Goal: Task Accomplishment & Management: Manage account settings

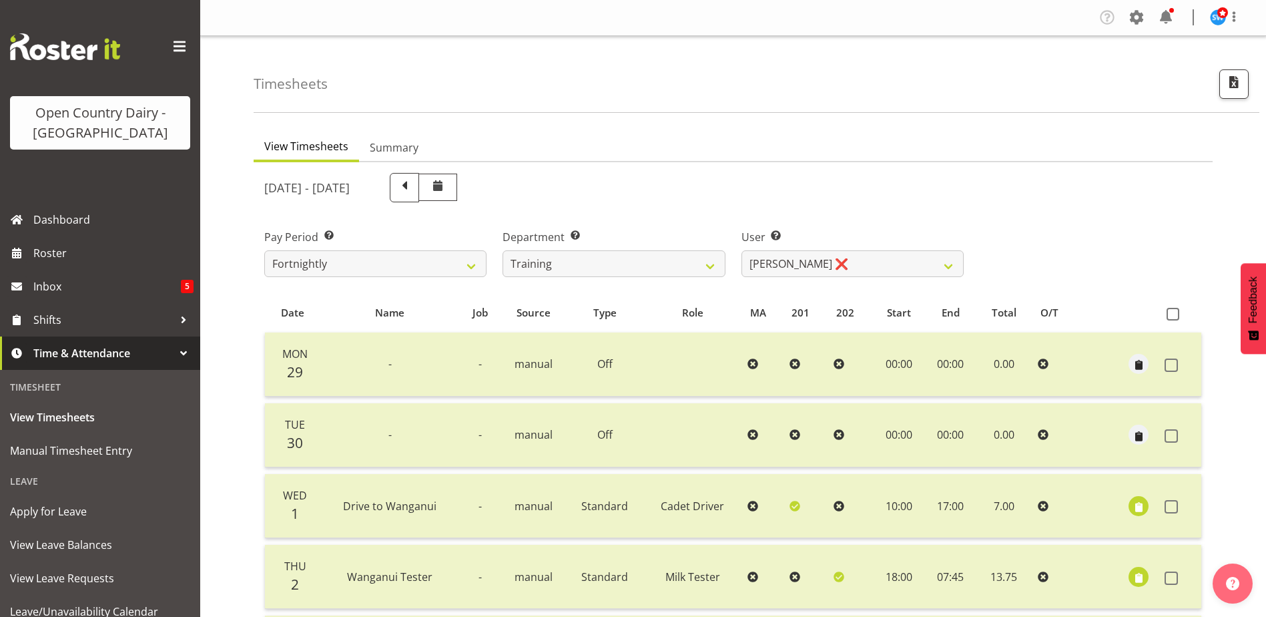
select select "763"
select select "11175"
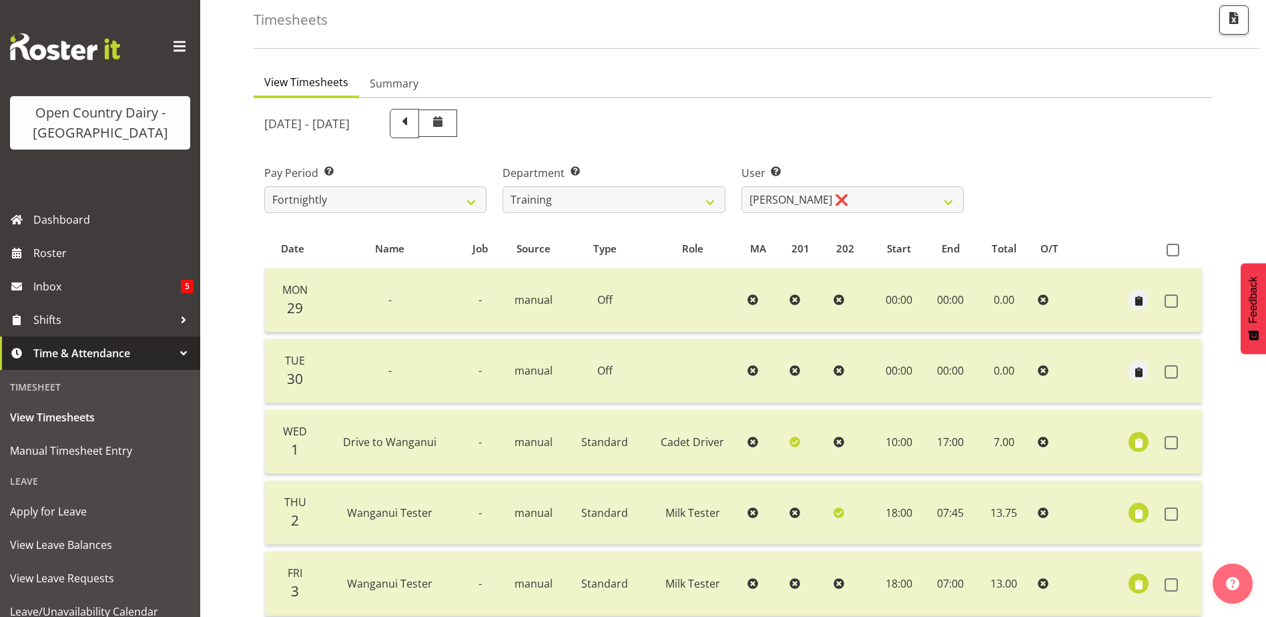
scroll to position [67, 0]
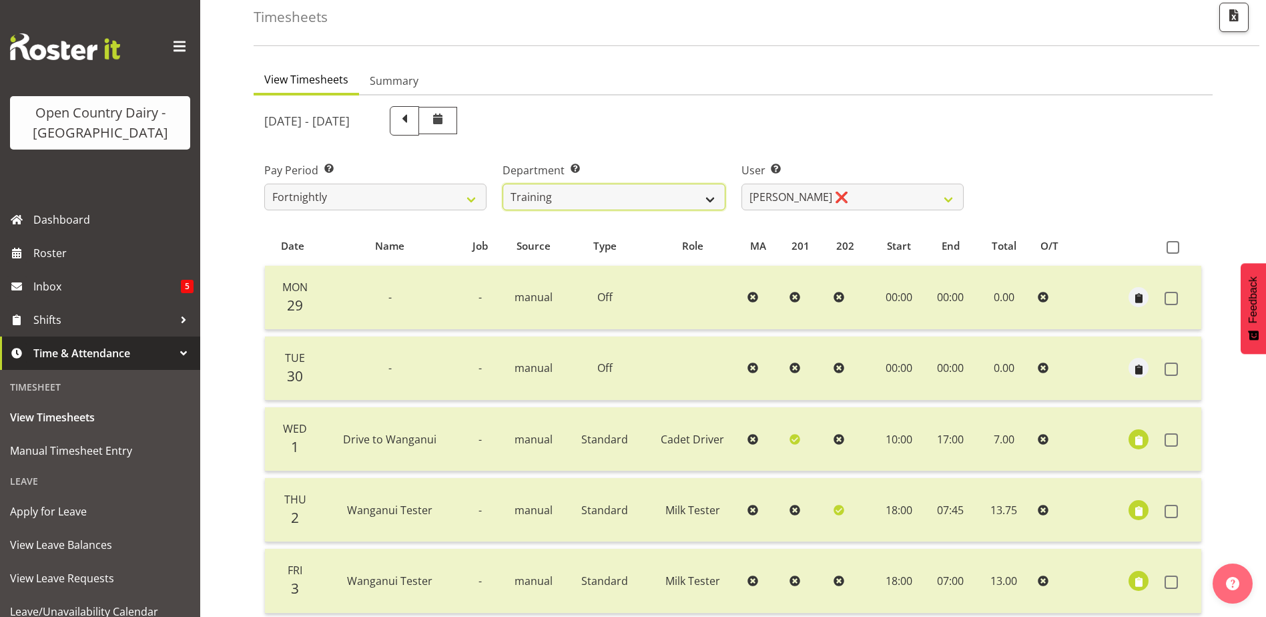
click at [659, 200] on select "701 702 703 704 705 706 707 708 709 710 711 712 713 714 715 716 717 718 719 720" at bounding box center [613, 196] width 222 height 27
select select "874"
click at [502, 183] on select "701 702 703 704 705 706 707 708 709 710 711 712 713 714 715 716 717 718 719 720" at bounding box center [613, 196] width 222 height 27
select select "8178"
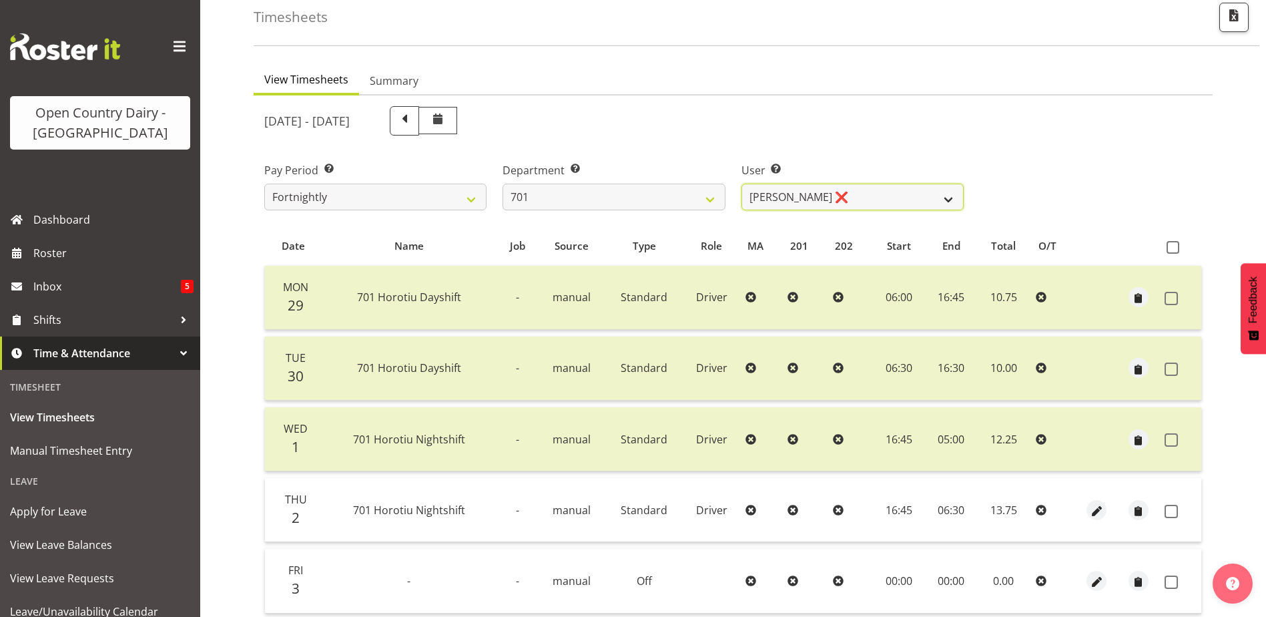
click at [772, 199] on select "[PERSON_NAME] ❌ [PERSON_NAME] ❌ [PERSON_NAME] ❌ [PERSON_NAME] ❌" at bounding box center [852, 196] width 222 height 27
click at [772, 200] on select "[PERSON_NAME] ❌ [PERSON_NAME] ❌ [PERSON_NAME] ❌ [PERSON_NAME] ❌" at bounding box center [852, 196] width 222 height 27
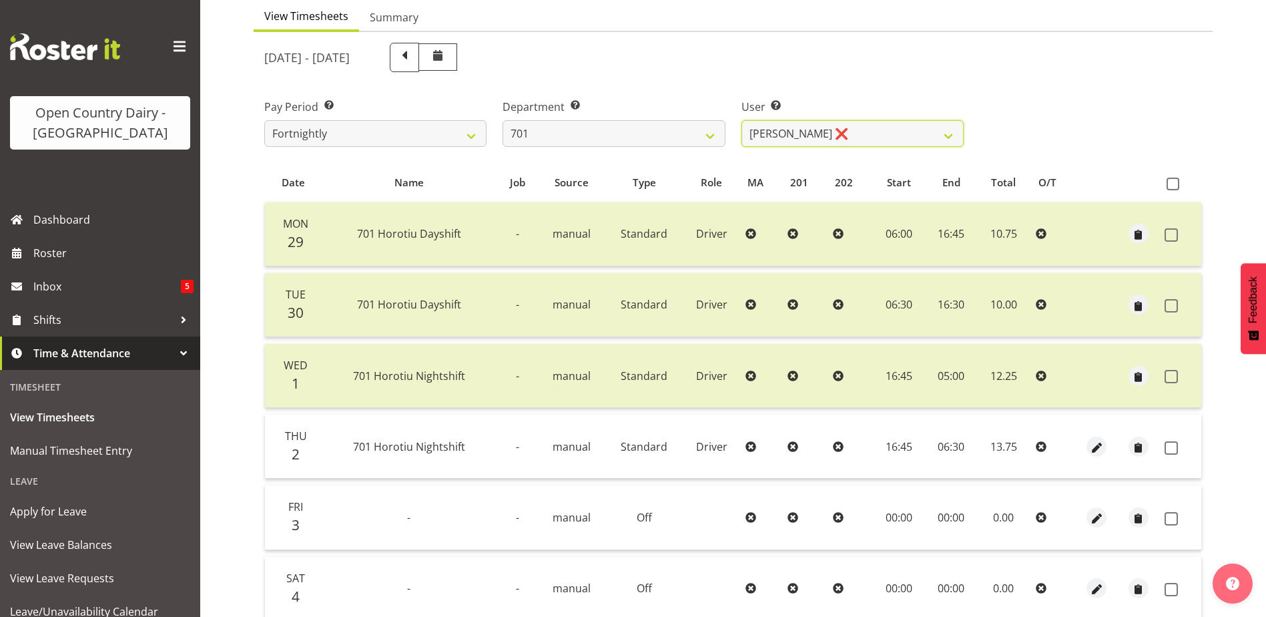
scroll to position [133, 0]
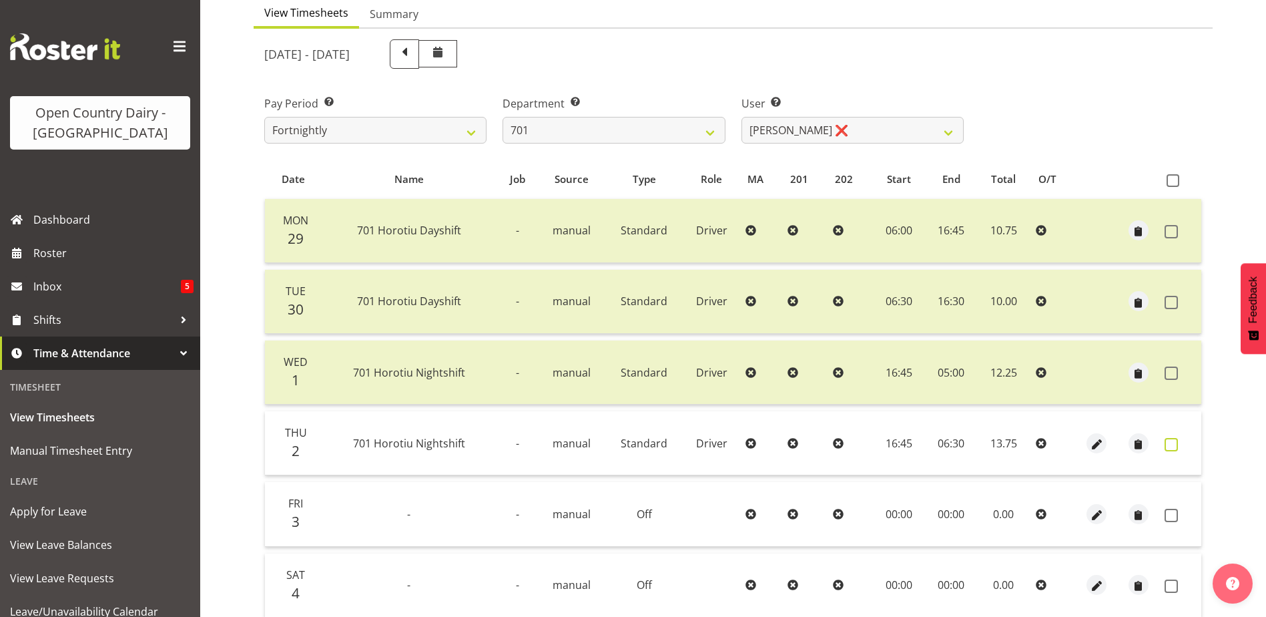
click at [1173, 446] on span at bounding box center [1170, 444] width 13 height 13
checkbox input "true"
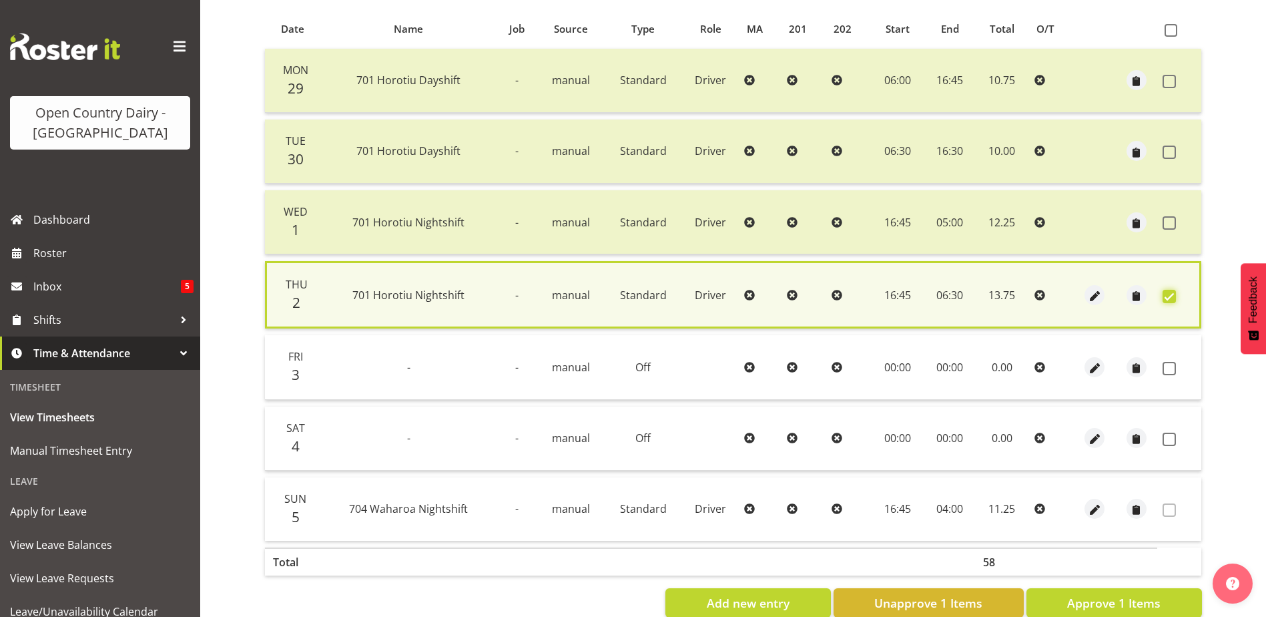
scroll to position [315, 0]
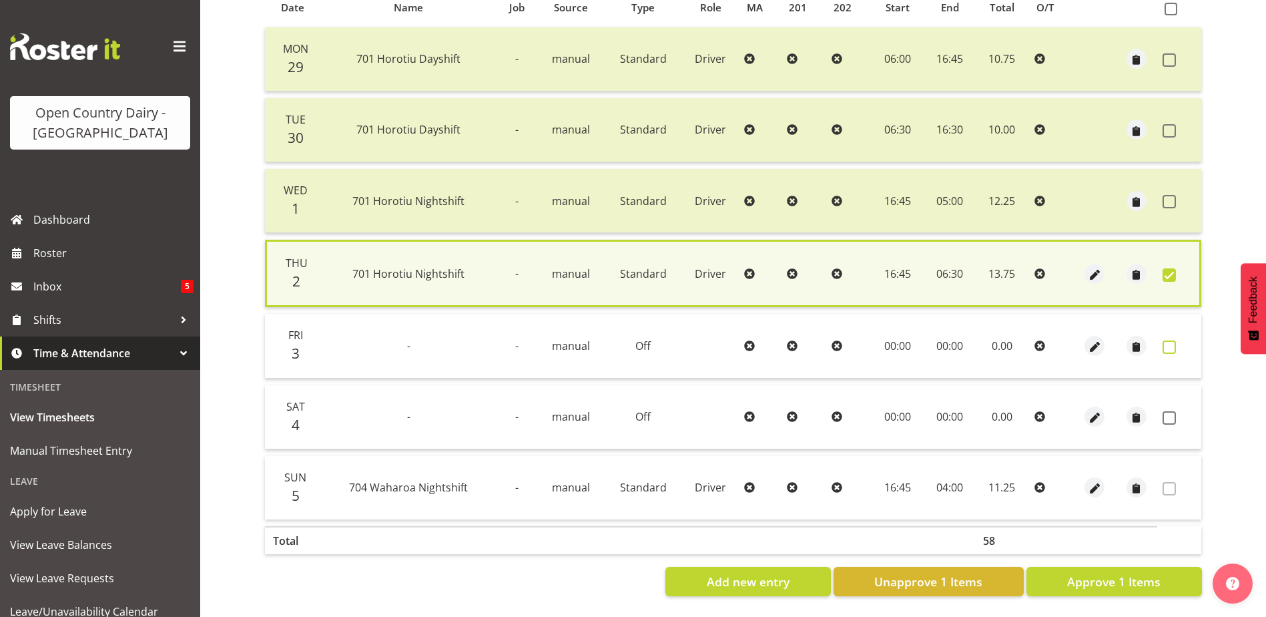
click at [1166, 340] on span at bounding box center [1168, 346] width 13 height 13
checkbox input "true"
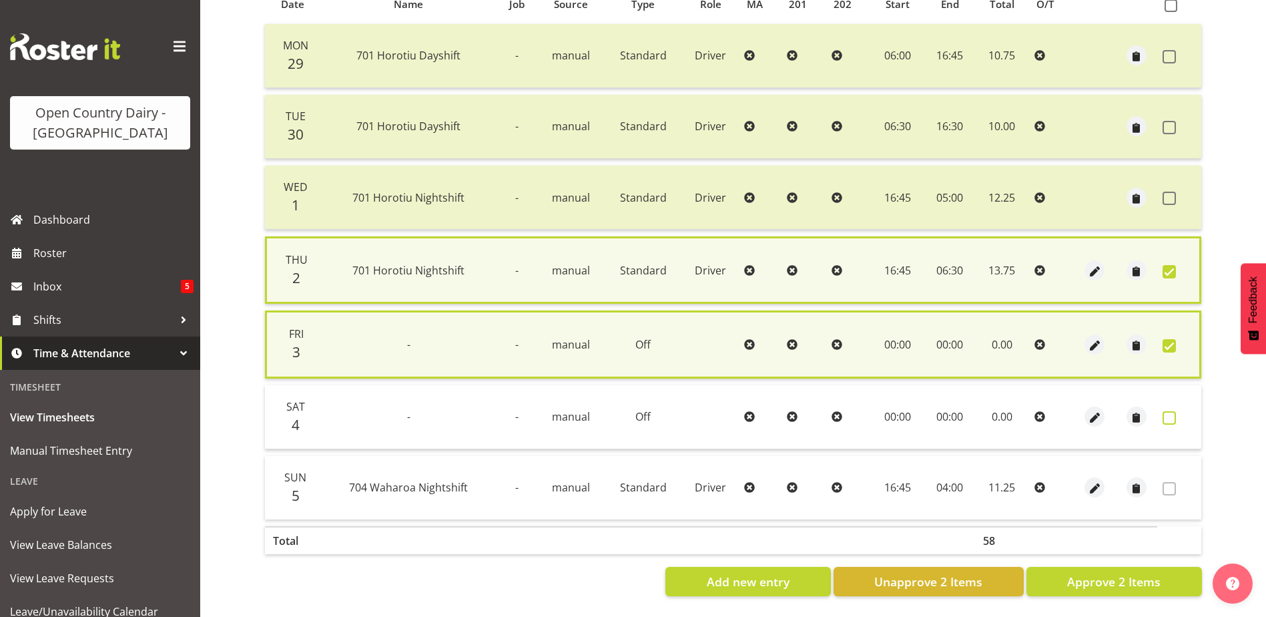
click at [1163, 413] on span at bounding box center [1168, 417] width 13 height 13
checkbox input "true"
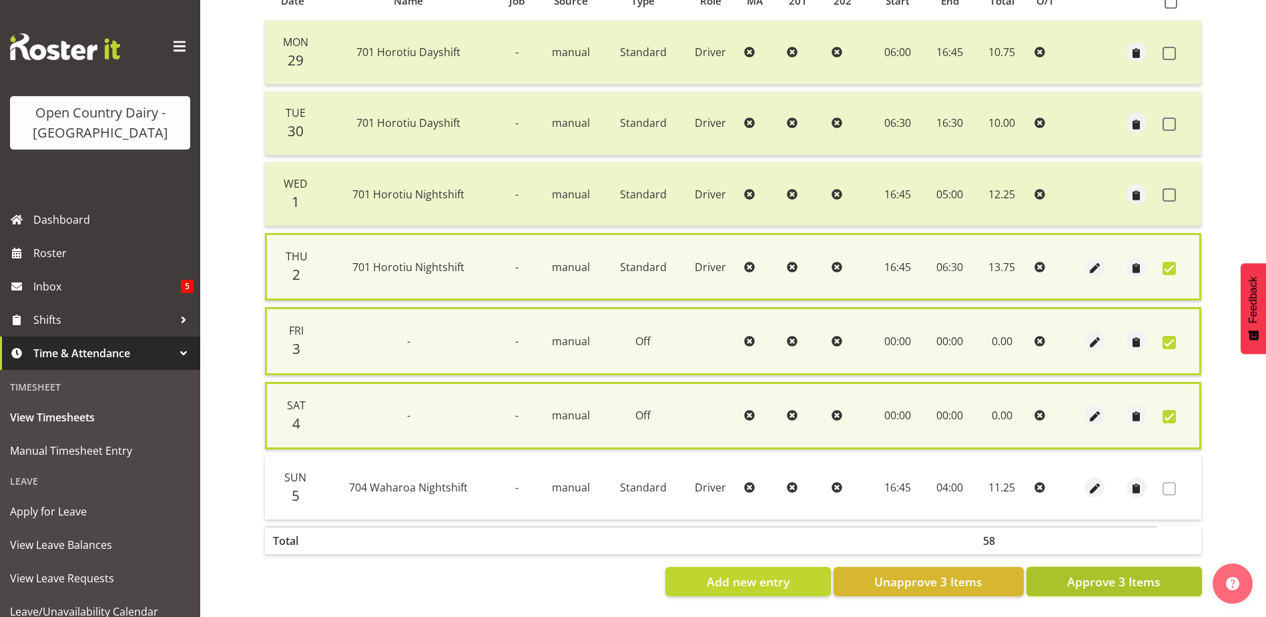
click at [1158, 579] on span "Approve 3 Items" at bounding box center [1113, 581] width 93 height 17
checkbox input "false"
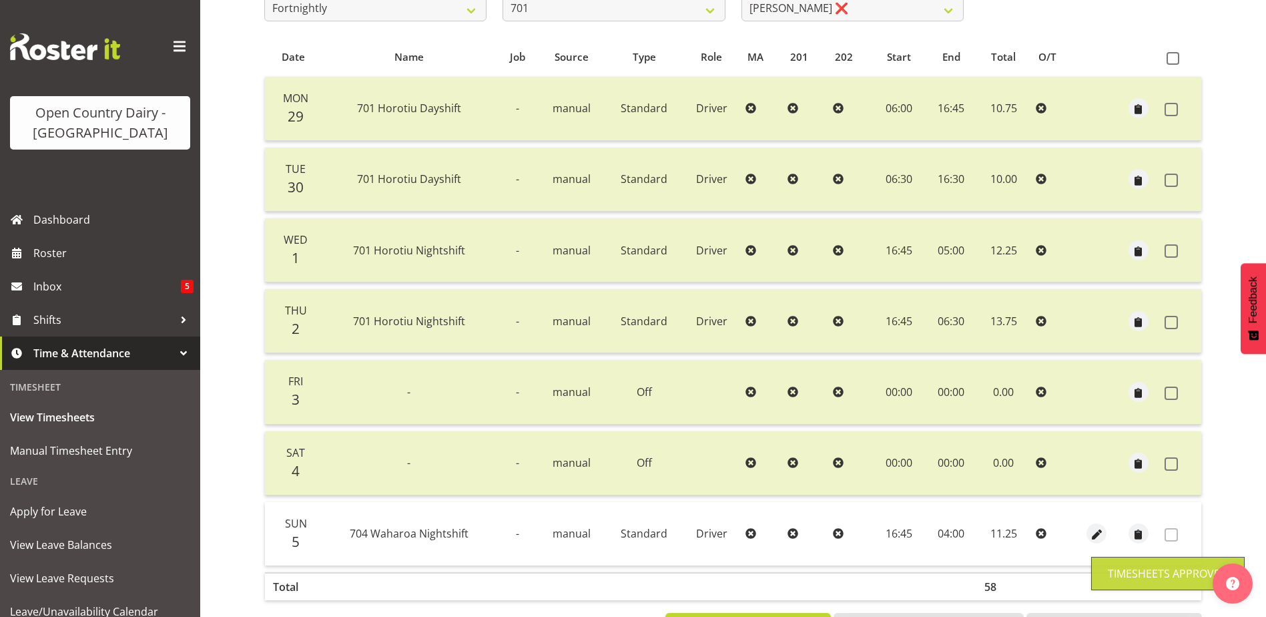
scroll to position [111, 0]
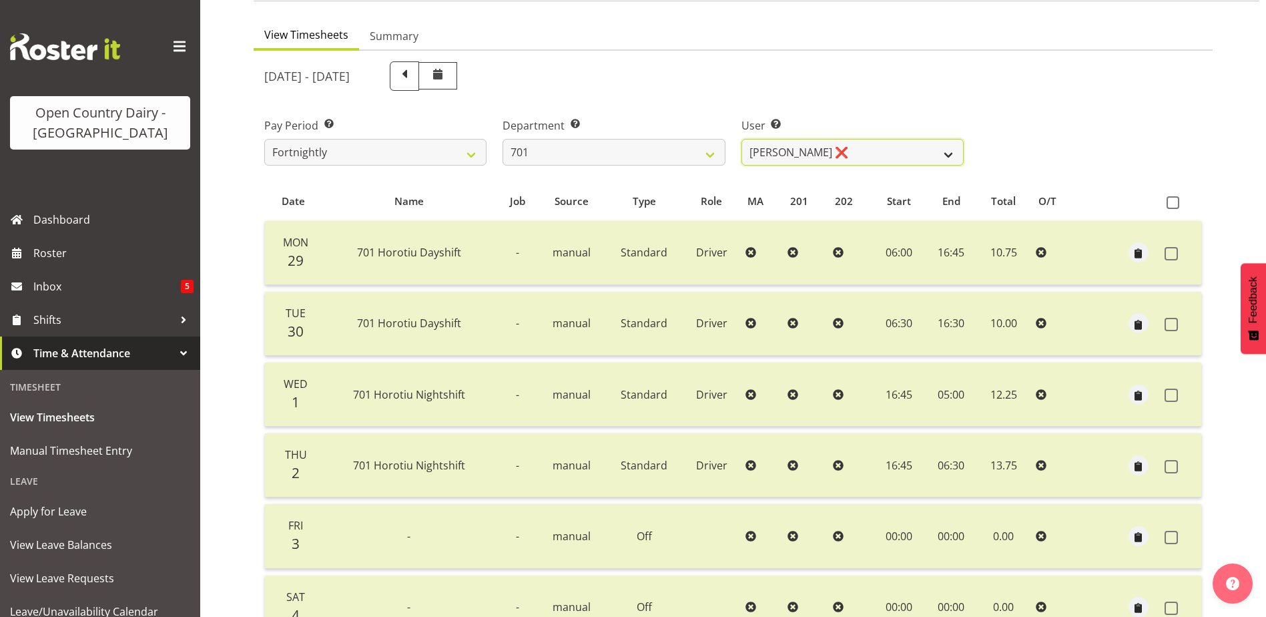
click at [757, 159] on select "Duncan Shirley ❌ Gagandeep Singh ❌ Johann Van Zyl ❌ John Cottingham ❌" at bounding box center [852, 152] width 222 height 27
click at [741, 139] on select "Duncan Shirley ❌ Gagandeep Singh ❌ Johann Van Zyl ❌ John Cottingham ❌" at bounding box center [852, 152] width 222 height 27
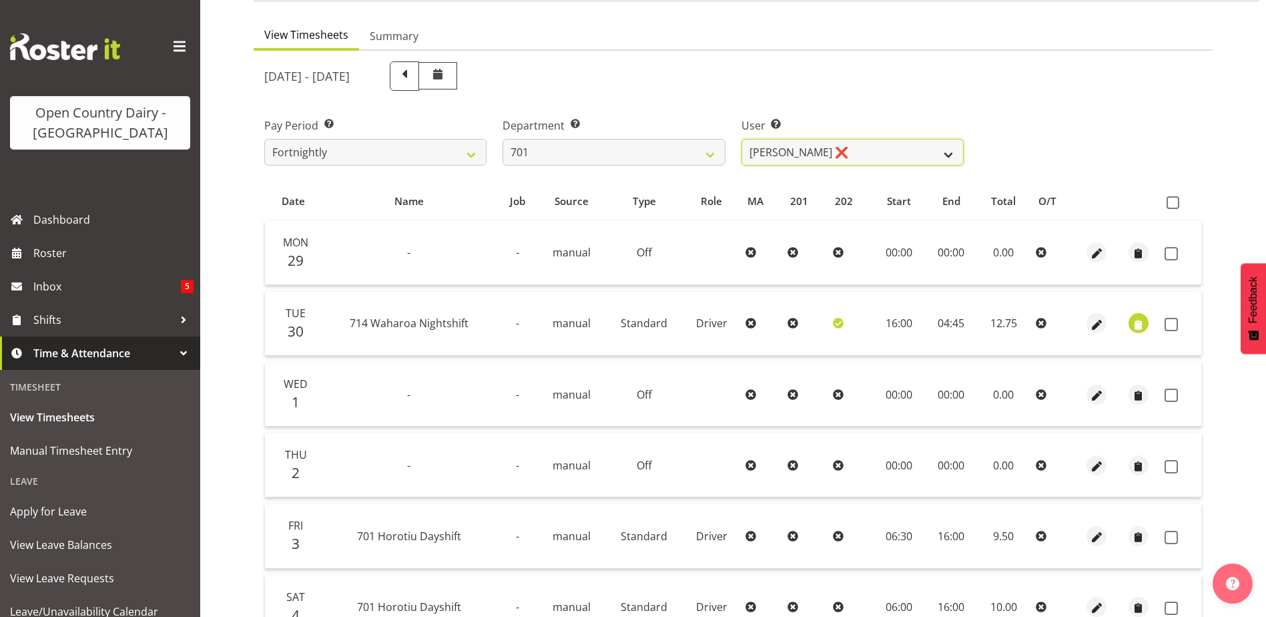
click at [791, 149] on select "Duncan Shirley ❌ Gagandeep Singh ❌ Johann Van Zyl ❌ John Cottingham ❌" at bounding box center [852, 152] width 222 height 27
select select "11207"
click at [741, 139] on select "Duncan Shirley ❌ Gagandeep Singh ❌ Johann Van Zyl ❌ John Cottingham ❌" at bounding box center [852, 152] width 222 height 27
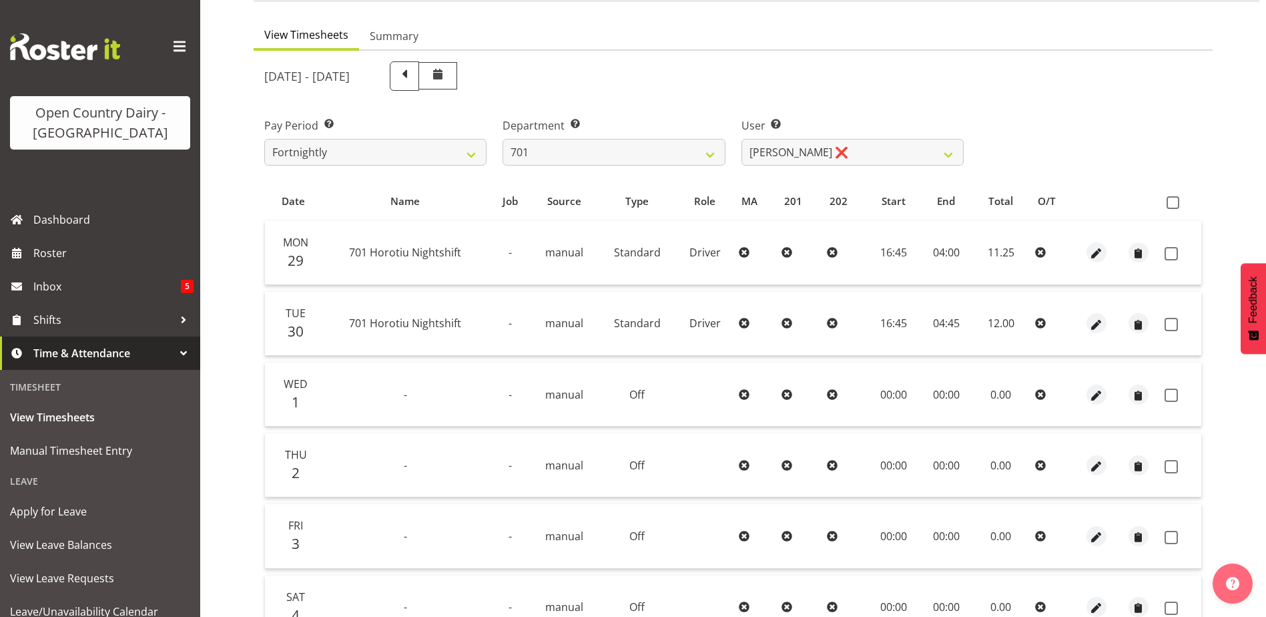
click at [1174, 201] on span at bounding box center [1172, 202] width 13 height 13
click at [1174, 201] on input "checkbox" at bounding box center [1170, 202] width 9 height 9
checkbox input "true"
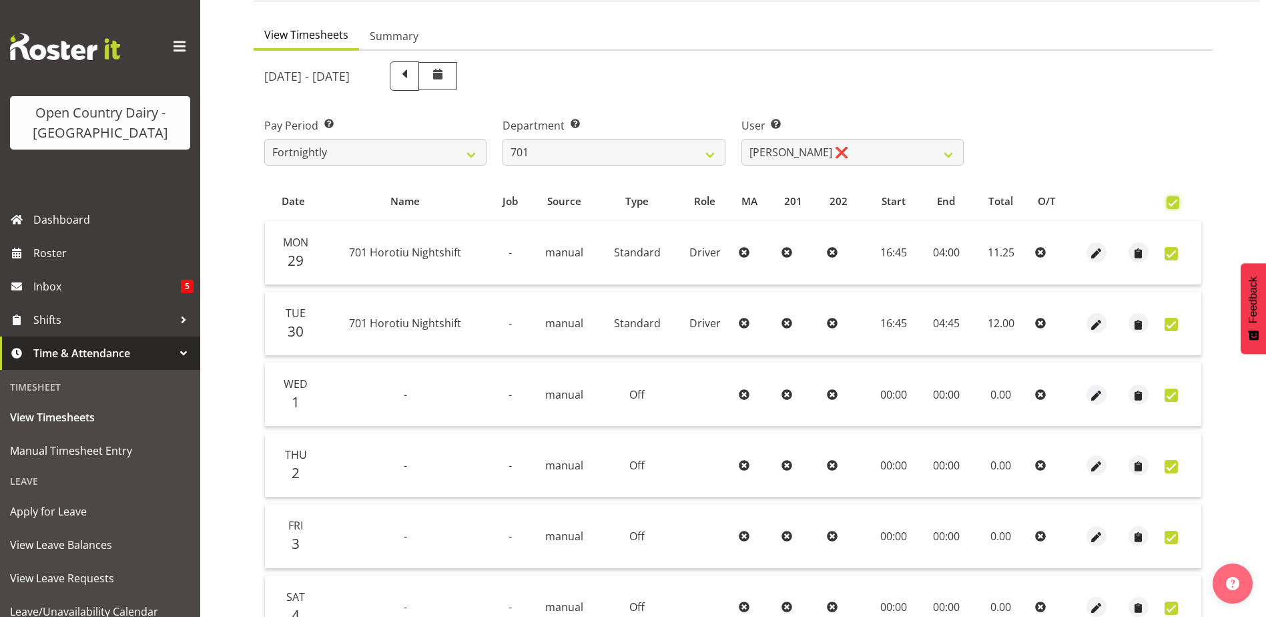
checkbox input "true"
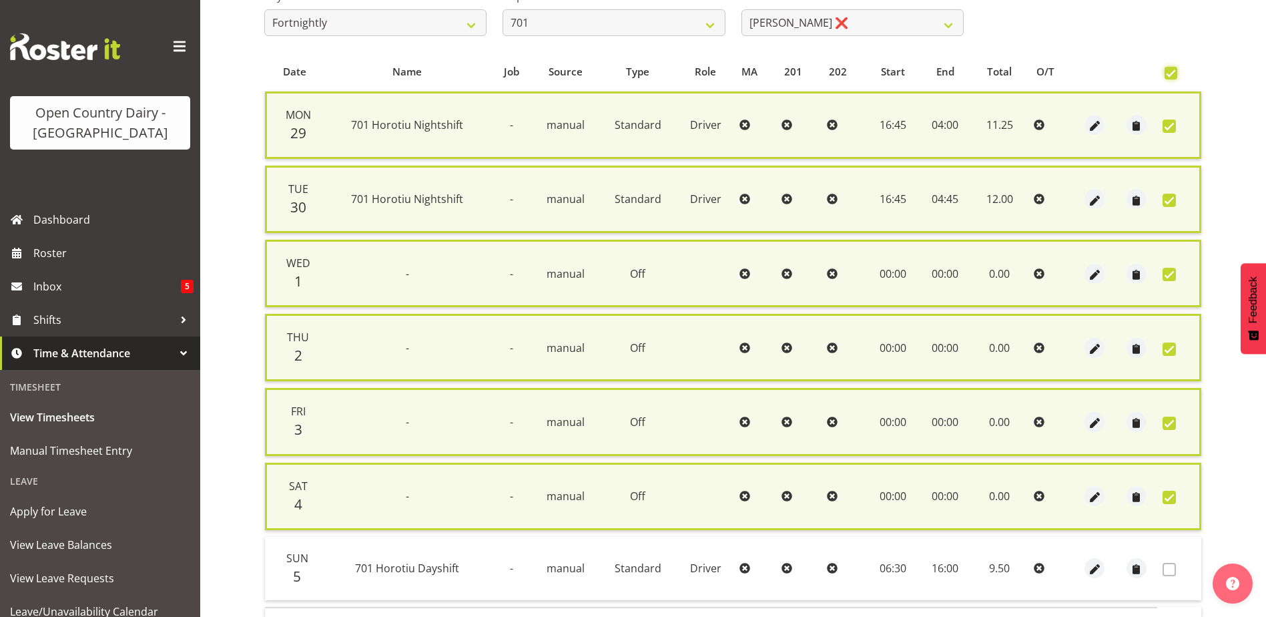
scroll to position [332, 0]
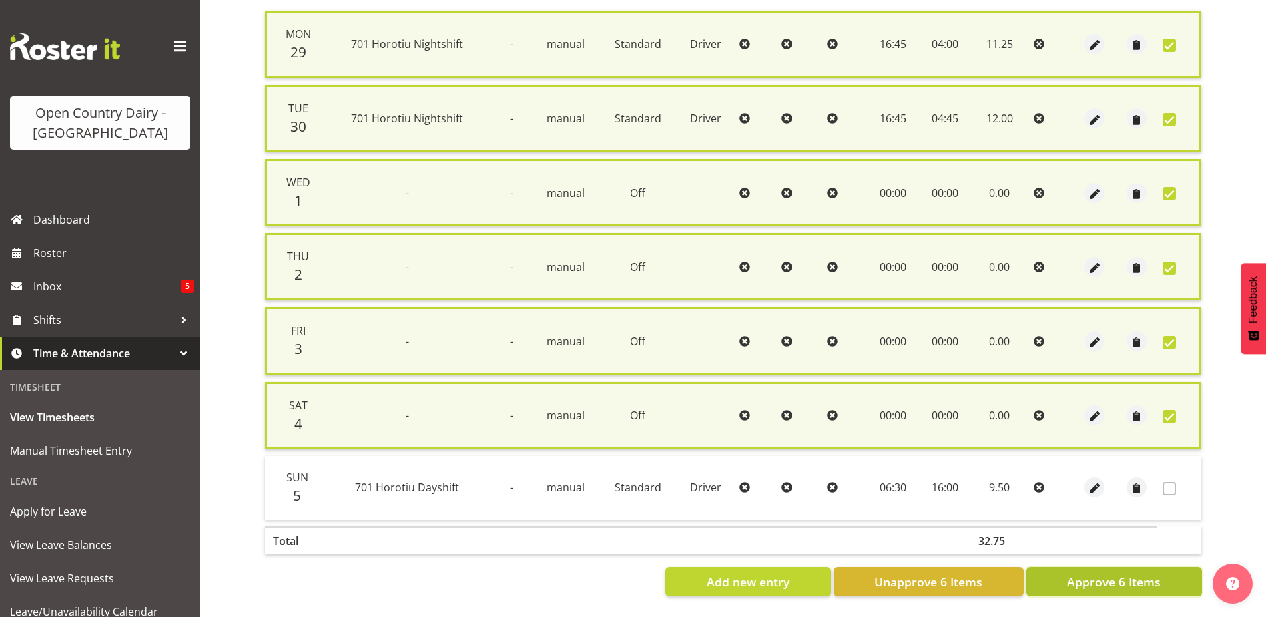
click at [1108, 573] on span "Approve 6 Items" at bounding box center [1113, 581] width 93 height 17
checkbox input "false"
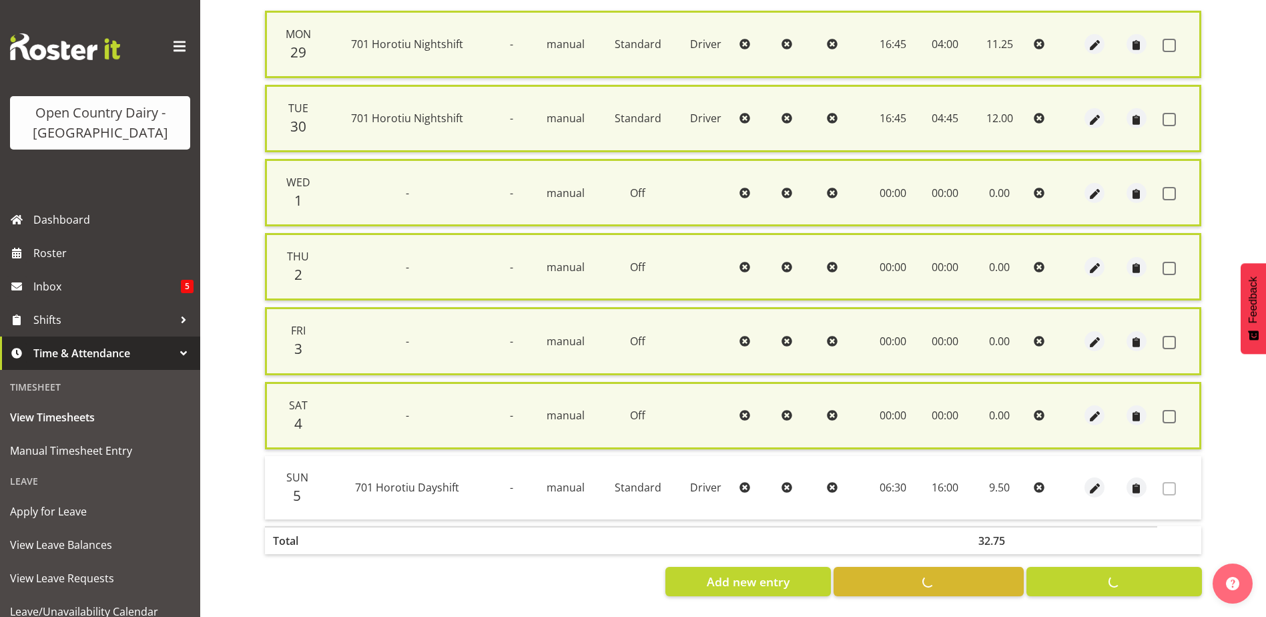
checkbox input "false"
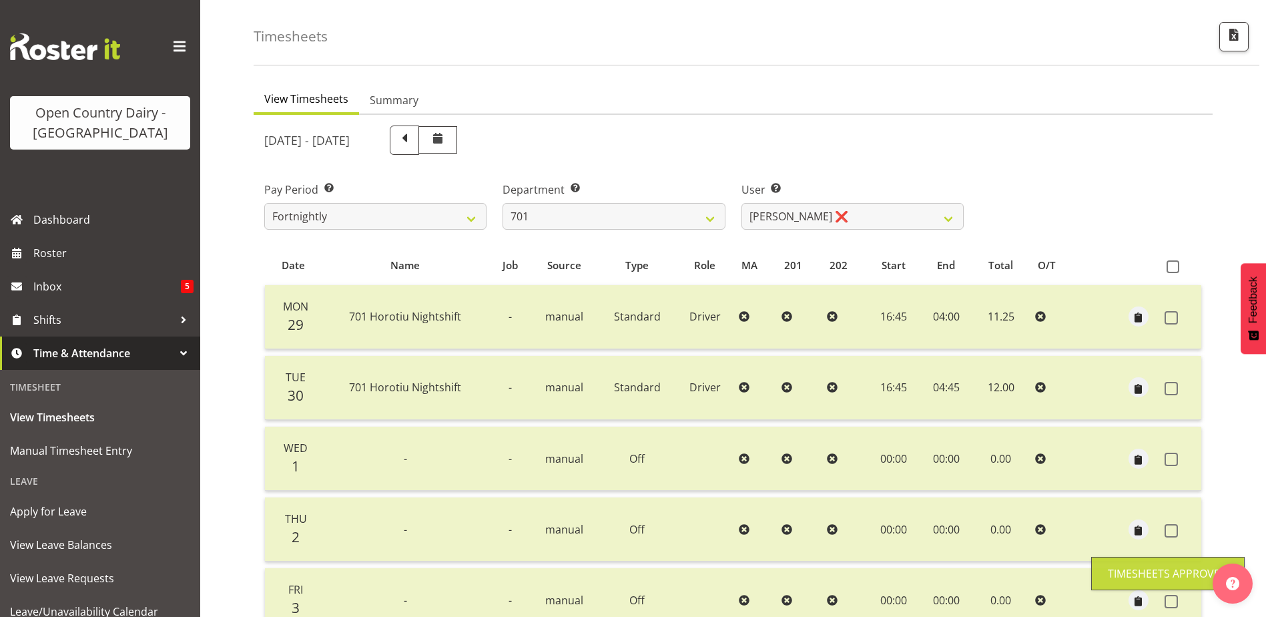
scroll to position [45, 0]
click at [756, 214] on select "Duncan Shirley ❌ Gagandeep Singh ❌ Johann Van Zyl ❌ John Cottingham ❌" at bounding box center [852, 219] width 222 height 27
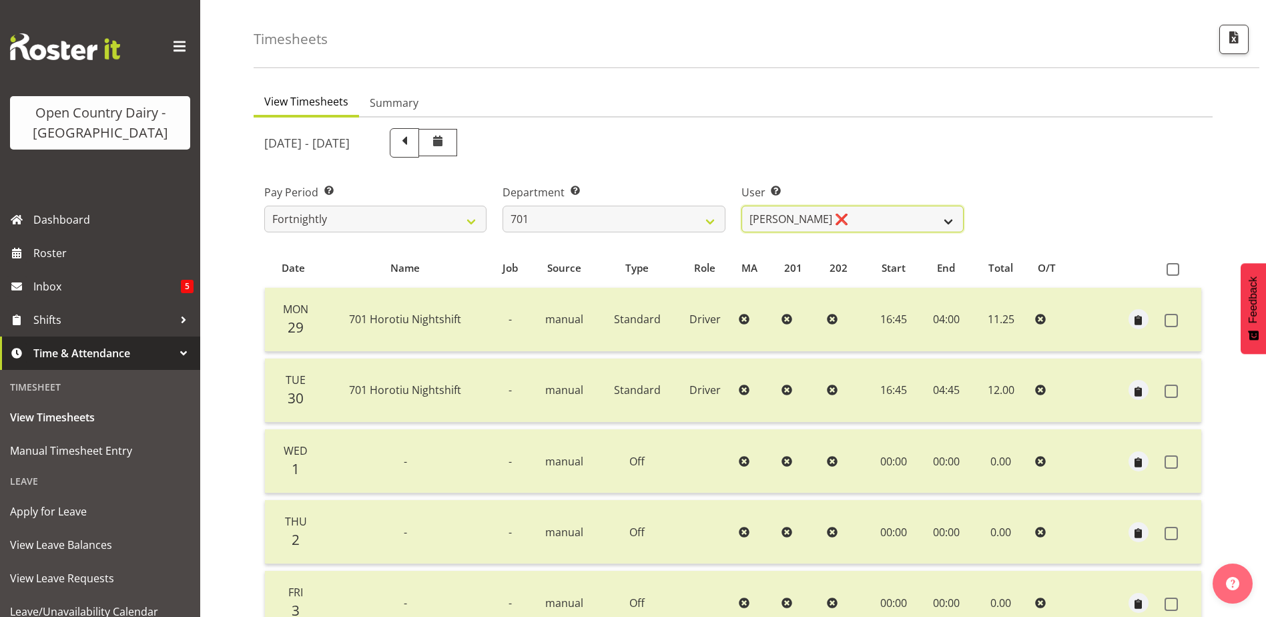
click at [741, 206] on select "Duncan Shirley ❌ Gagandeep Singh ❌ Johann Van Zyl ❌ John Cottingham ❌" at bounding box center [852, 219] width 222 height 27
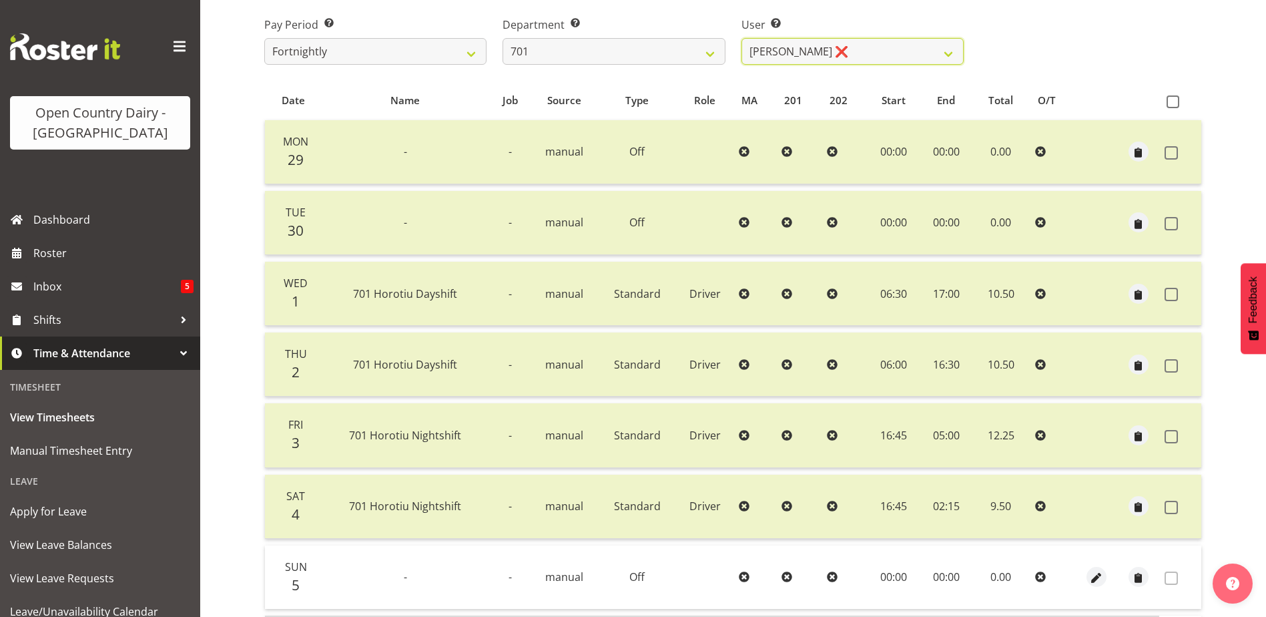
scroll to position [111, 0]
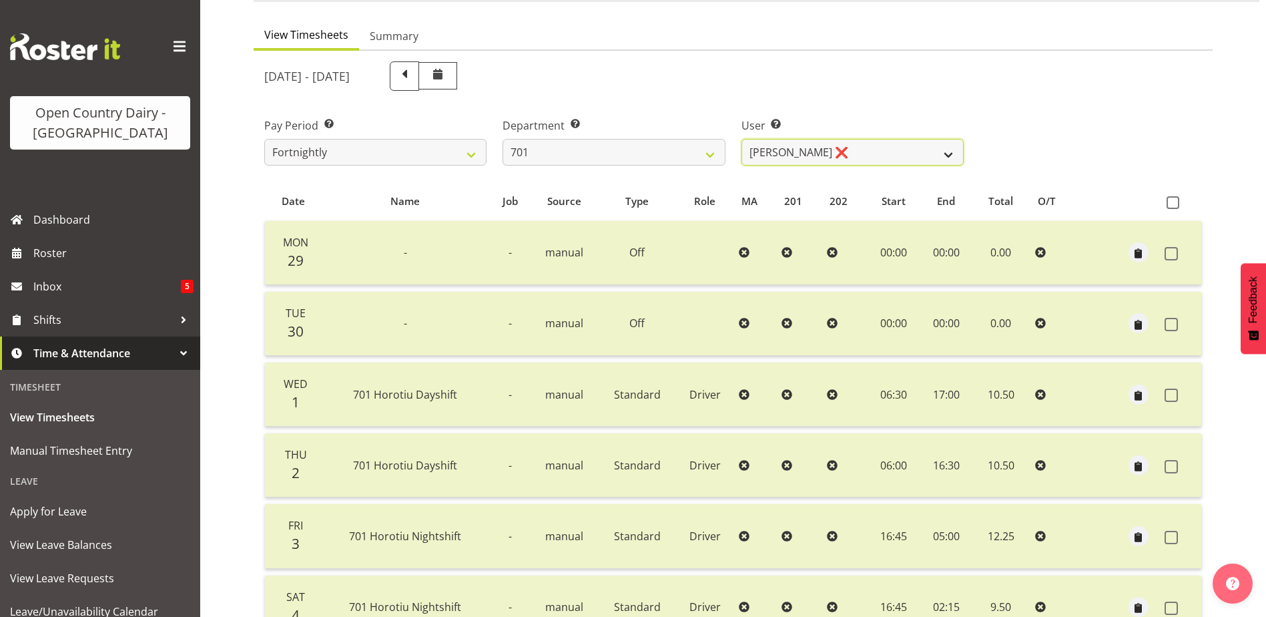
click at [803, 156] on select "Duncan Shirley ❌ Gagandeep Singh ❌ Johann Van Zyl ❌ John Cottingham ❌" at bounding box center [852, 152] width 222 height 27
select select "9454"
click at [741, 139] on select "Duncan Shirley ❌ Gagandeep Singh ❌ Johann Van Zyl ❌ John Cottingham ❌" at bounding box center [852, 152] width 222 height 27
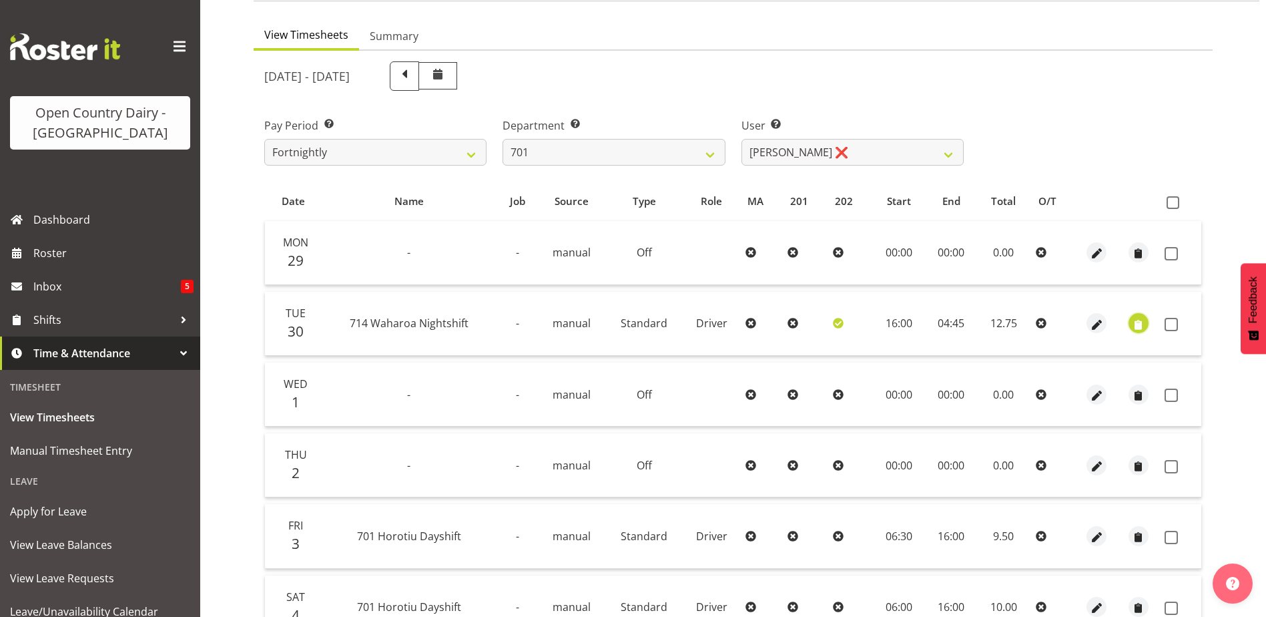
click at [1137, 322] on span "button" at bounding box center [1137, 324] width 15 height 15
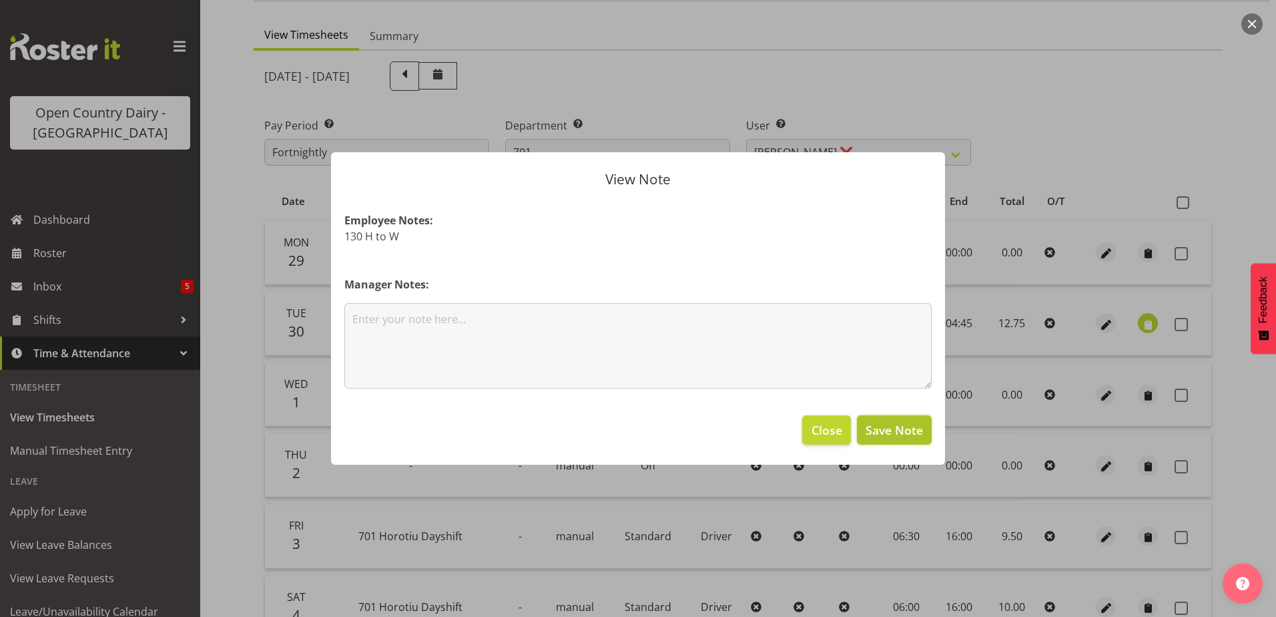
click at [875, 431] on span "Save Note" at bounding box center [893, 429] width 57 height 17
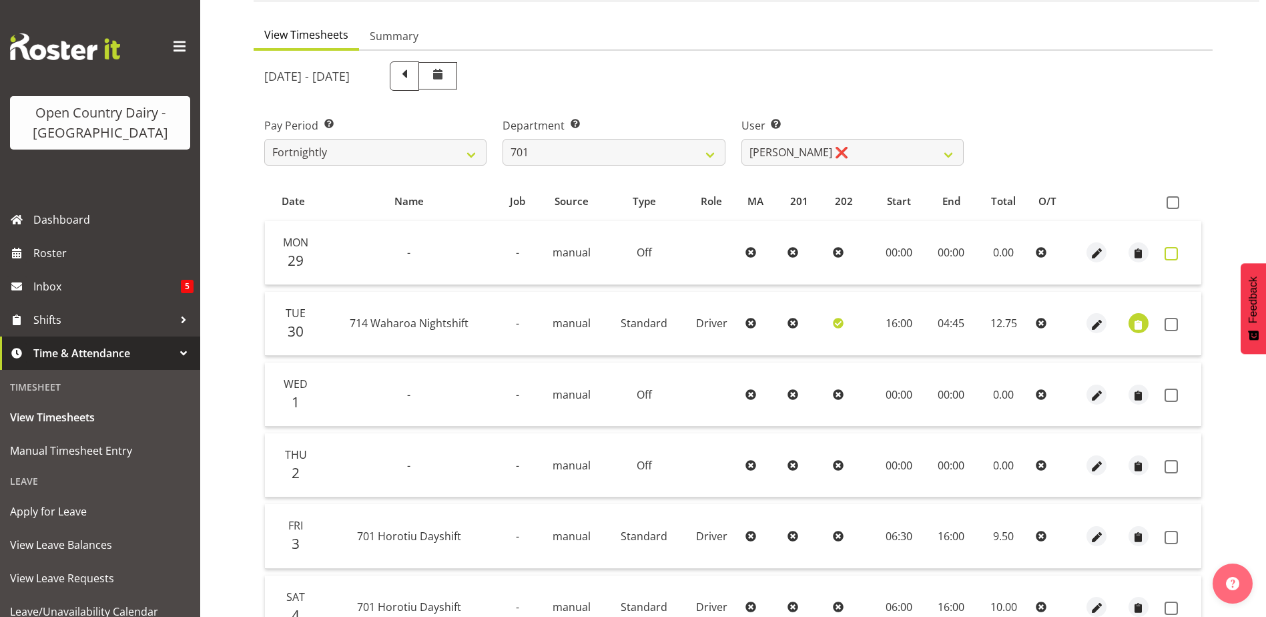
click at [1176, 255] on span at bounding box center [1170, 253] width 13 height 13
checkbox input "true"
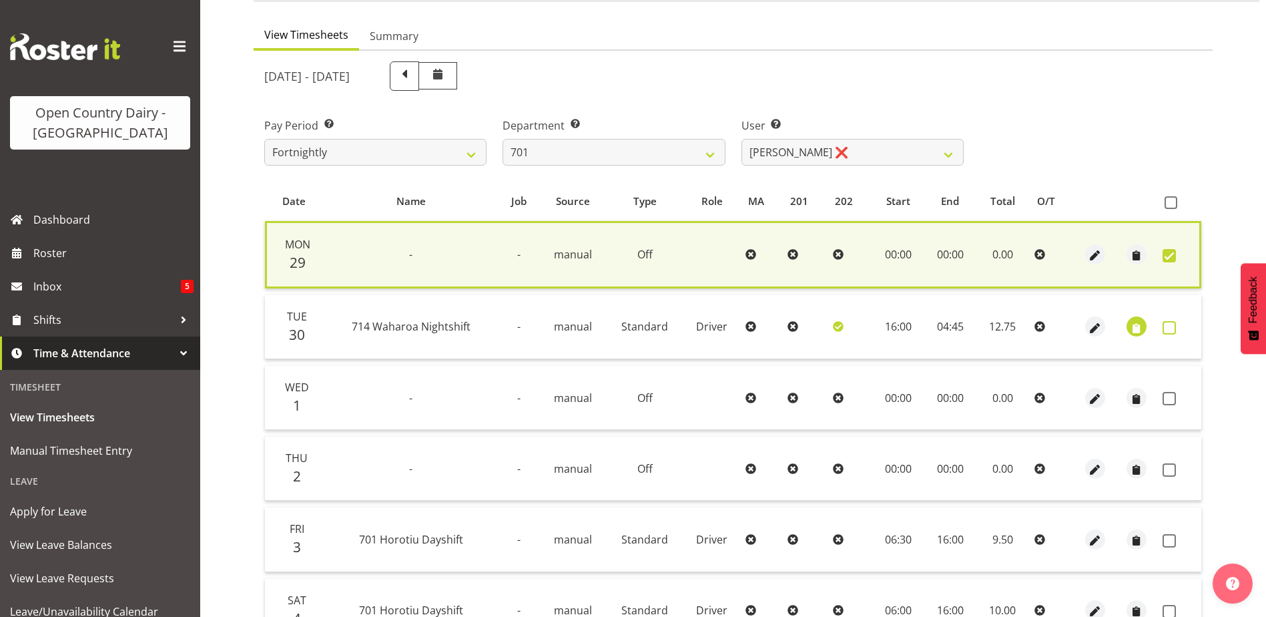
click at [1171, 326] on td at bounding box center [1179, 327] width 44 height 64
click at [1171, 326] on span at bounding box center [1168, 327] width 13 height 13
checkbox input "true"
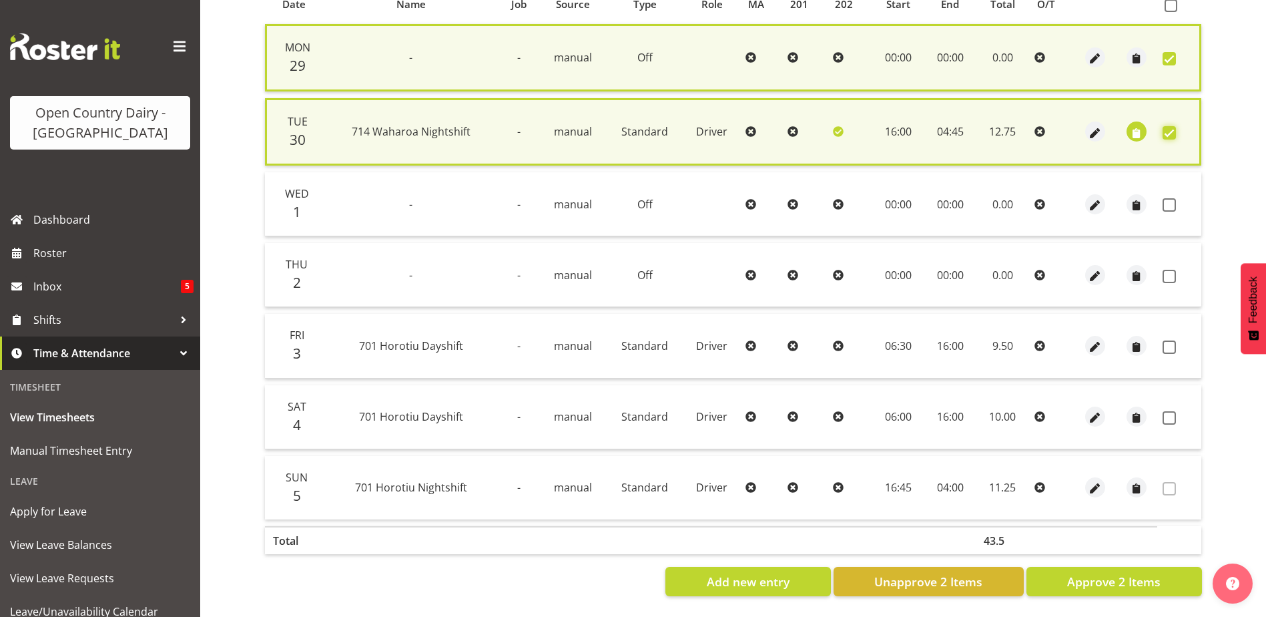
scroll to position [318, 0]
click at [1167, 198] on span at bounding box center [1168, 204] width 13 height 13
checkbox input "true"
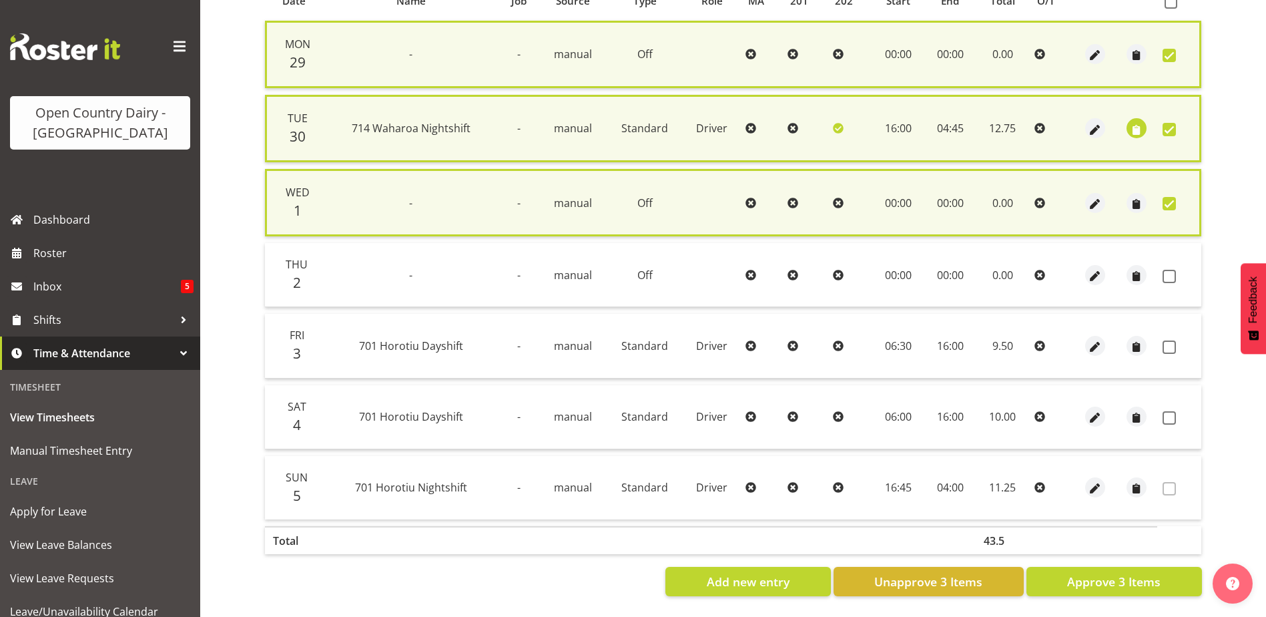
drag, startPoint x: 1169, startPoint y: 272, endPoint x: 1147, endPoint y: 336, distance: 67.7
click at [1170, 272] on span at bounding box center [1168, 276] width 13 height 13
checkbox input "true"
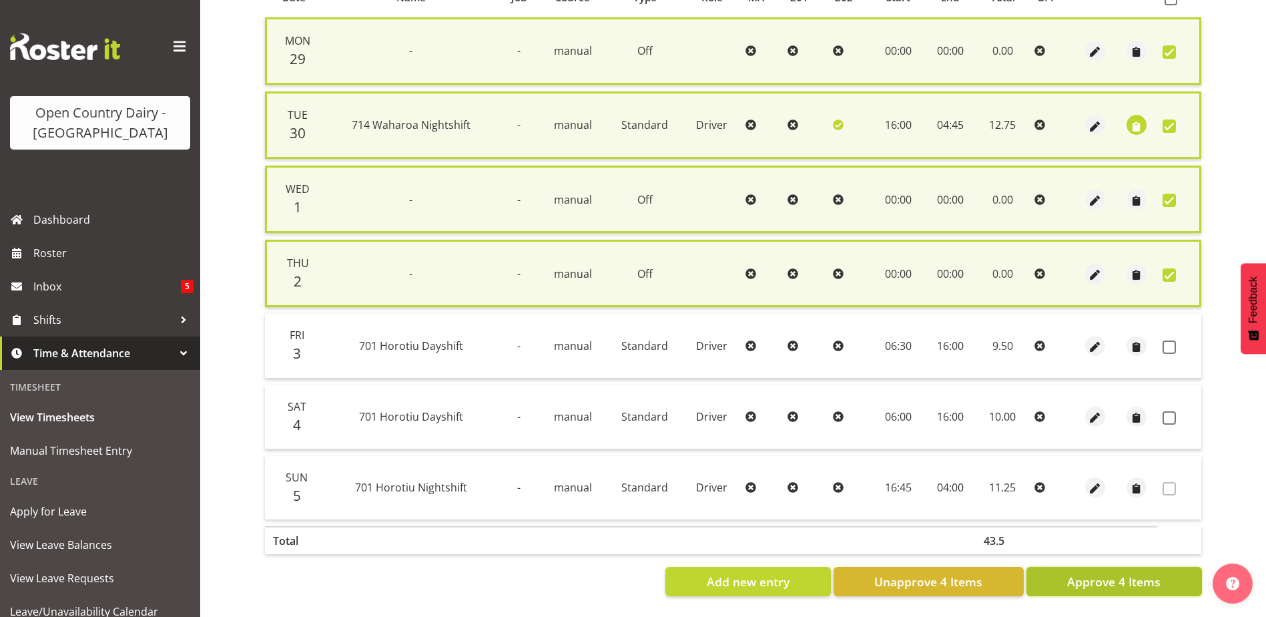
click at [1072, 567] on button "Approve 4 Items" at bounding box center [1113, 581] width 175 height 29
checkbox input "false"
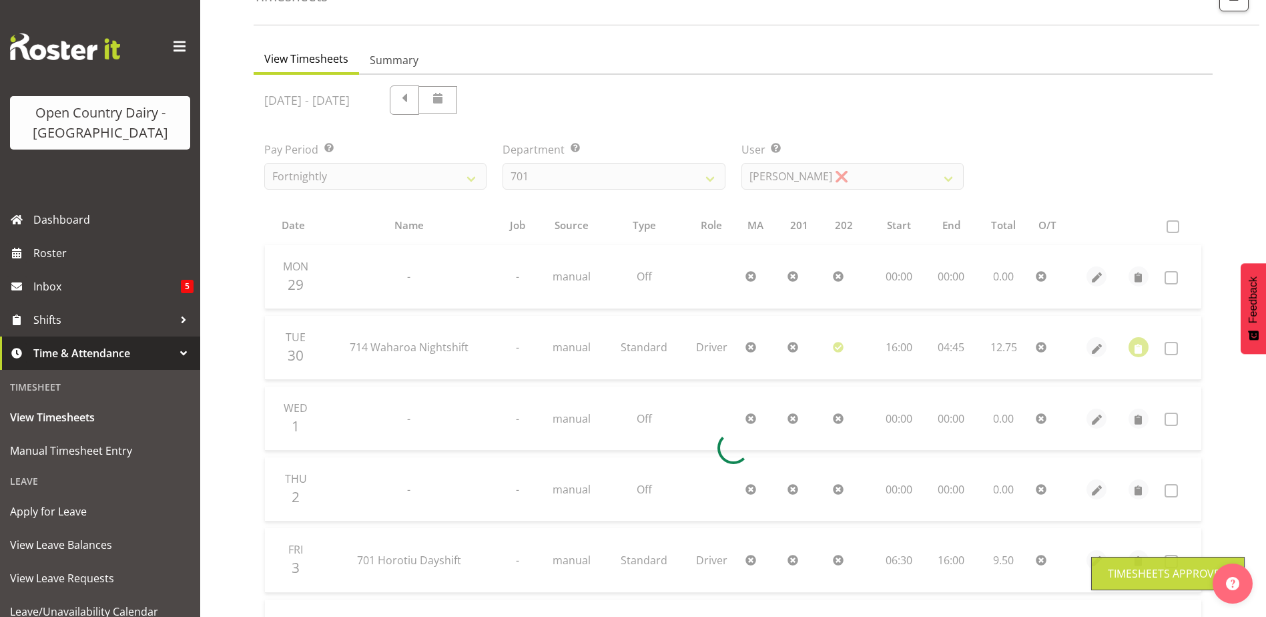
scroll to position [0, 0]
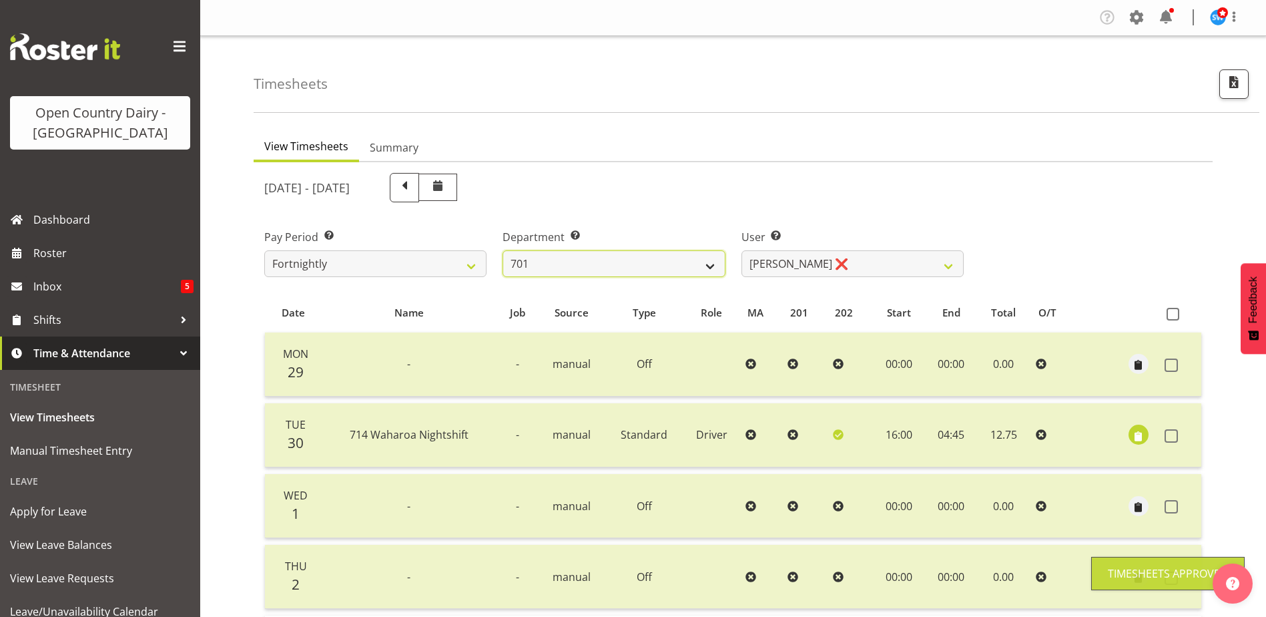
click at [663, 272] on select "701 702 703 704 705 706 707 708 709 710 711 712 713 714 715 716 717 718 719 720" at bounding box center [613, 263] width 222 height 27
select select "720"
click at [502, 250] on select "701 702 703 704 705 706 707 708 709 710 711 712 713 714 715 716 717 718 719 720" at bounding box center [613, 263] width 222 height 27
select select "11603"
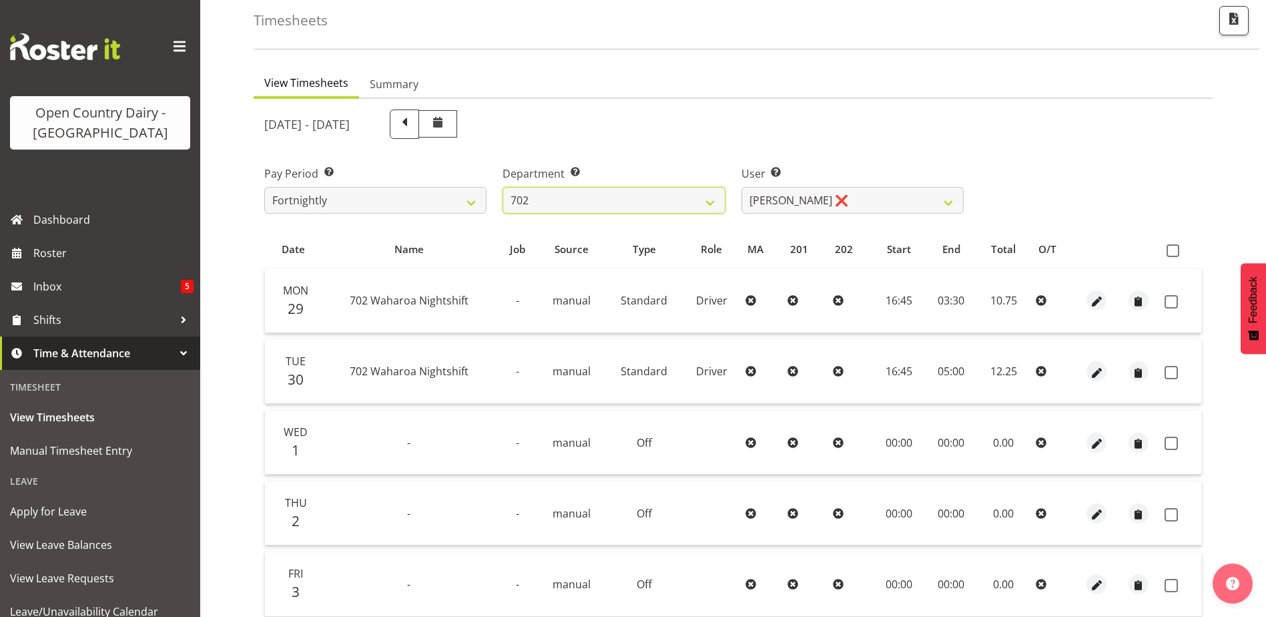
scroll to position [67, 0]
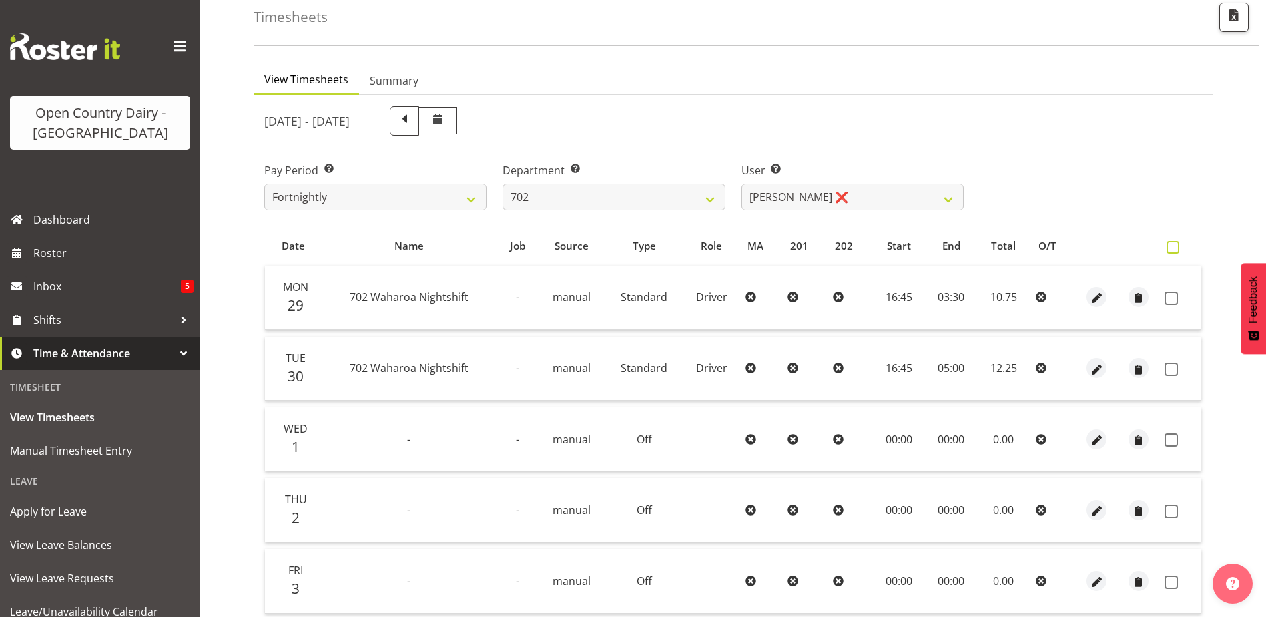
click at [1176, 249] on span at bounding box center [1172, 247] width 13 height 13
click at [1175, 249] on input "checkbox" at bounding box center [1170, 247] width 9 height 9
checkbox input "true"
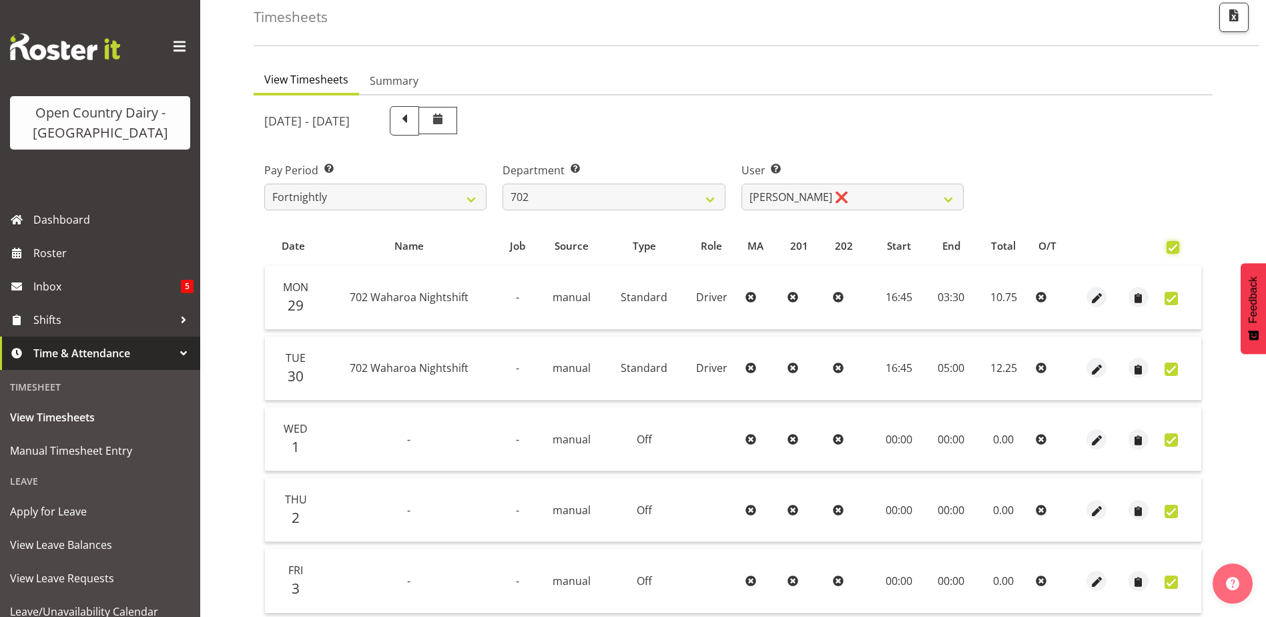
checkbox input "true"
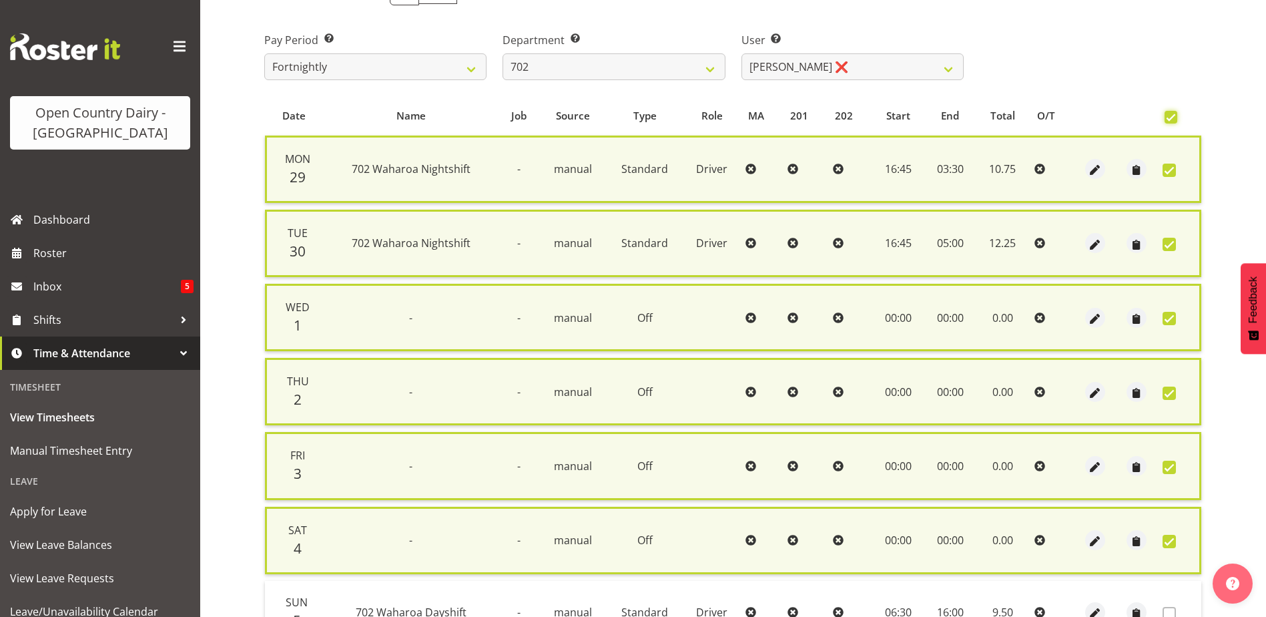
scroll to position [332, 0]
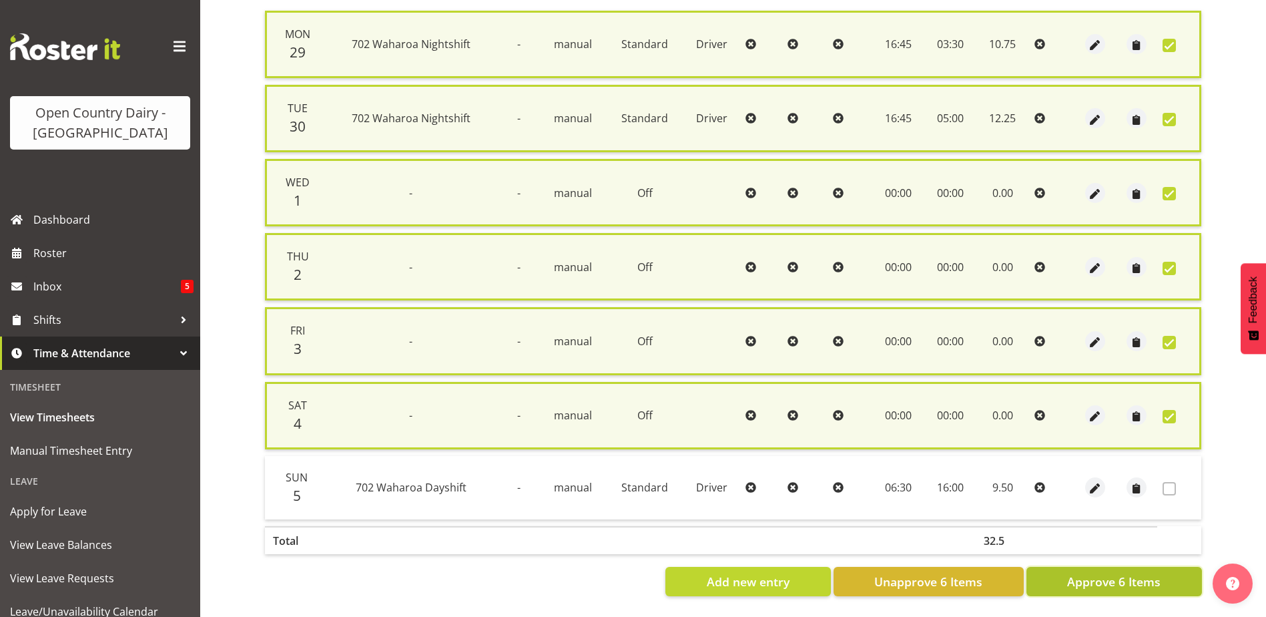
click at [1126, 573] on span "Approve 6 Items" at bounding box center [1113, 581] width 93 height 17
checkbox input "false"
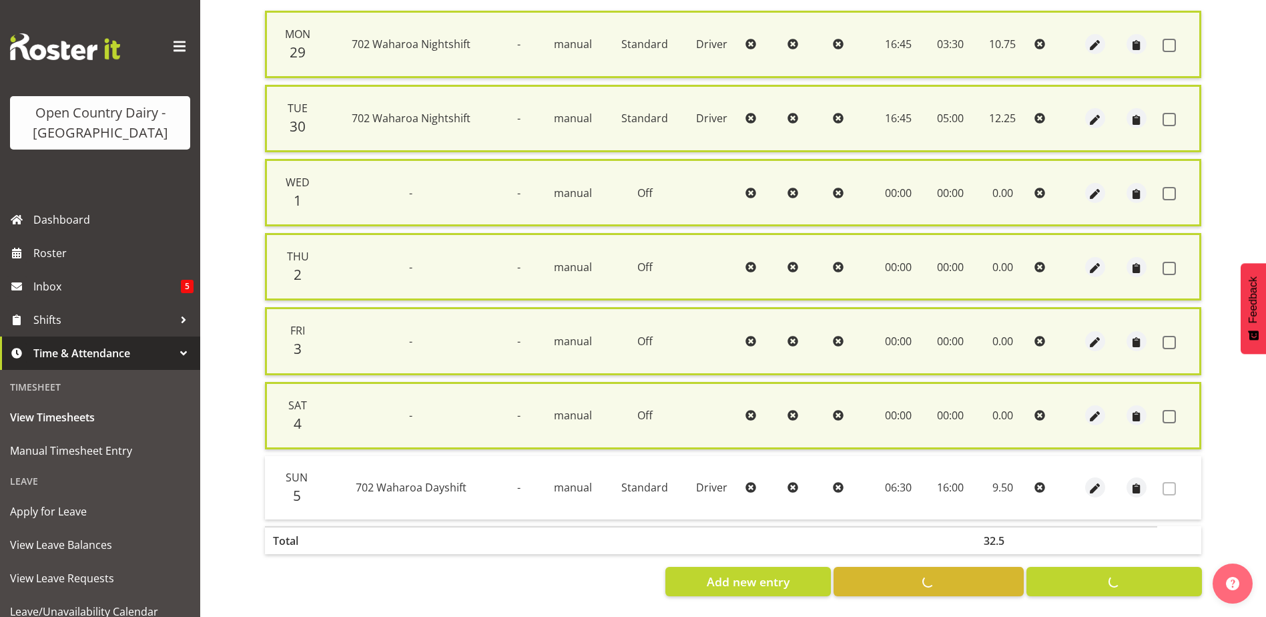
checkbox input "false"
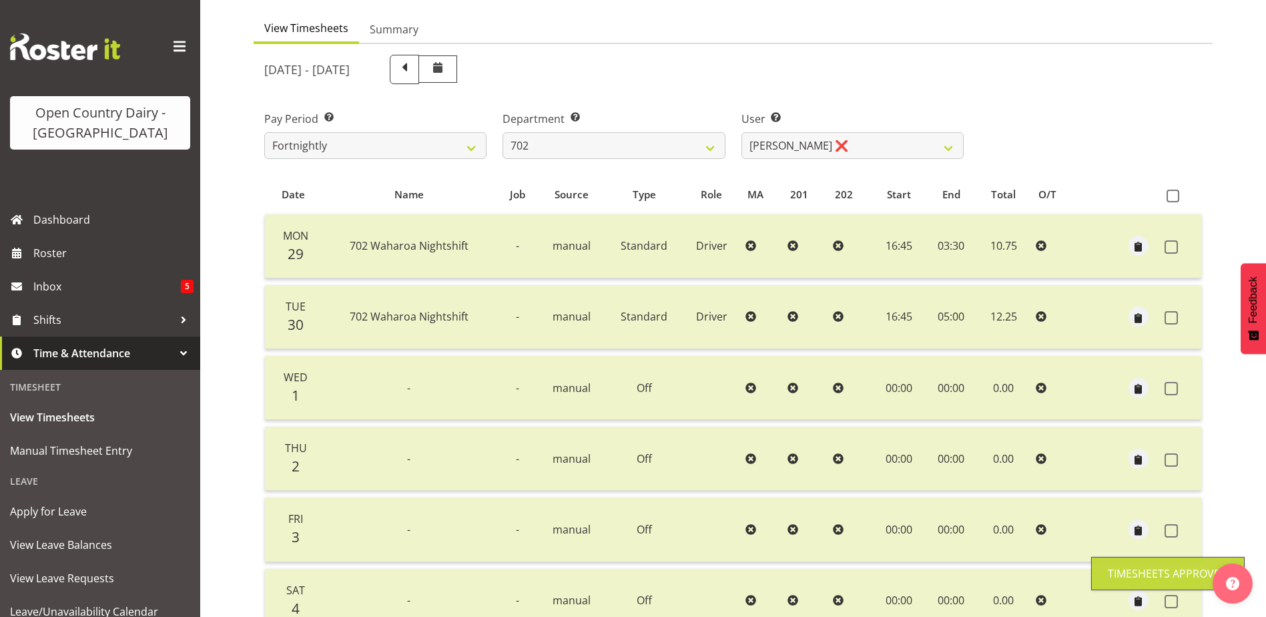
scroll to position [45, 0]
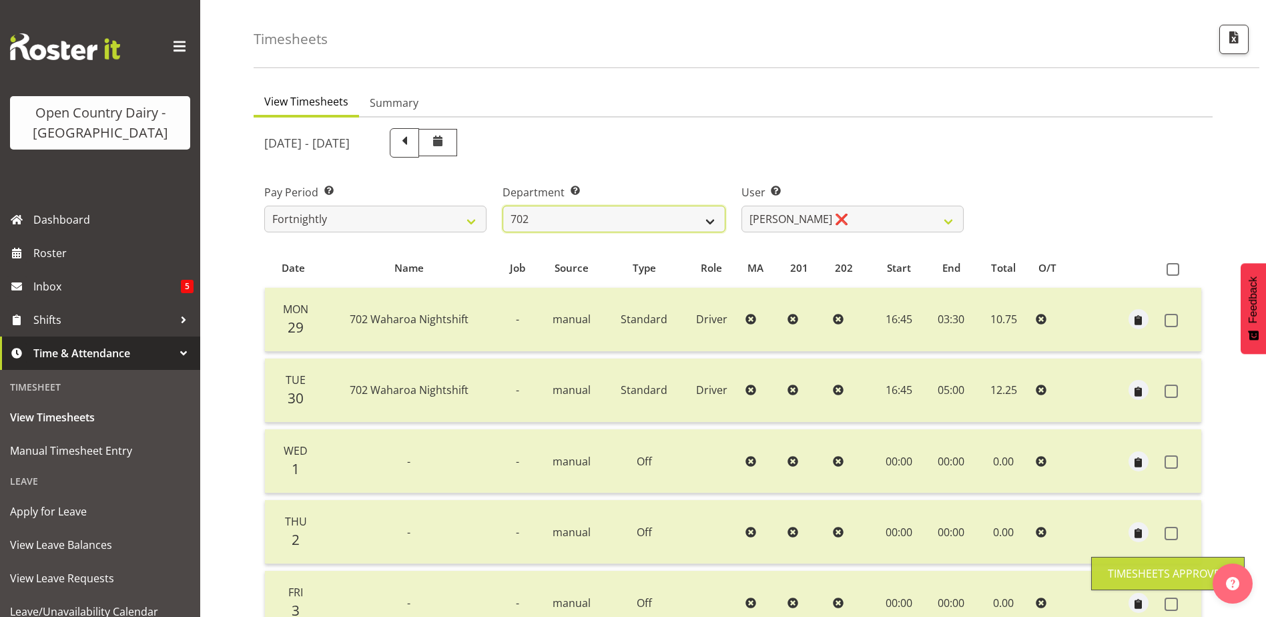
click at [632, 214] on select "701 702 703 704 705 706 707 708 709 710 711 712 713 714 715 716 717 718 719 720" at bounding box center [613, 219] width 222 height 27
select select "710"
click at [502, 206] on select "701 702 703 704 705 706 707 708 709 710 711 712 713 714 715 716 717 718 719 720" at bounding box center [613, 219] width 222 height 27
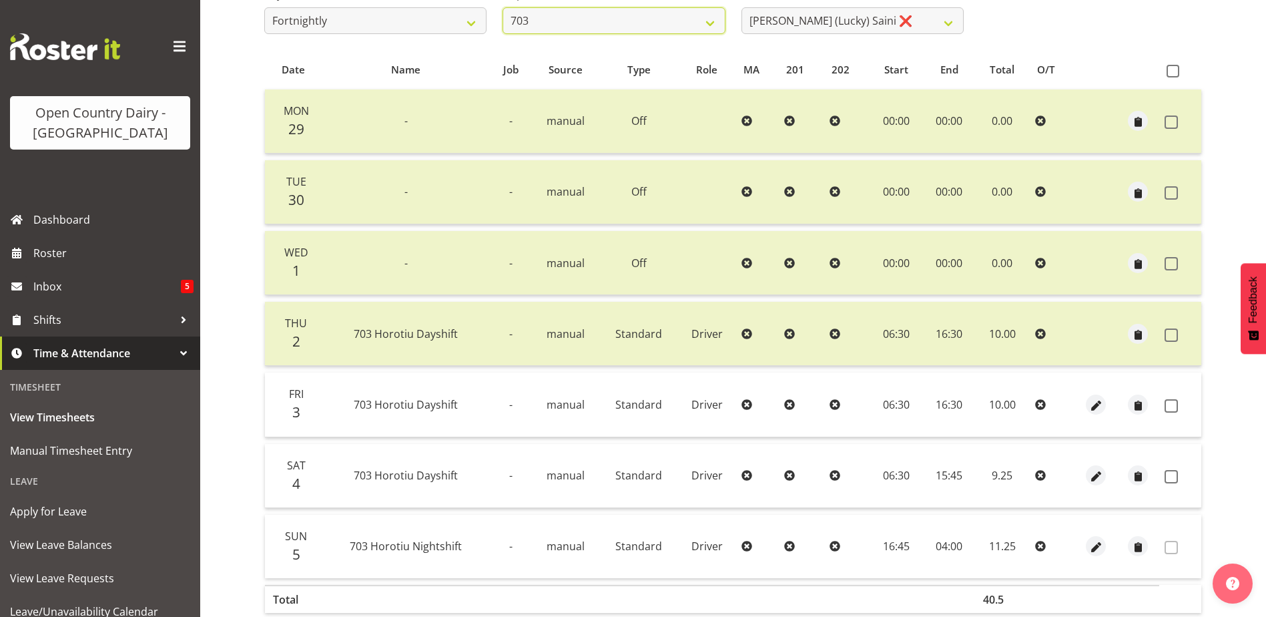
scroll to position [245, 0]
click at [1170, 403] on span at bounding box center [1170, 403] width 13 height 13
checkbox input "true"
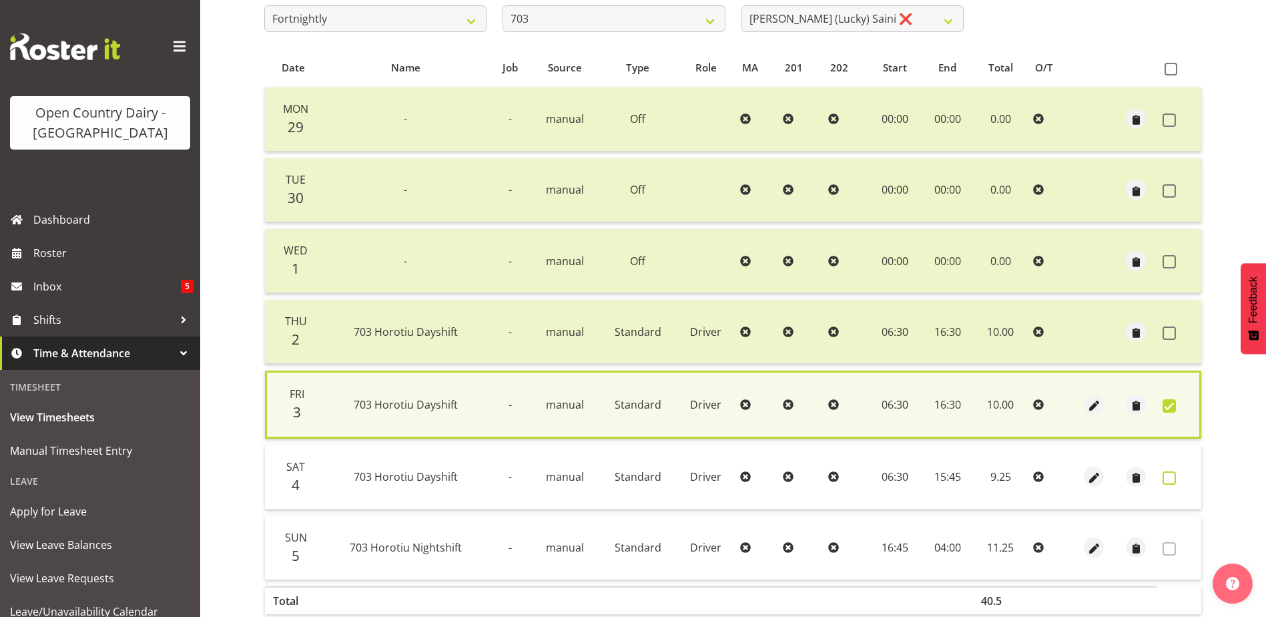
click at [1166, 479] on span at bounding box center [1168, 477] width 13 height 13
checkbox input "true"
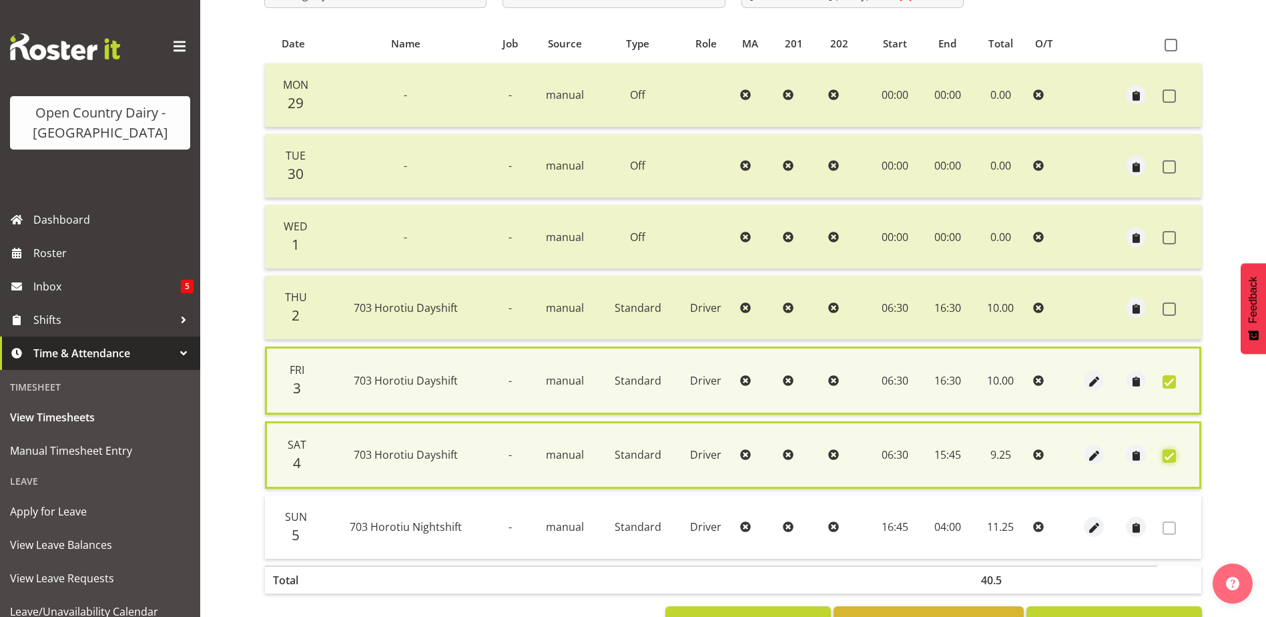
scroll to position [318, 0]
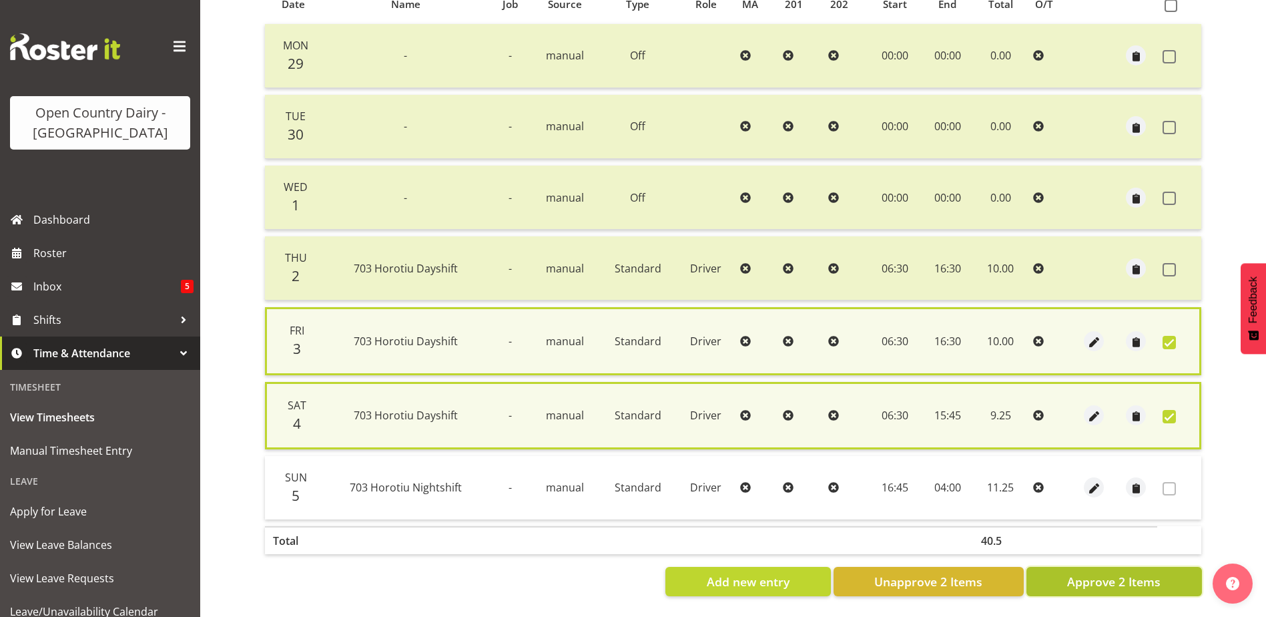
click at [1132, 573] on span "Approve 2 Items" at bounding box center [1113, 581] width 93 height 17
checkbox input "false"
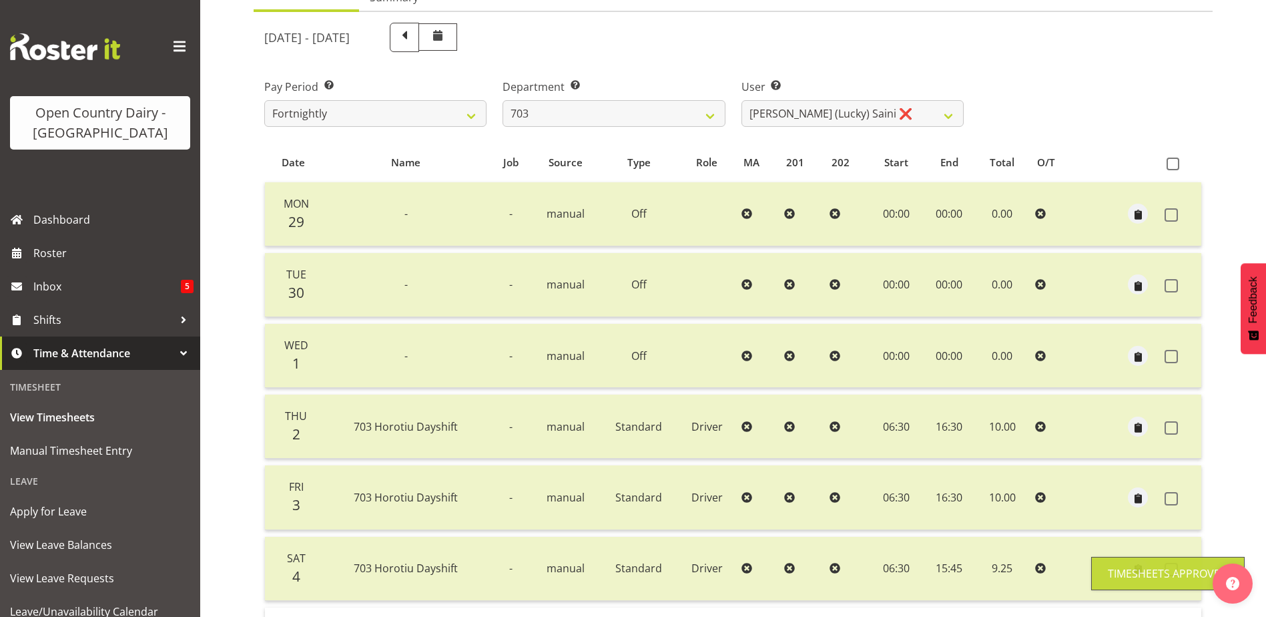
scroll to position [111, 0]
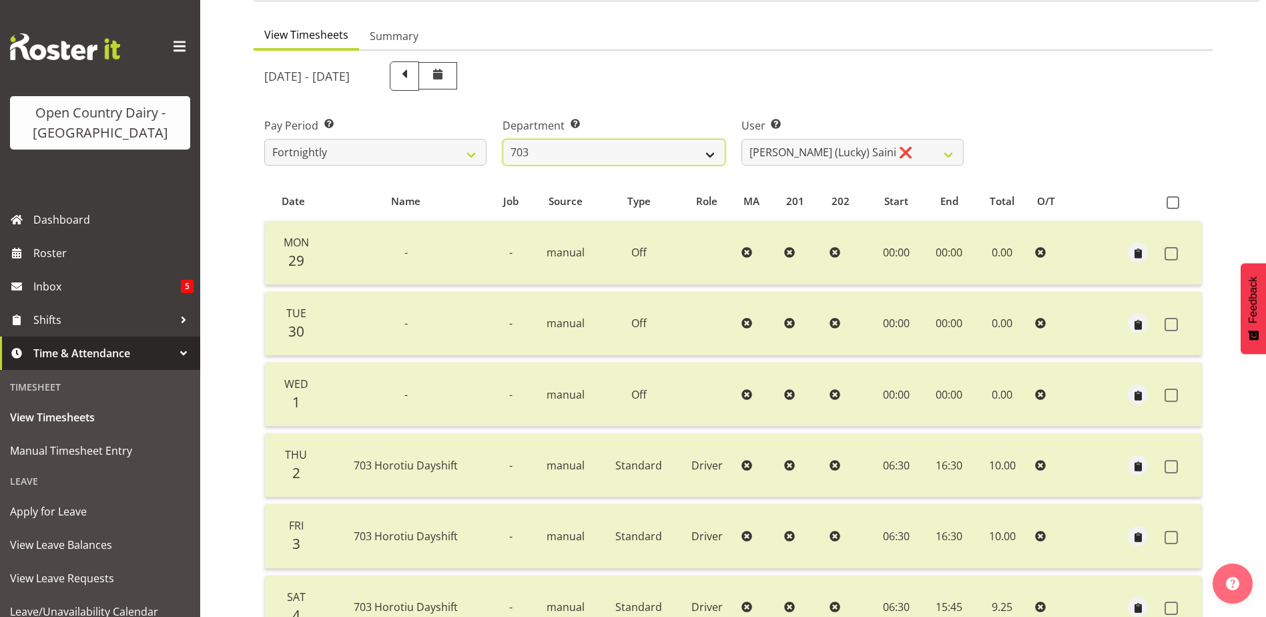
click at [624, 150] on select "701 702 703 704 705 706 707 708 709 710 711 712 713 714 715 716 717 718 719 720" at bounding box center [613, 152] width 222 height 27
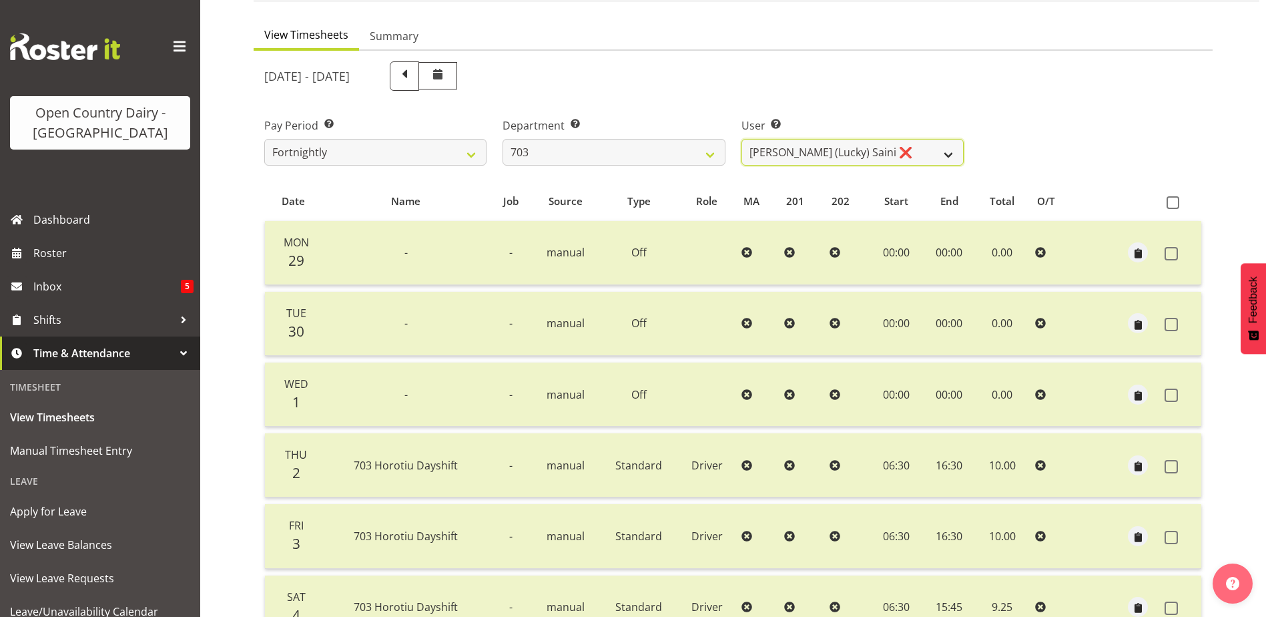
click at [813, 154] on select "Bhupinder (Lucky) Saini ❌ Mark Fowler ❌ Tama Baker ❌" at bounding box center [852, 152] width 222 height 27
select select "8198"
click at [741, 139] on select "Bhupinder (Lucky) Saini ❌ Mark Fowler ❌ Tama Baker ❌" at bounding box center [852, 152] width 222 height 27
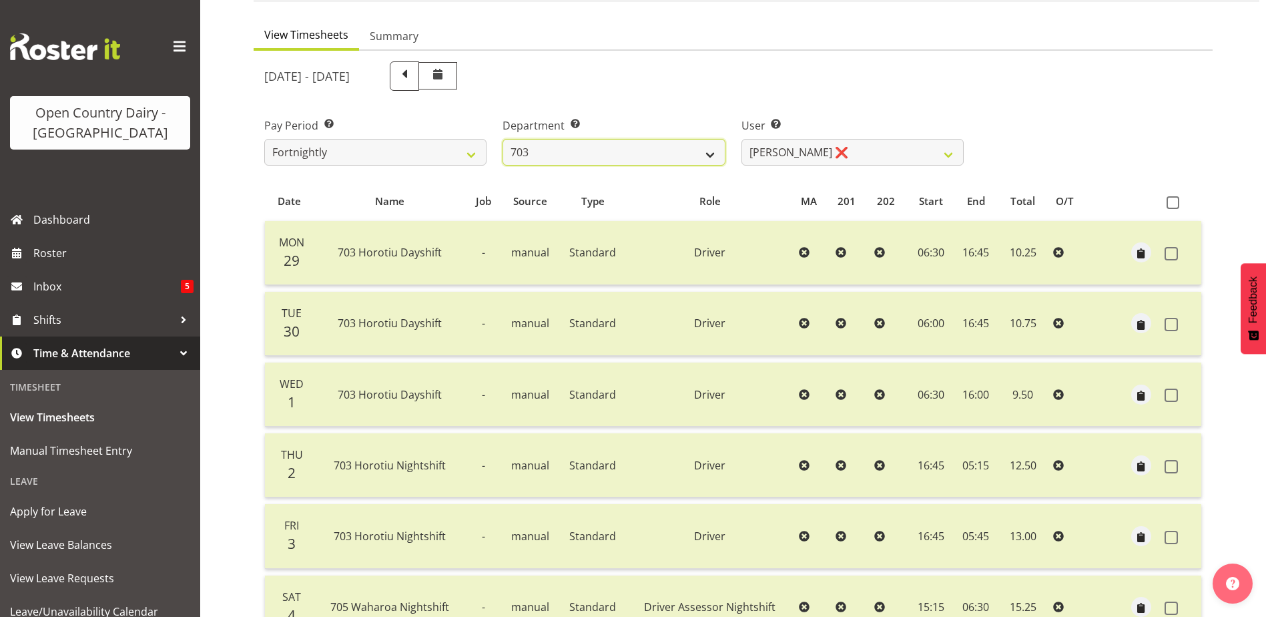
click at [611, 147] on select "701 702 703 704 705 706 707 708 709 710 711 712 713 714 715 716 717 718 719 720" at bounding box center [613, 152] width 222 height 27
select select "717"
click at [502, 139] on select "701 702 703 704 705 706 707 708 709 710 711 712 713 714 715 716 717 718 719 720" at bounding box center [613, 152] width 222 height 27
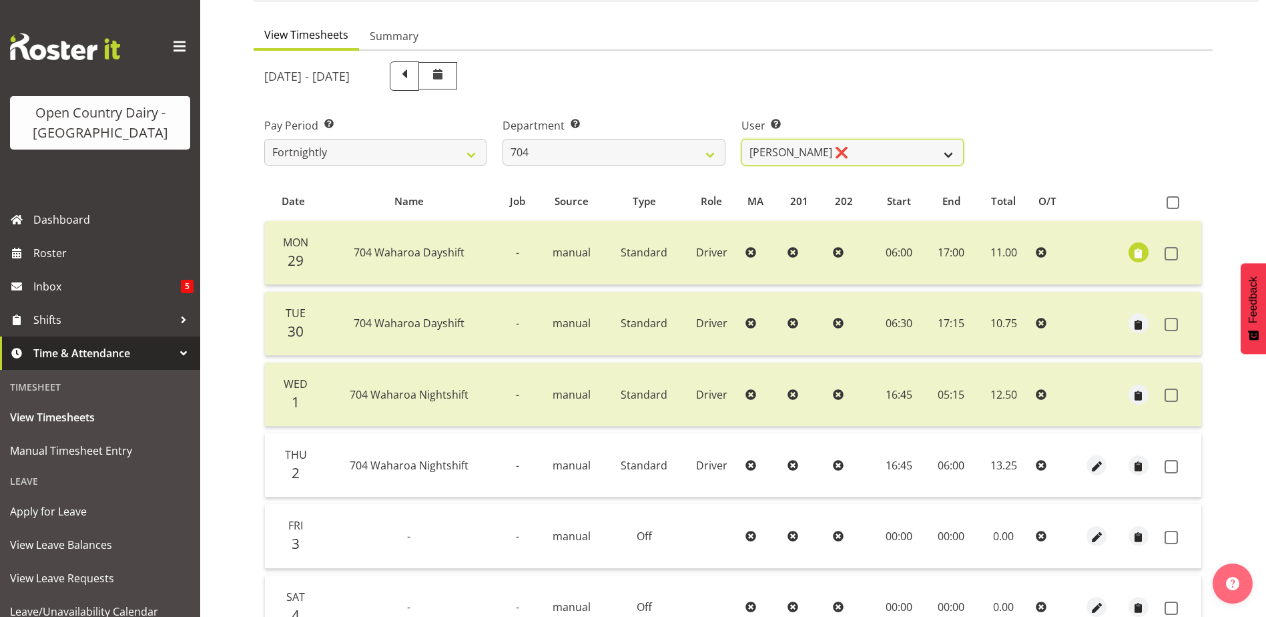
click at [834, 152] on select "Graham Houghton ❌ Jon Williams ❌ Stephen Rae ❌" at bounding box center [852, 152] width 222 height 27
select select "11180"
click at [741, 139] on select "Graham Houghton ❌ Jon Williams ❌ Stephen Rae ❌" at bounding box center [852, 152] width 222 height 27
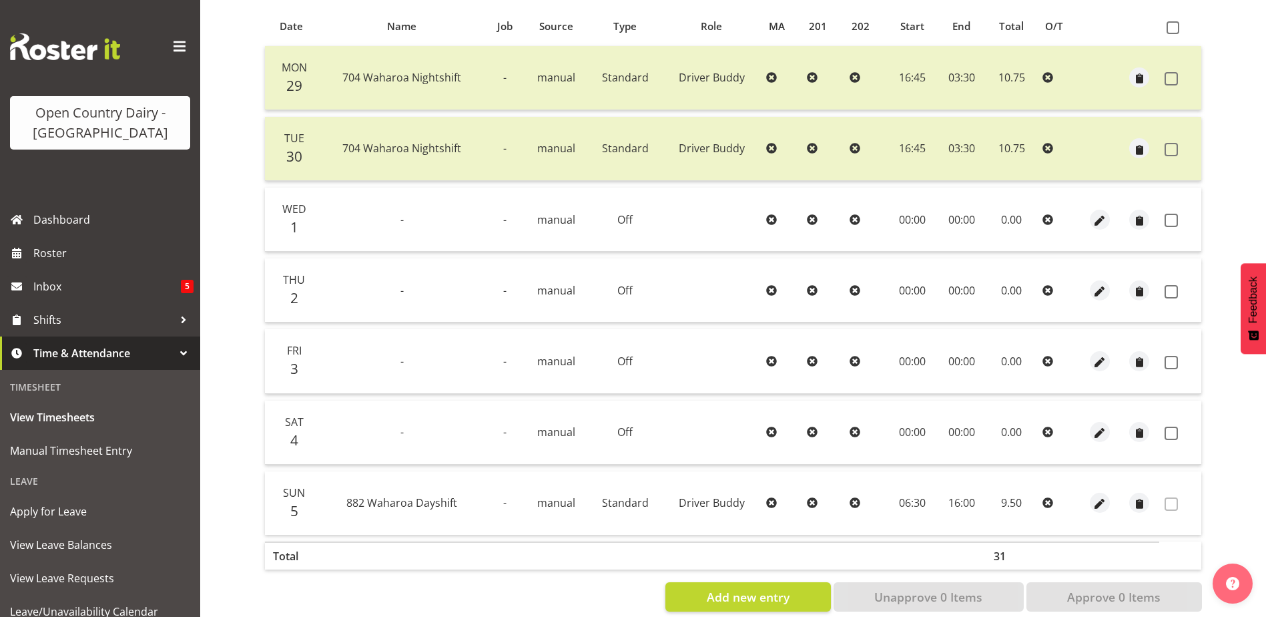
scroll to position [312, 0]
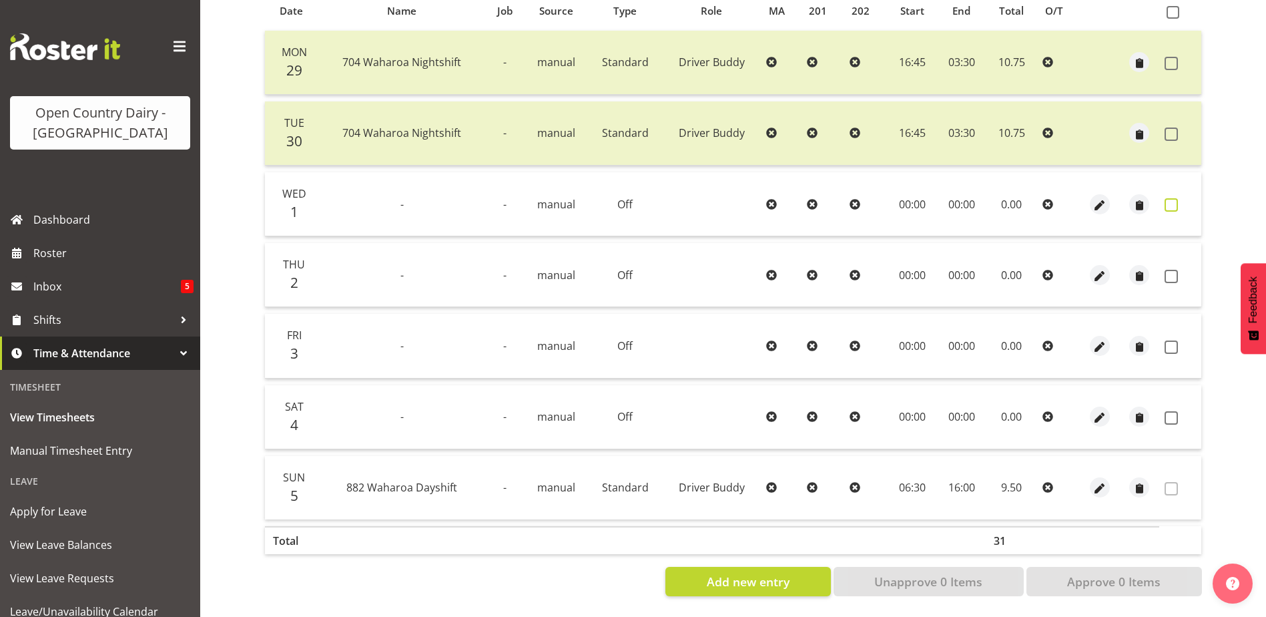
click at [1173, 198] on span at bounding box center [1170, 204] width 13 height 13
checkbox input "true"
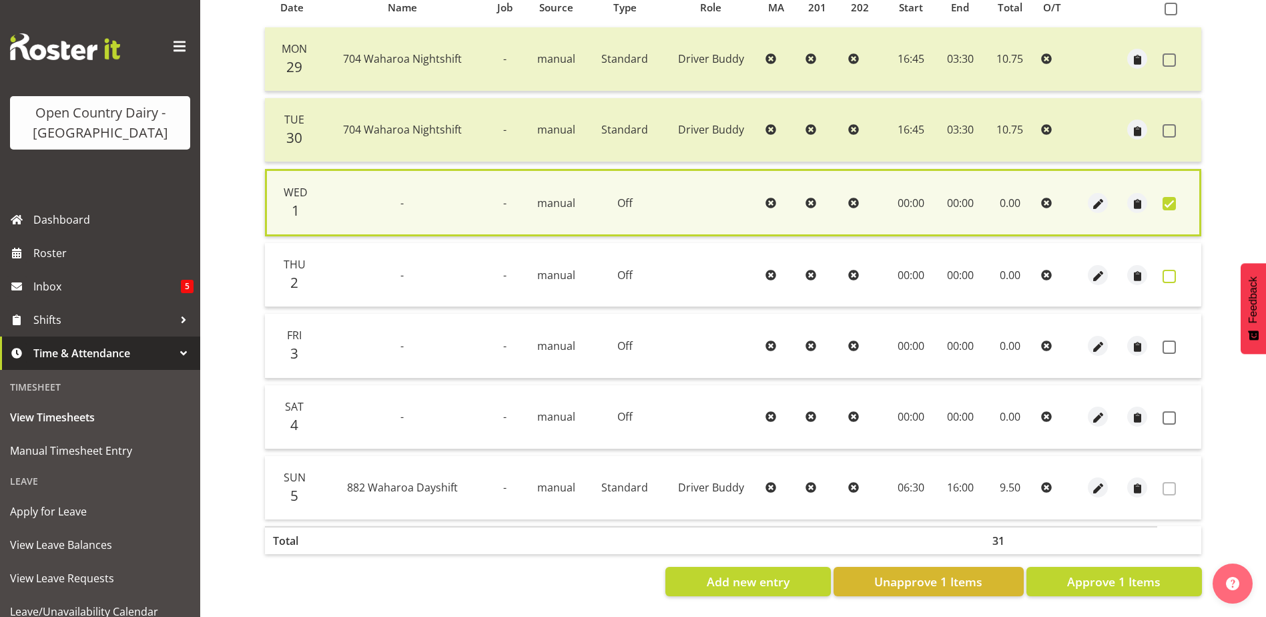
click at [1171, 270] on span at bounding box center [1168, 276] width 13 height 13
checkbox input "true"
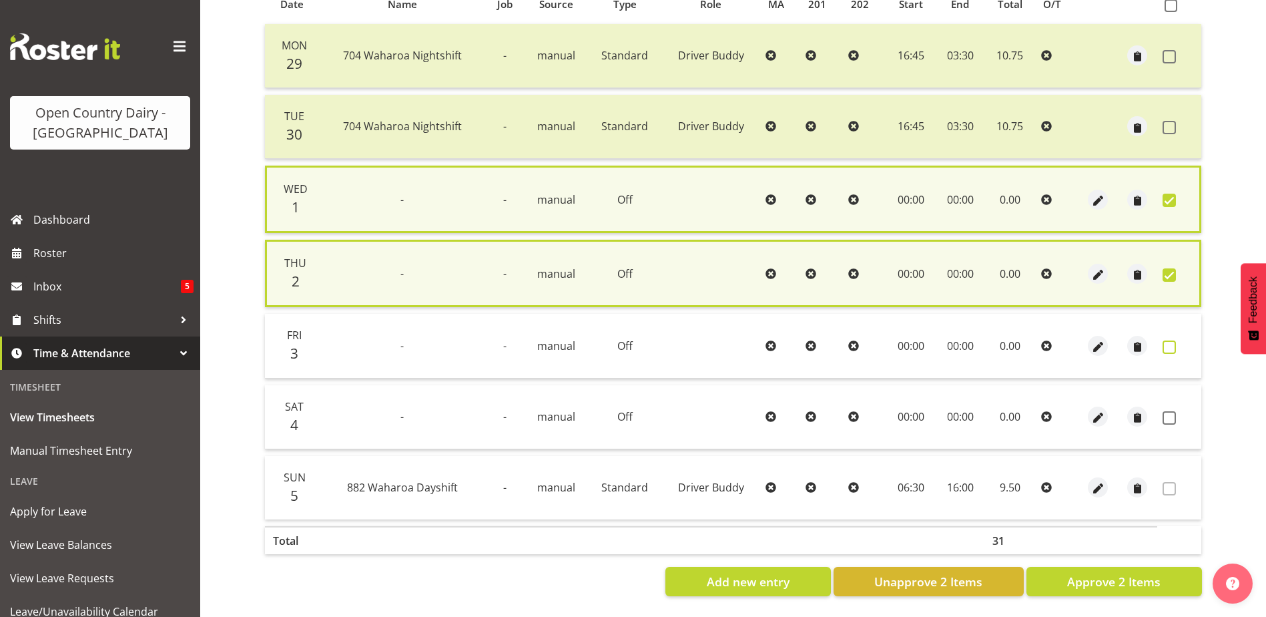
click at [1171, 347] on span at bounding box center [1168, 346] width 13 height 13
checkbox input "true"
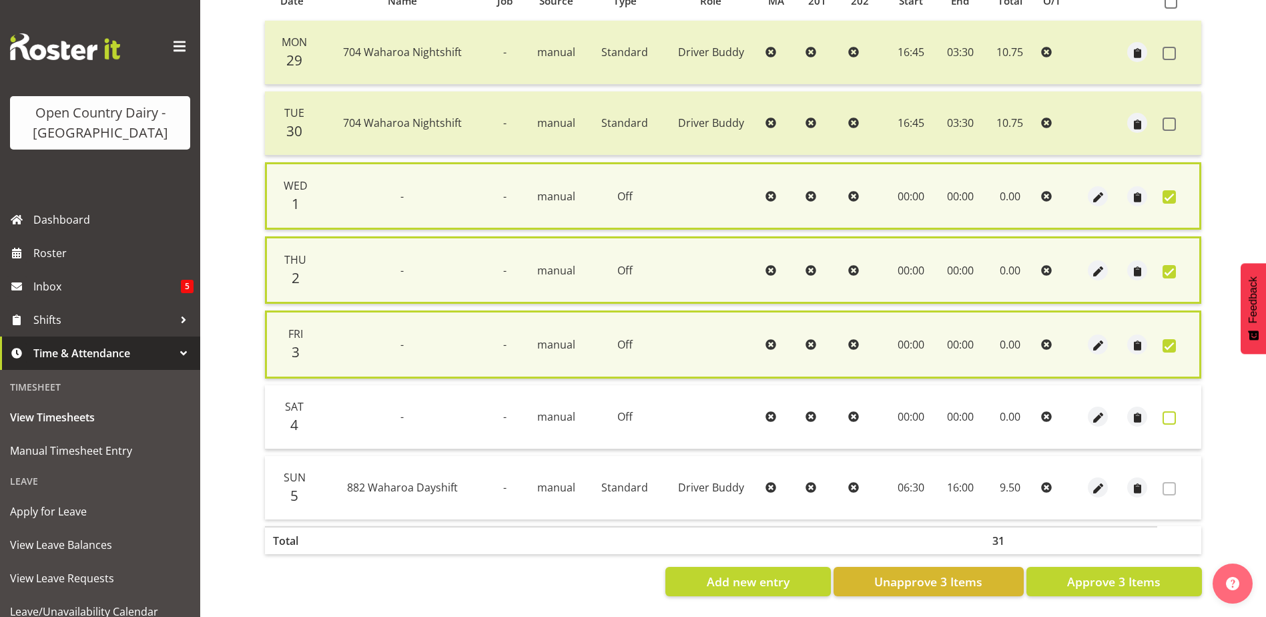
click at [1170, 412] on span at bounding box center [1168, 417] width 13 height 13
checkbox input "true"
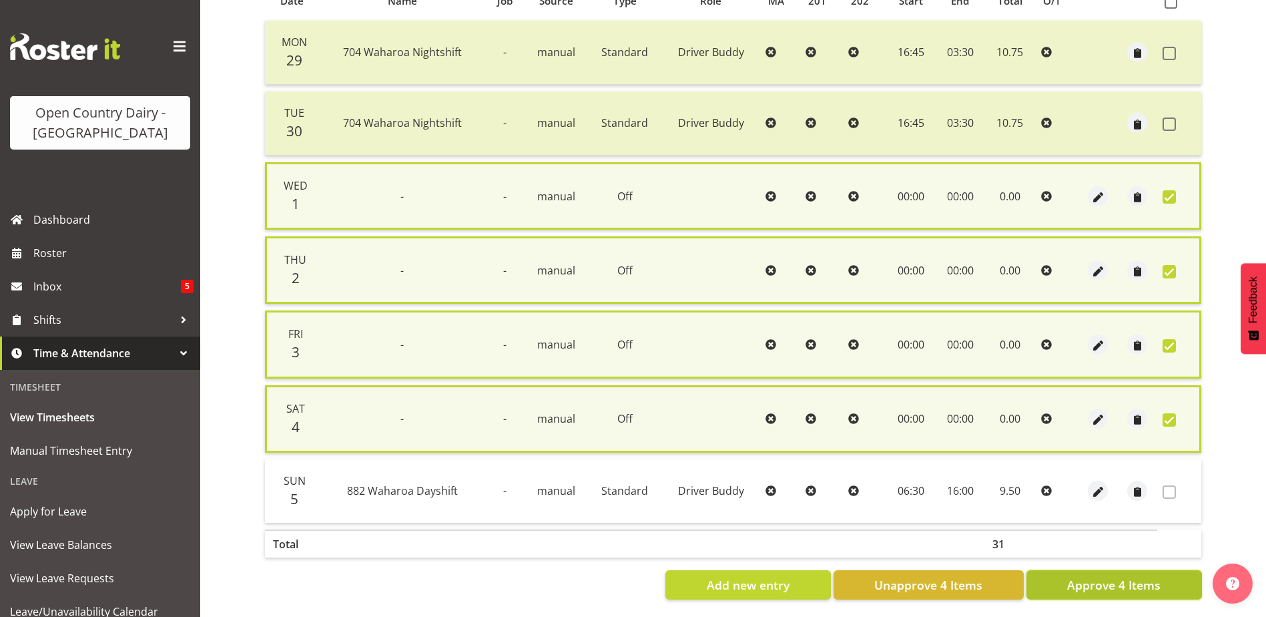
click at [1156, 581] on span "Approve 4 Items" at bounding box center [1113, 584] width 93 height 17
checkbox input "false"
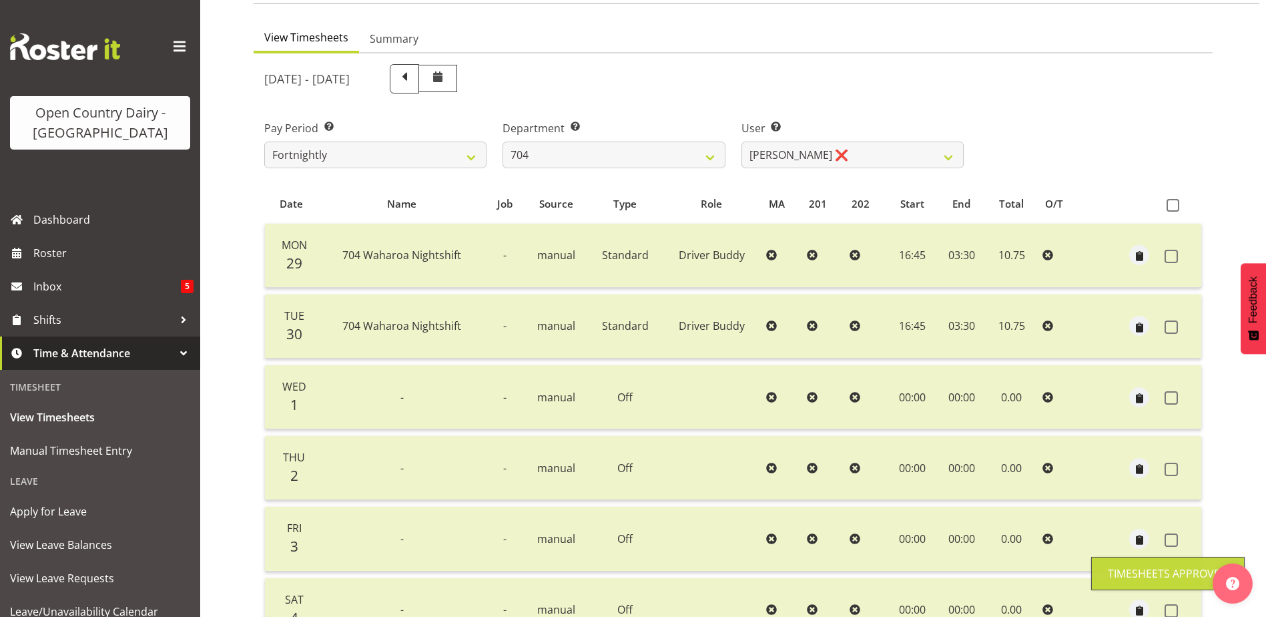
scroll to position [45, 0]
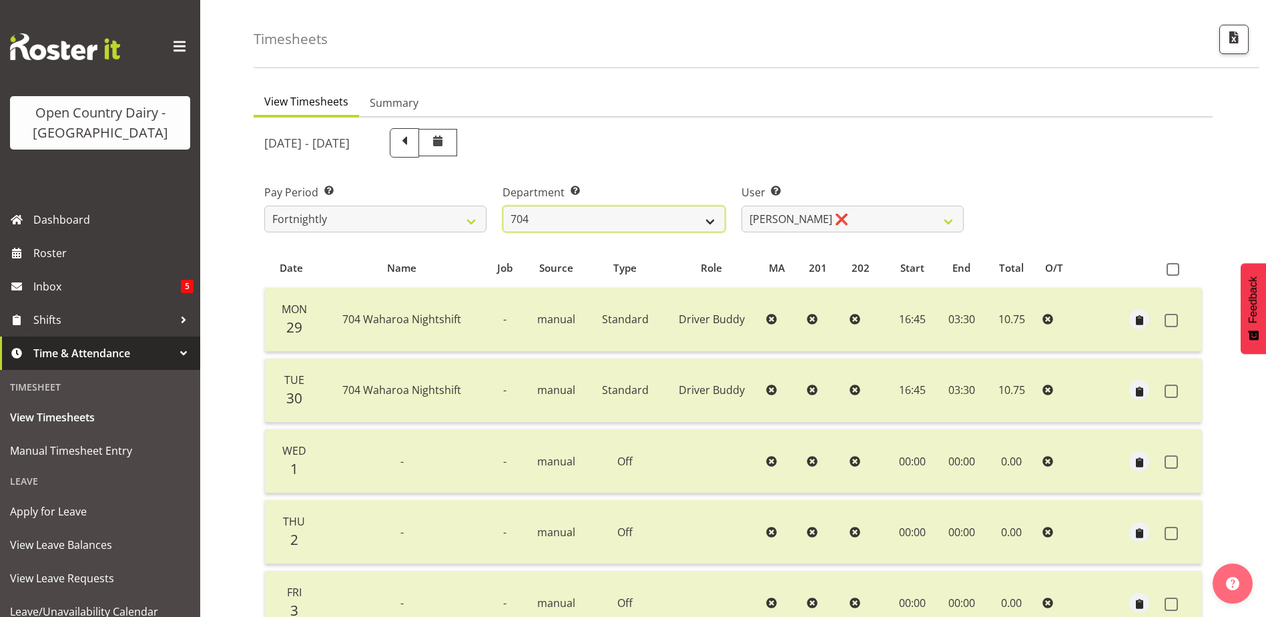
click at [695, 218] on select "701 702 703 704 705 706 707 708 709 710 711 712 713 714 715 716 717 718 719 720" at bounding box center [613, 219] width 222 height 27
select select "714"
click at [502, 206] on select "701 702 703 704 705 706 707 708 709 710 711 712 713 714 715 716 717 718 719 720" at bounding box center [613, 219] width 222 height 27
select select "11786"
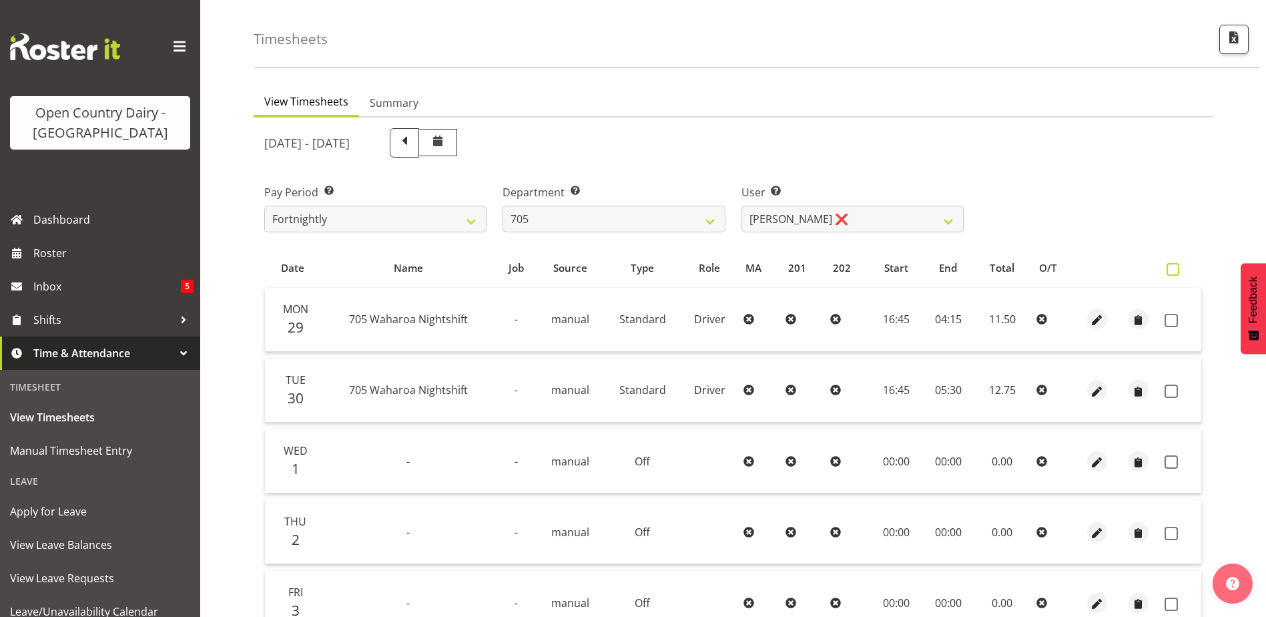
click at [1168, 268] on span at bounding box center [1172, 269] width 13 height 13
click at [1168, 268] on input "checkbox" at bounding box center [1170, 269] width 9 height 9
checkbox input "true"
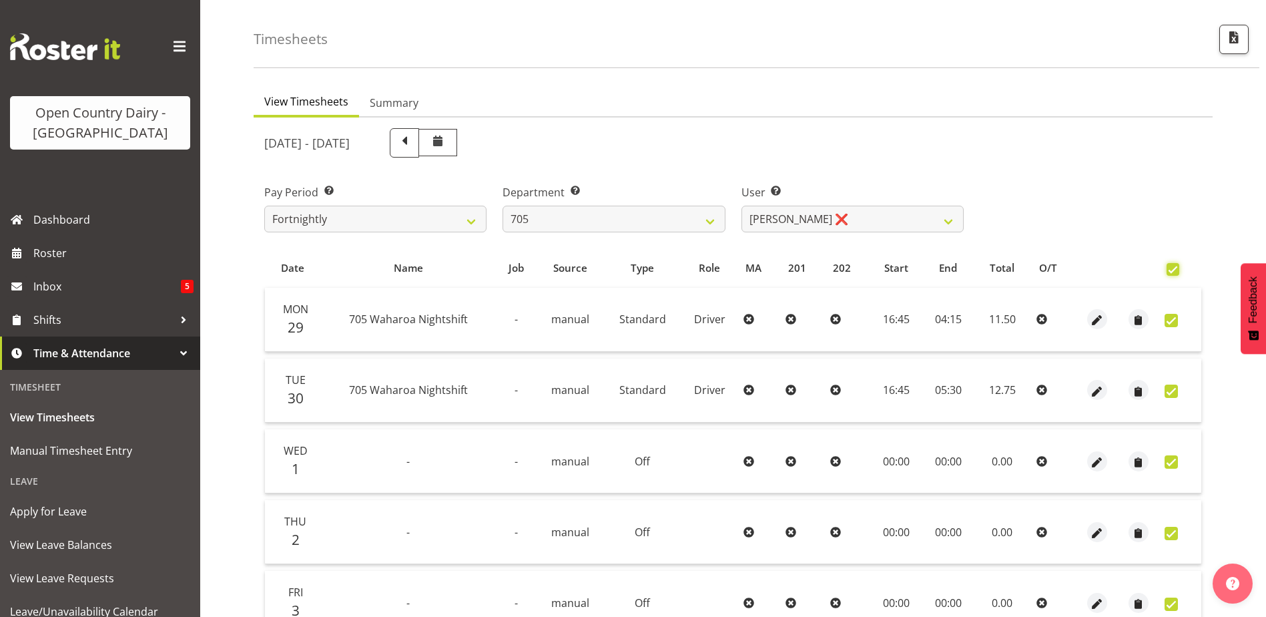
checkbox input "true"
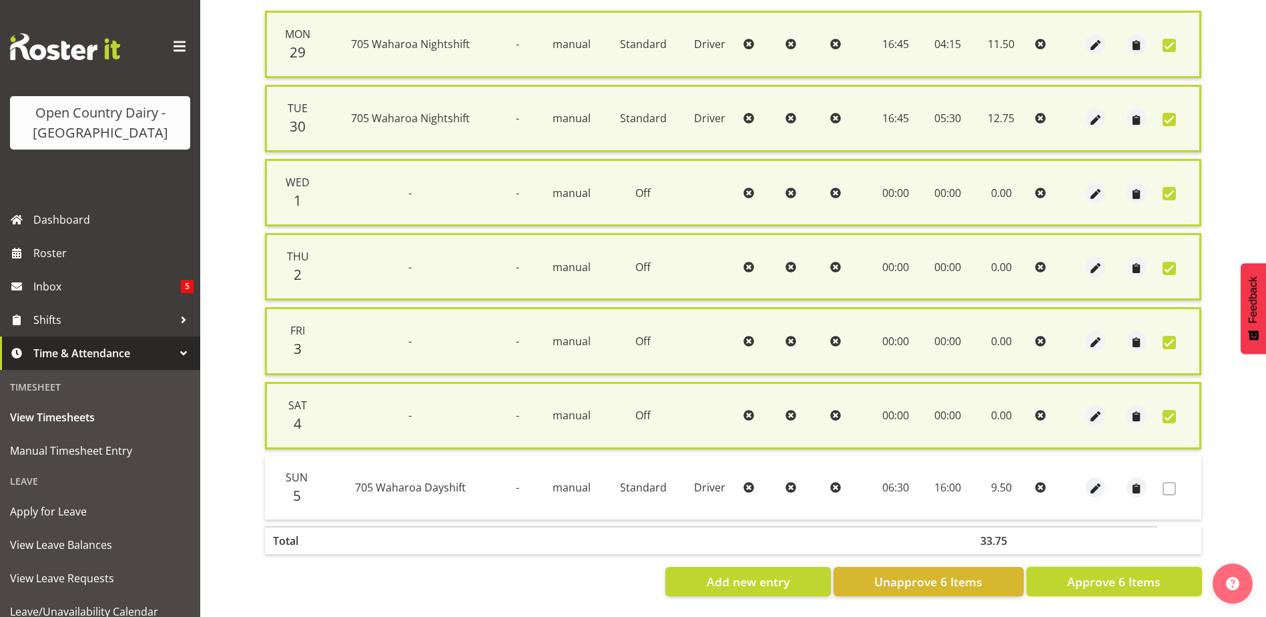
click at [1133, 567] on button "Approve 6 Items" at bounding box center [1113, 581] width 175 height 29
click at [1133, 567] on div "Add new entry Unapprove 6 Items Approve 6 Items" at bounding box center [733, 581] width 938 height 29
checkbox input "false"
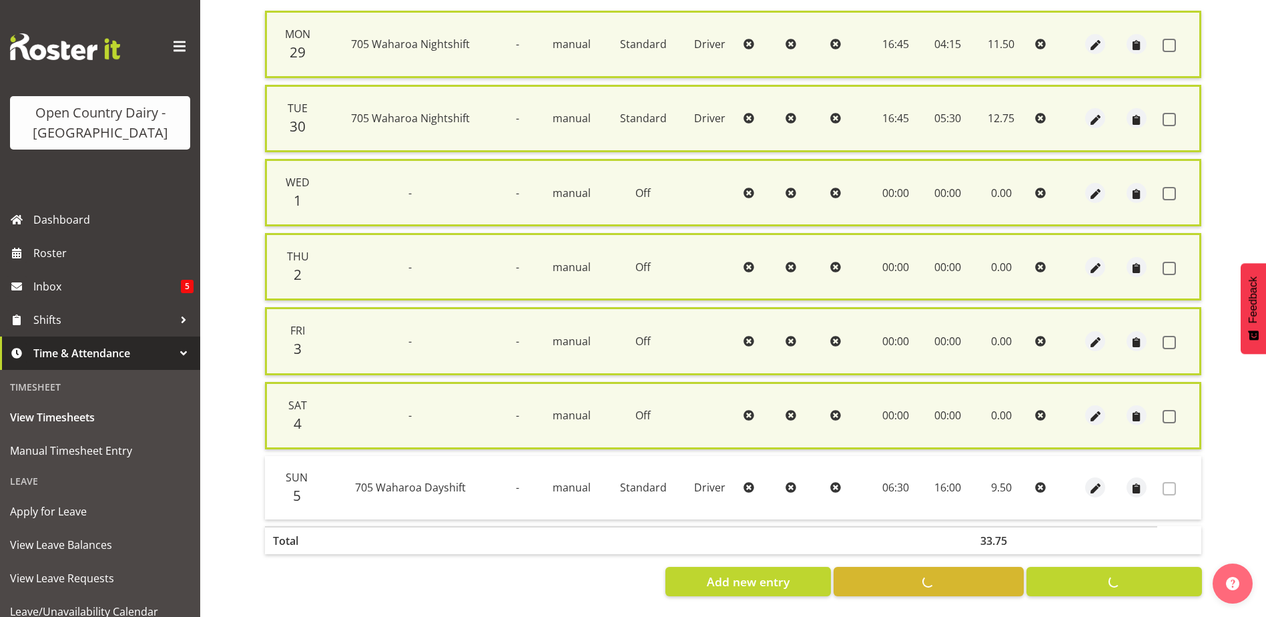
checkbox input "false"
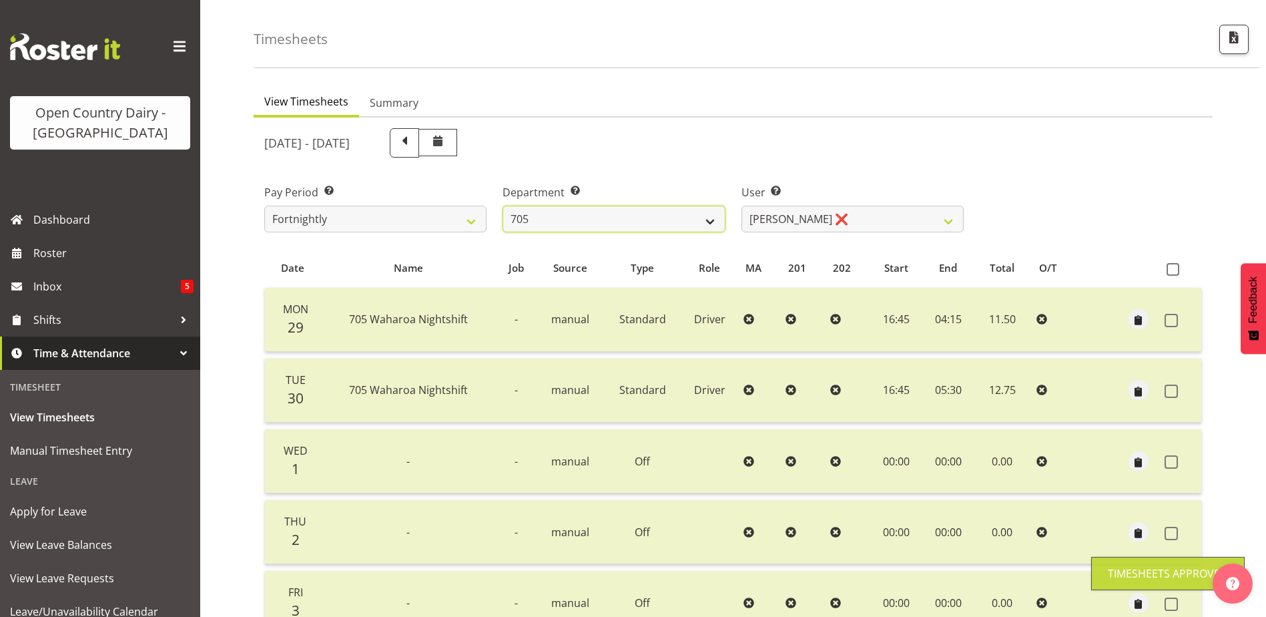
click at [650, 212] on select "701 702 703 704 705 706 707 708 709 710 711 712 713 714 715 716 717 718 719 720" at bounding box center [613, 219] width 222 height 27
select select "721"
click at [502, 206] on select "701 702 703 704 705 706 707 708 709 710 711 712 713 714 715 716 717 718 719 720" at bounding box center [613, 219] width 222 height 27
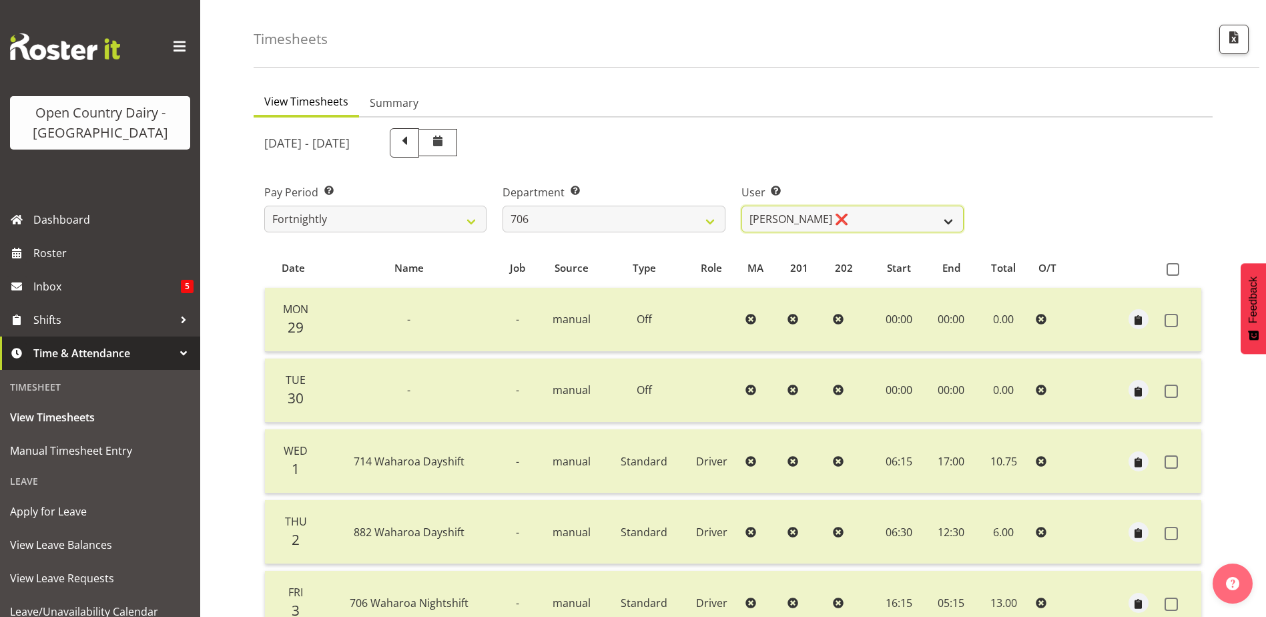
click at [805, 209] on select "Andrew Kearns ❌ Len Symons ❌ Mark Ansley ❌ Paul Griffin ❌" at bounding box center [852, 219] width 222 height 27
select select "8472"
click at [741, 206] on select "Andrew Kearns ❌ Len Symons ❌ Mark Ansley ❌ Paul Griffin ❌" at bounding box center [852, 219] width 222 height 27
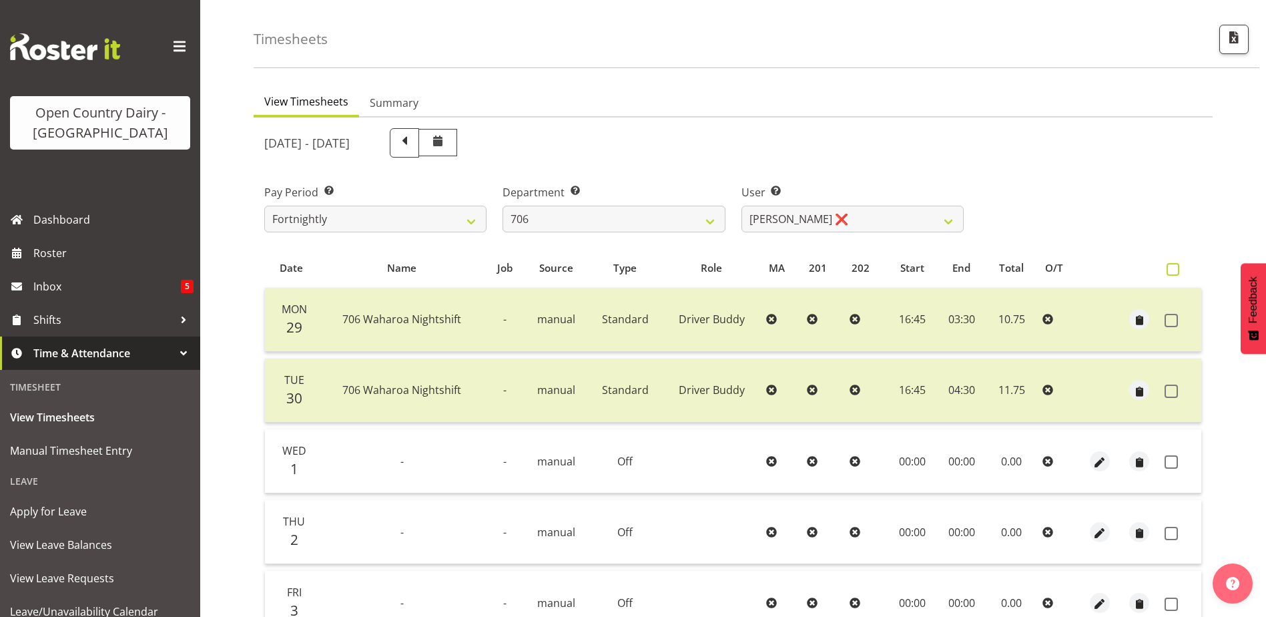
click at [1174, 268] on span at bounding box center [1172, 269] width 13 height 13
click at [1174, 268] on input "checkbox" at bounding box center [1170, 269] width 9 height 9
checkbox input "true"
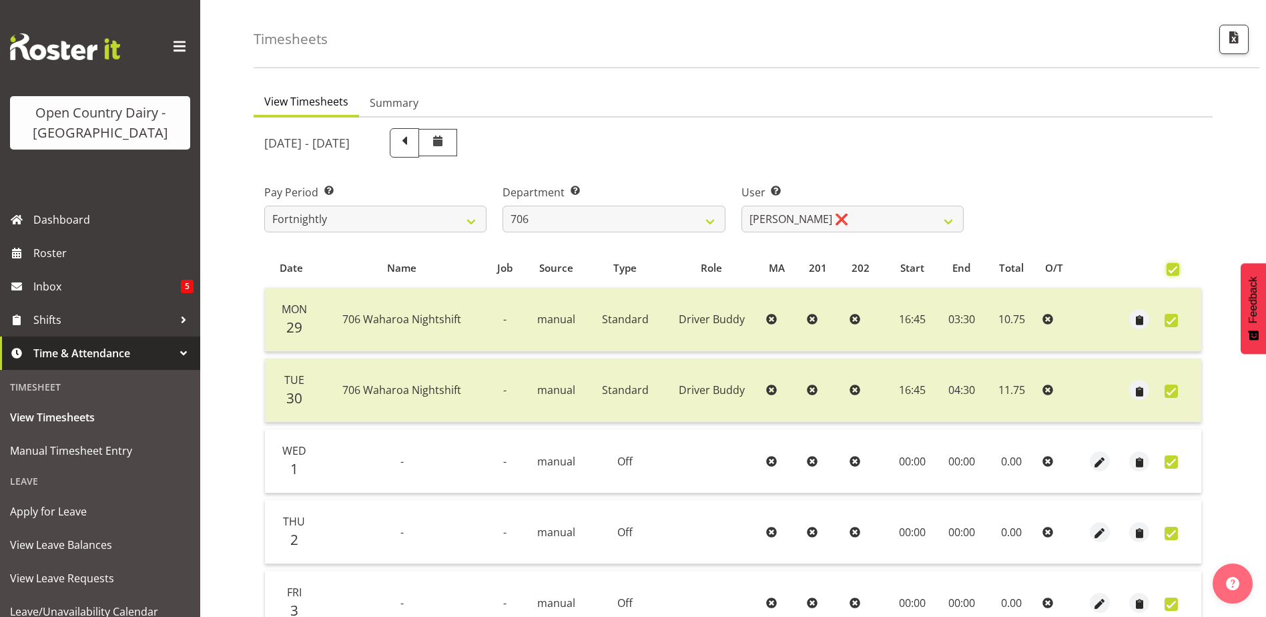
checkbox input "true"
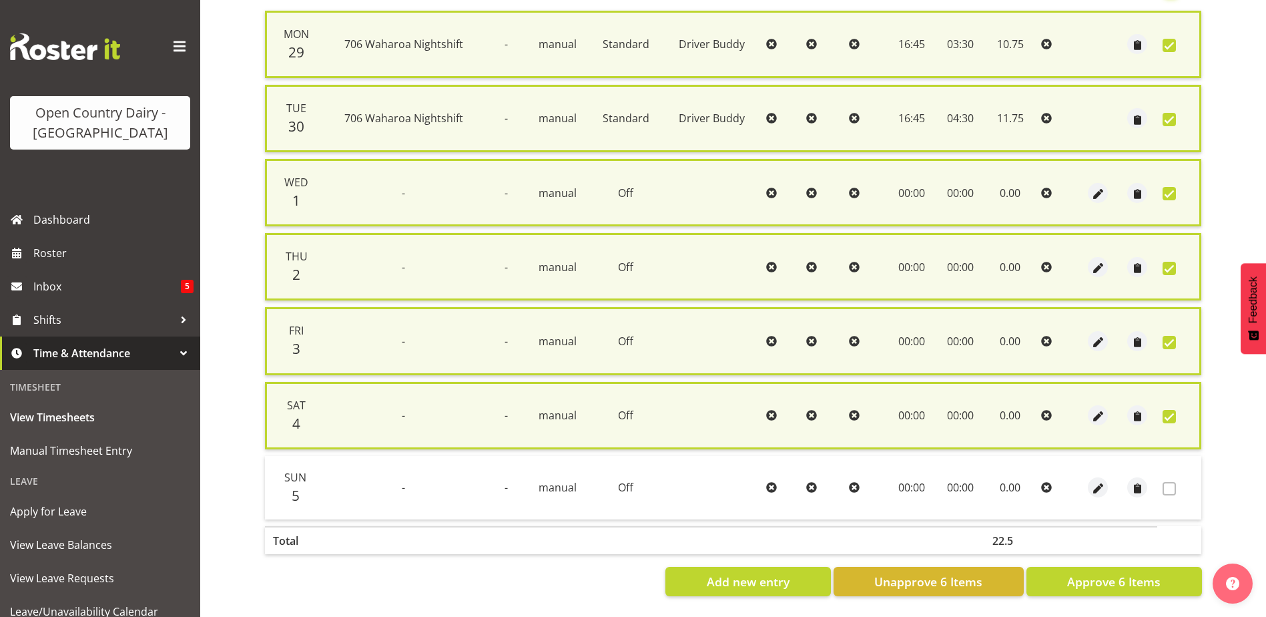
scroll to position [332, 0]
click at [1152, 573] on span "Approve 6 Items" at bounding box center [1113, 581] width 93 height 17
checkbox input "false"
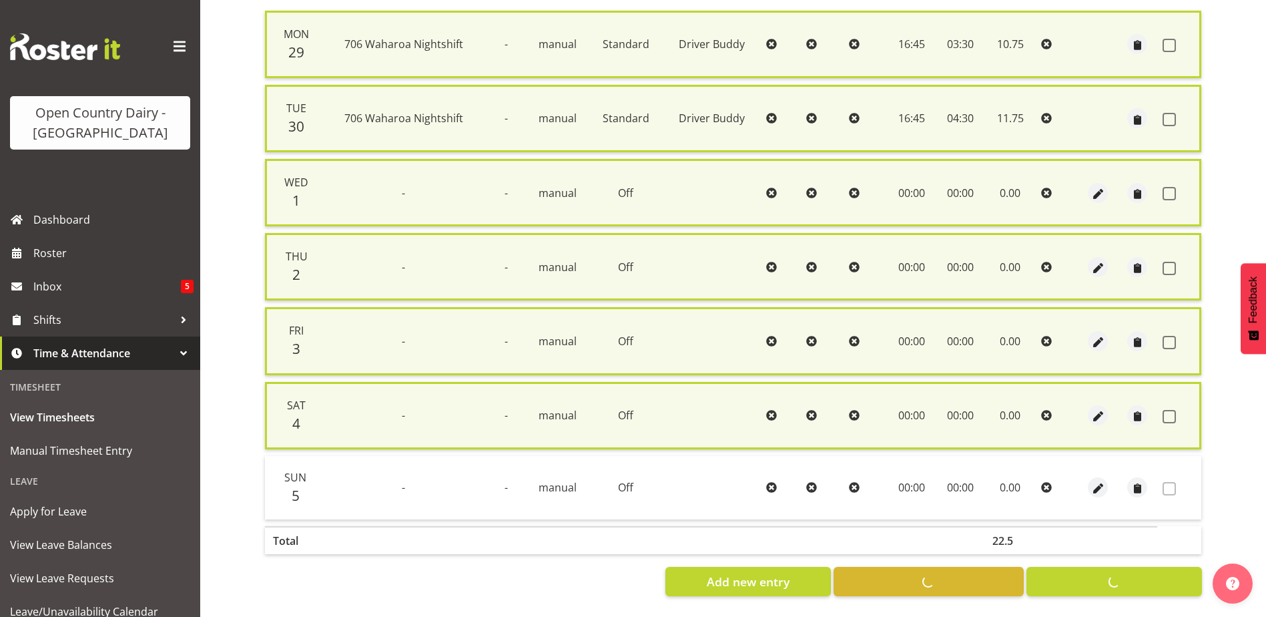
checkbox input "false"
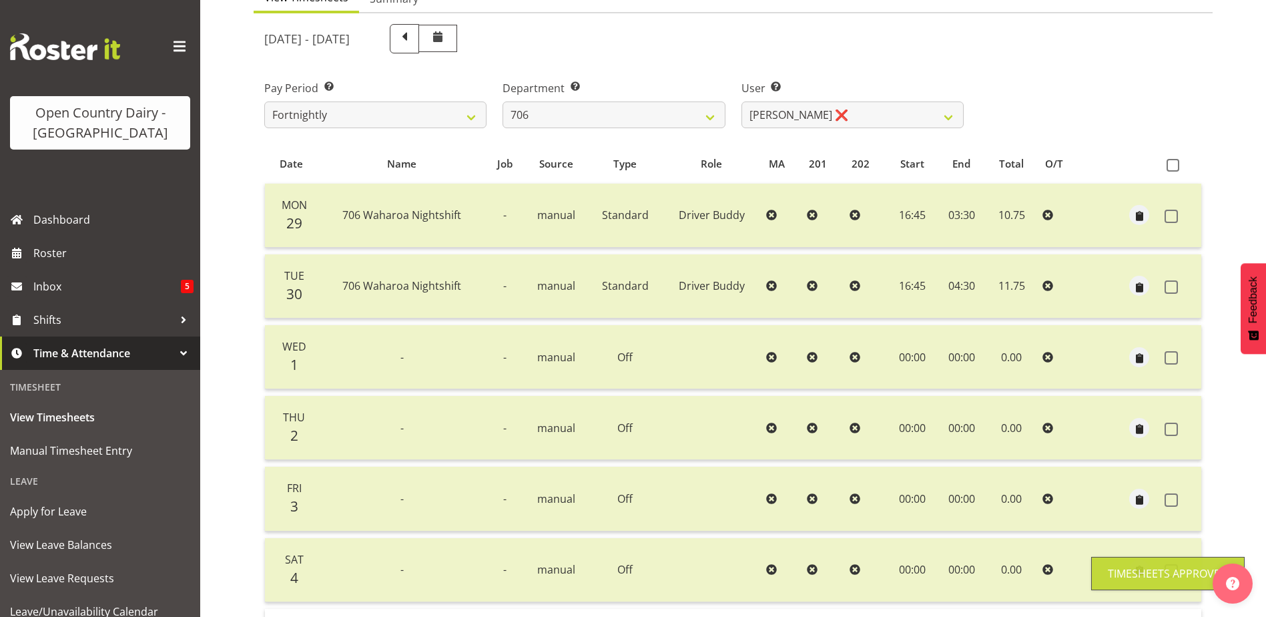
scroll to position [111, 0]
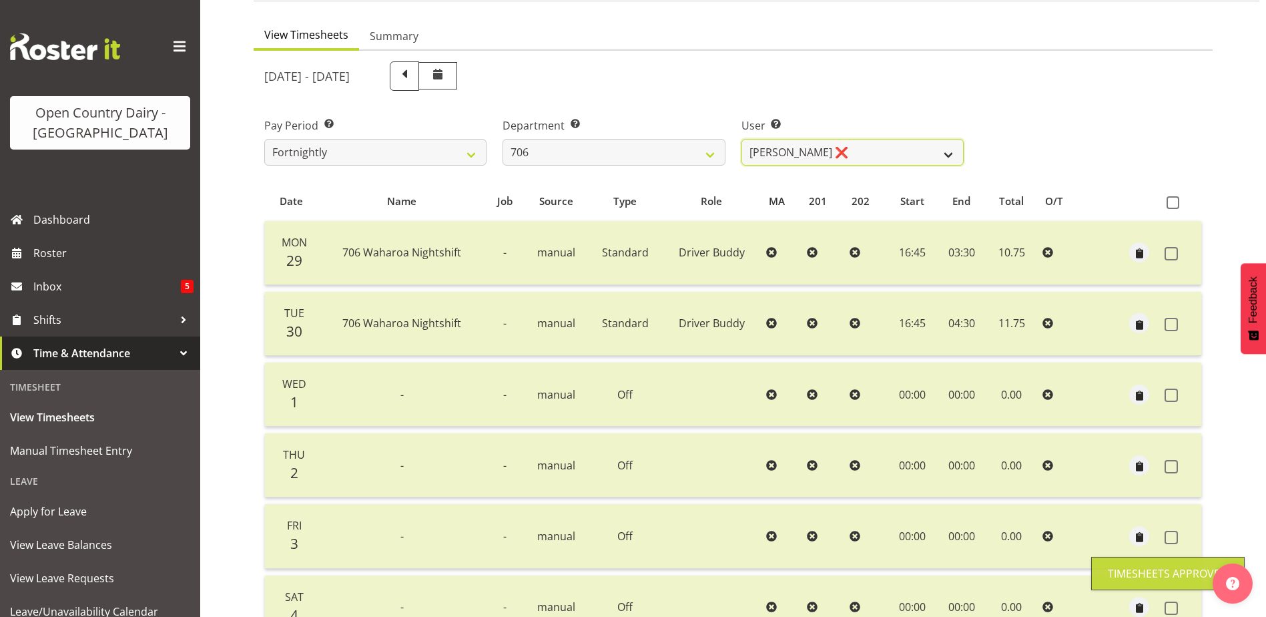
click at [795, 159] on select "Andrew Kearns ❌ Len Symons ❌ Mark Ansley ❌ Paul Griffin ❌" at bounding box center [852, 152] width 222 height 27
click at [795, 158] on select "Andrew Kearns ❌ Len Symons ❌ Mark Ansley ❌ Paul Griffin ❌" at bounding box center [852, 152] width 222 height 27
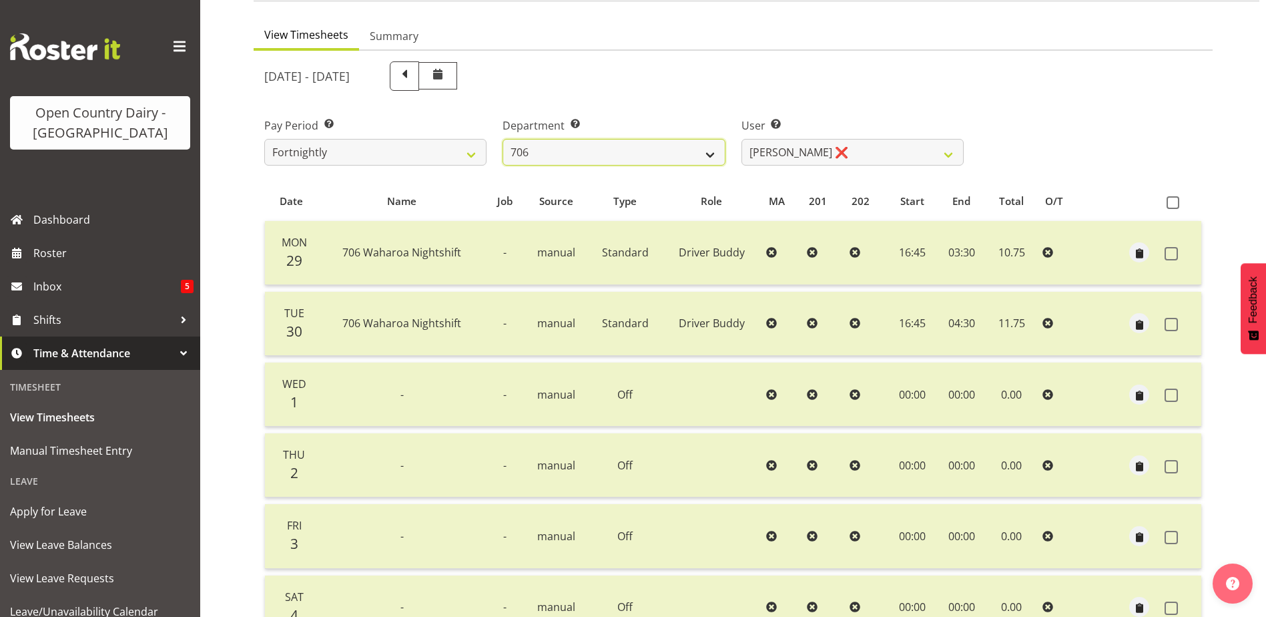
click at [695, 150] on select "701 702 703 704 705 706 707 708 709 710 711 712 713 714 715 716 717 718 719 720" at bounding box center [613, 152] width 222 height 27
select select "811"
click at [502, 139] on select "701 702 703 704 705 706 707 708 709 710 711 712 713 714 715 716 717 718 719 720" at bounding box center [613, 152] width 222 height 27
select select "8161"
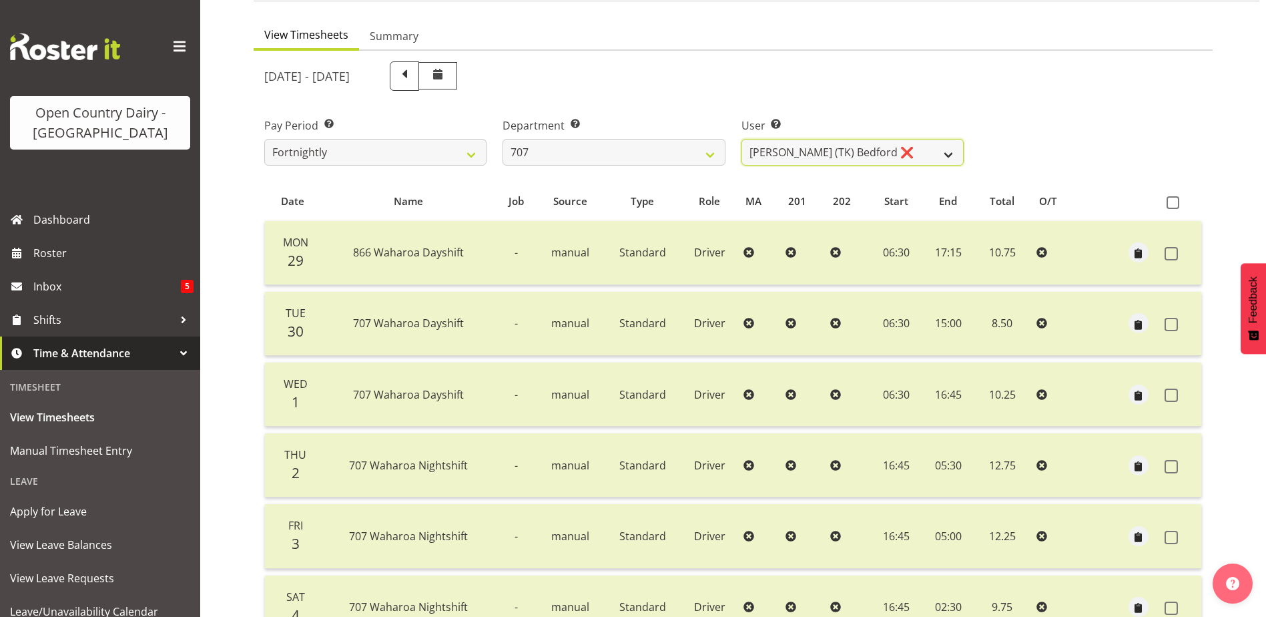
click at [788, 150] on select "Alan (TK) Bedford ❌ David Foote (Junior) ❌ Mike Madden ❌" at bounding box center [852, 152] width 222 height 27
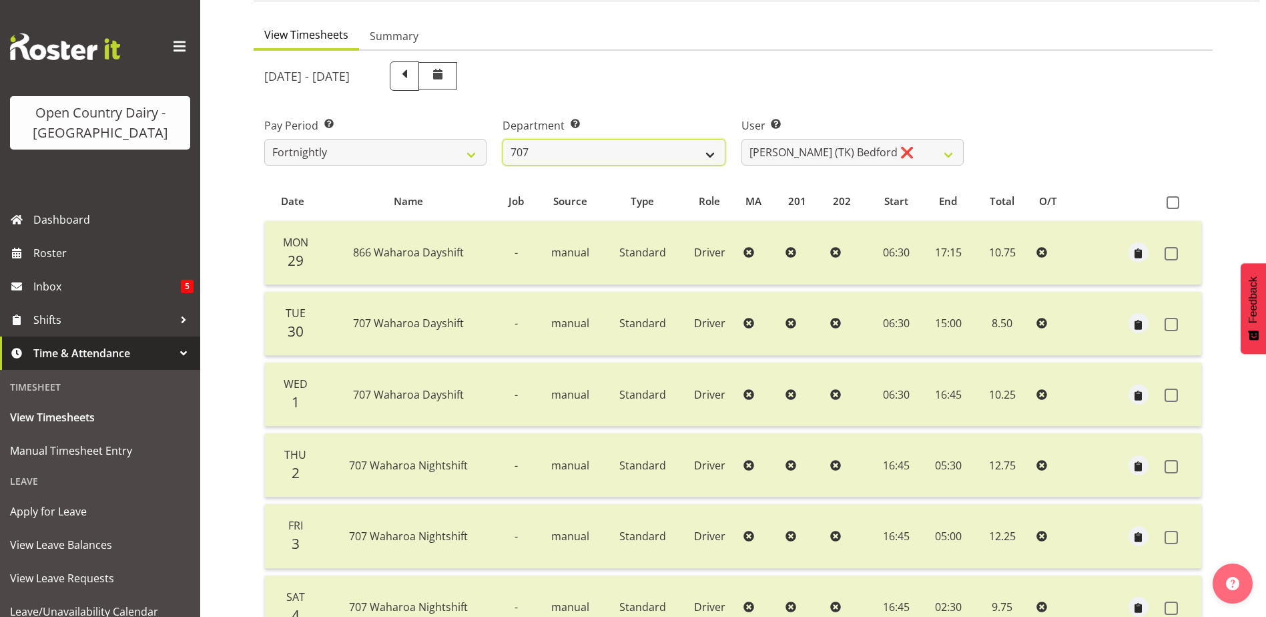
click at [639, 148] on select "701 702 703 704 705 706 707 708 709 710 711 712 713 714 715 716 717 718 719 720" at bounding box center [613, 152] width 222 height 27
select select "762"
click at [502, 139] on select "701 702 703 704 705 706 707 708 709 710 711 712 713 714 715 716 717 718 719 720" at bounding box center [613, 152] width 222 height 27
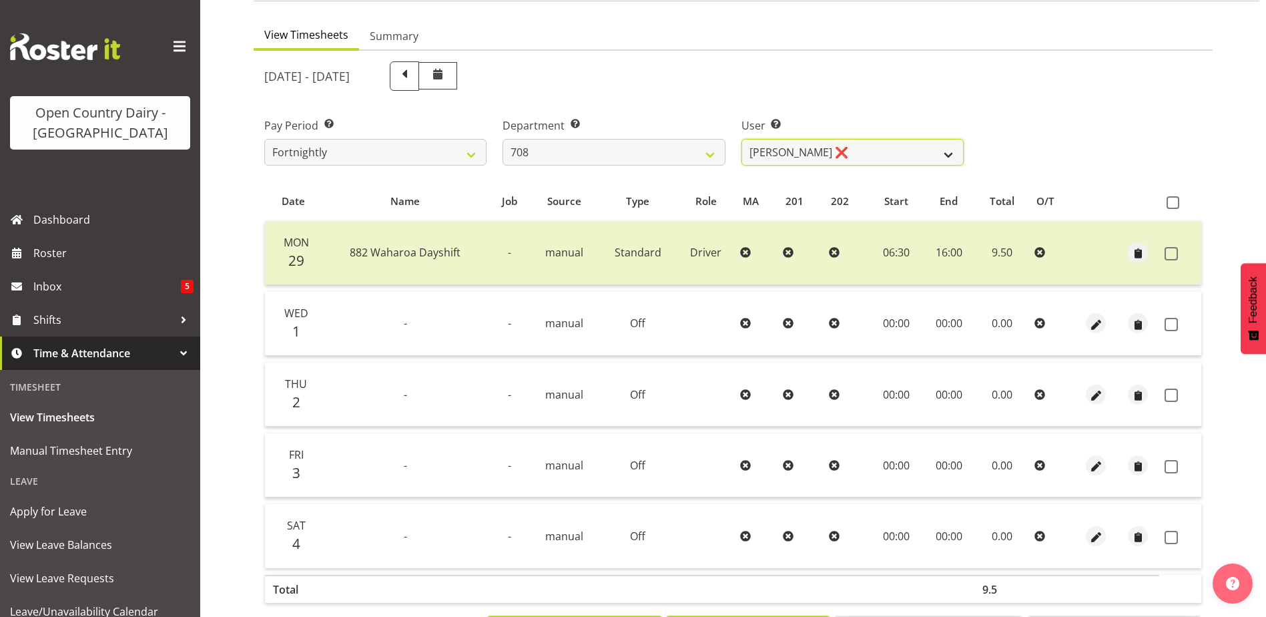
click at [853, 159] on select "Andrew Murphy ❌ David Foote ❌ Mark Himiona ❌" at bounding box center [852, 152] width 222 height 27
click at [741, 139] on select "Andrew Murphy ❌ David Foote ❌ Mark Himiona ❌" at bounding box center [852, 152] width 222 height 27
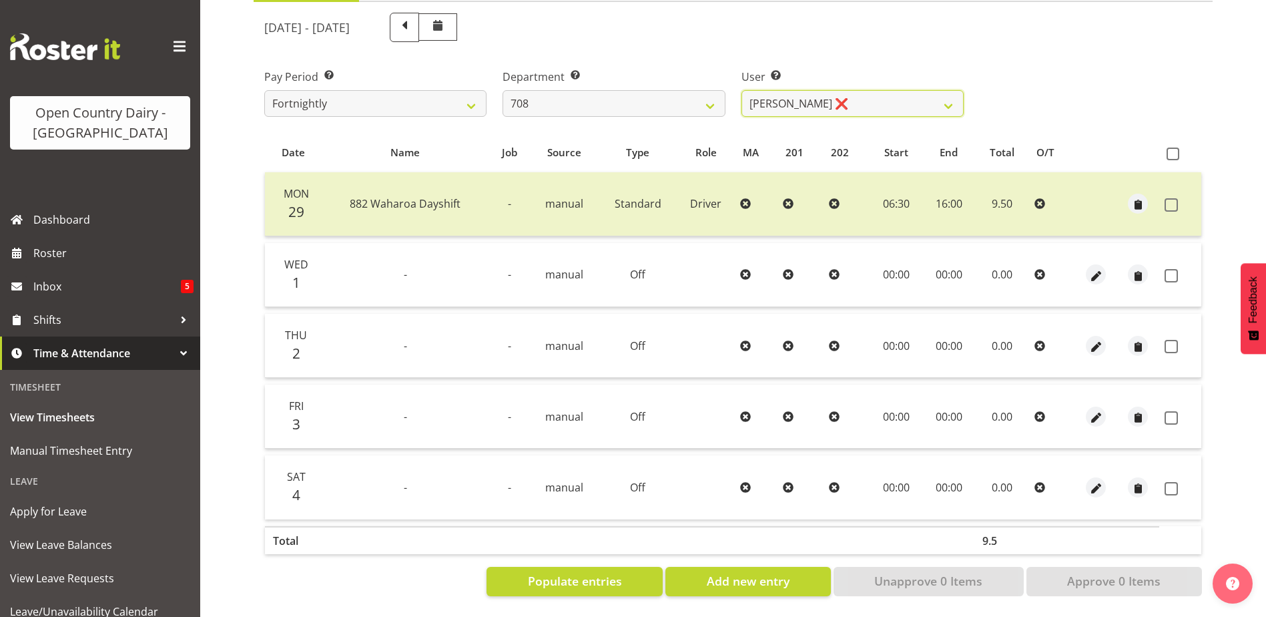
scroll to position [170, 0]
click at [1170, 147] on span at bounding box center [1172, 153] width 13 height 13
click at [1170, 149] on input "checkbox" at bounding box center [1170, 153] width 9 height 9
checkbox input "true"
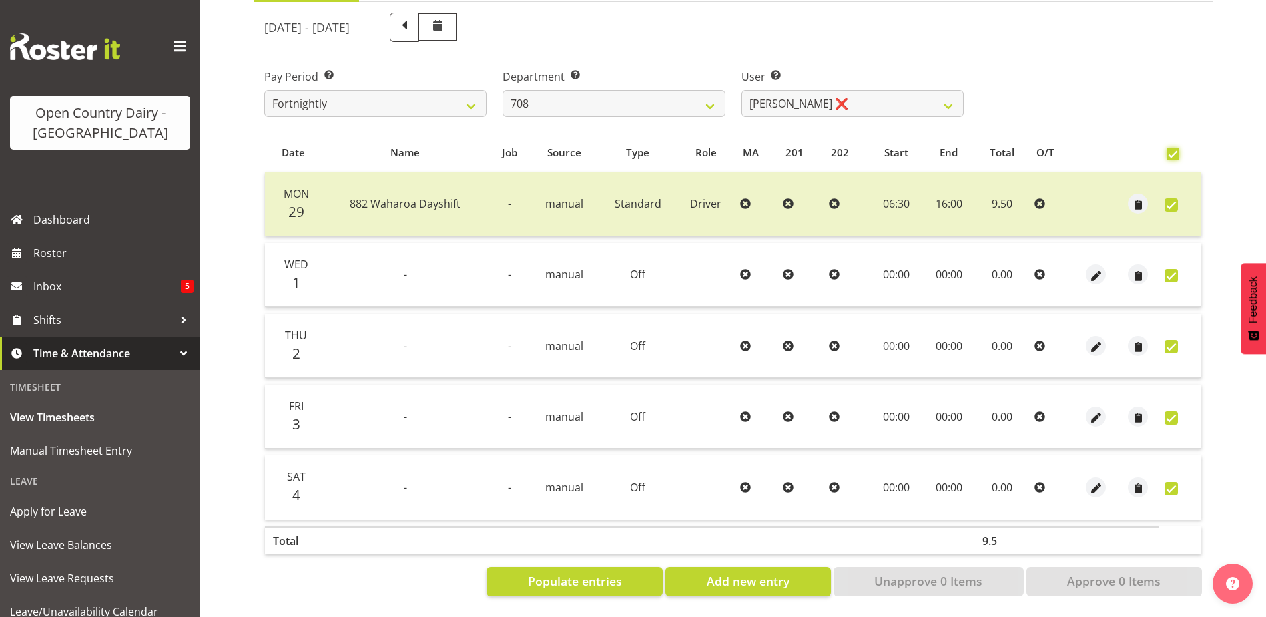
checkbox input "true"
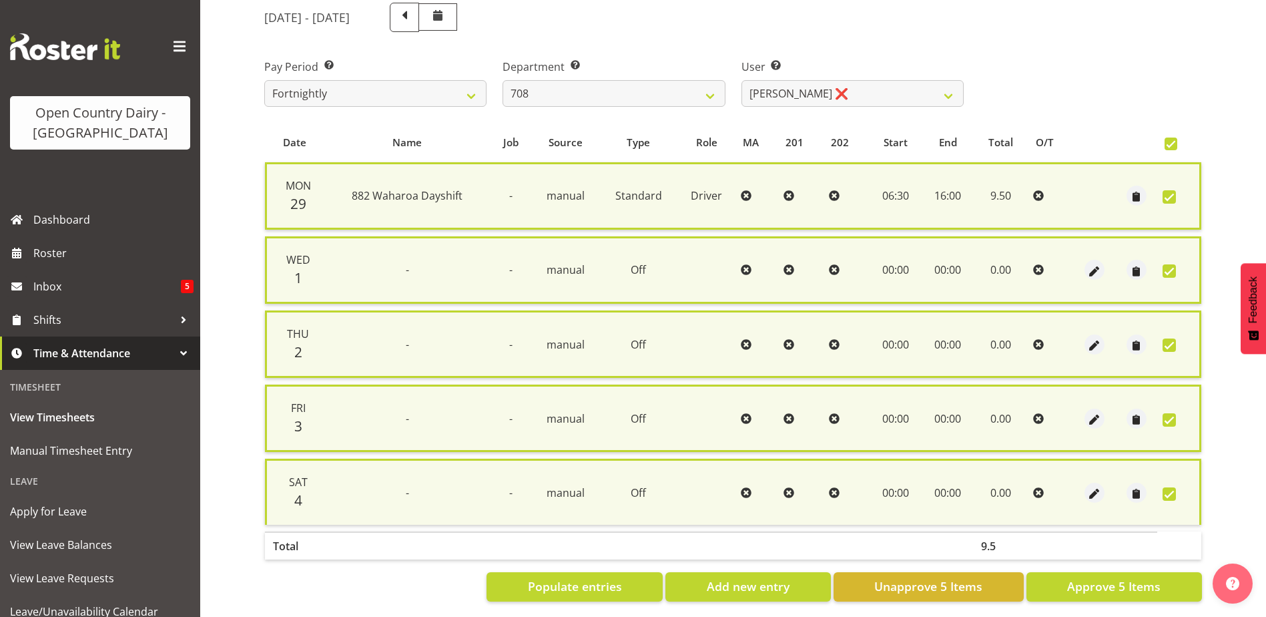
click at [1173, 143] on span at bounding box center [1170, 143] width 13 height 13
click at [1173, 143] on input "checkbox" at bounding box center [1168, 143] width 9 height 9
checkbox input "false"
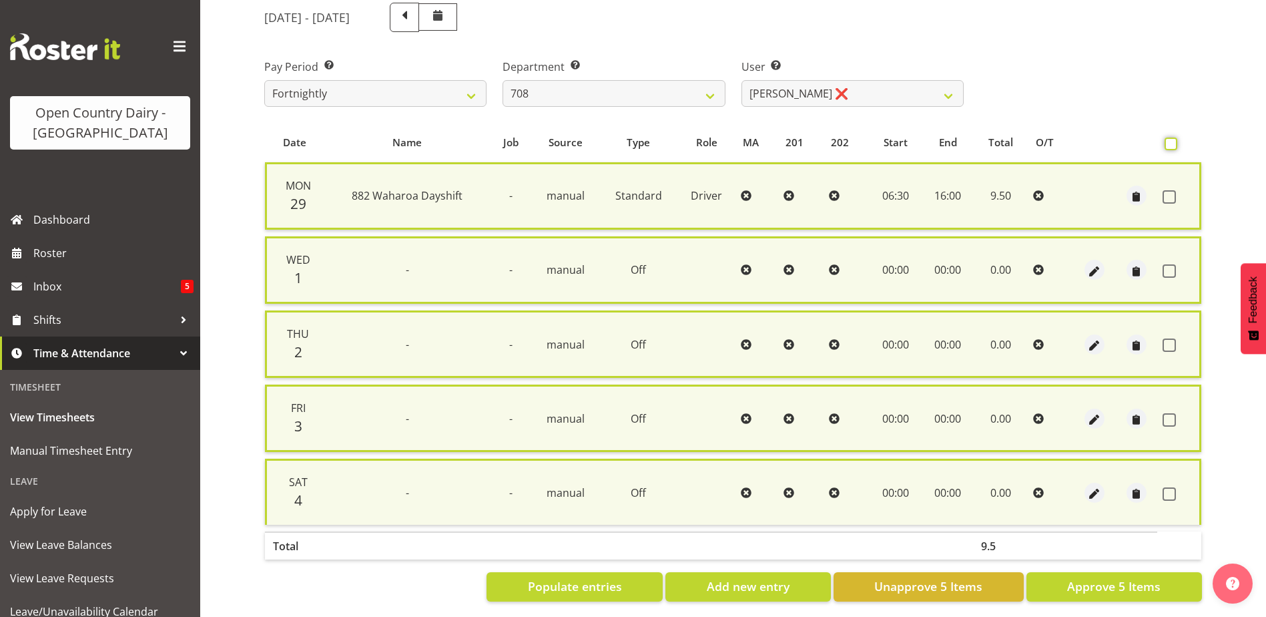
checkbox input "false"
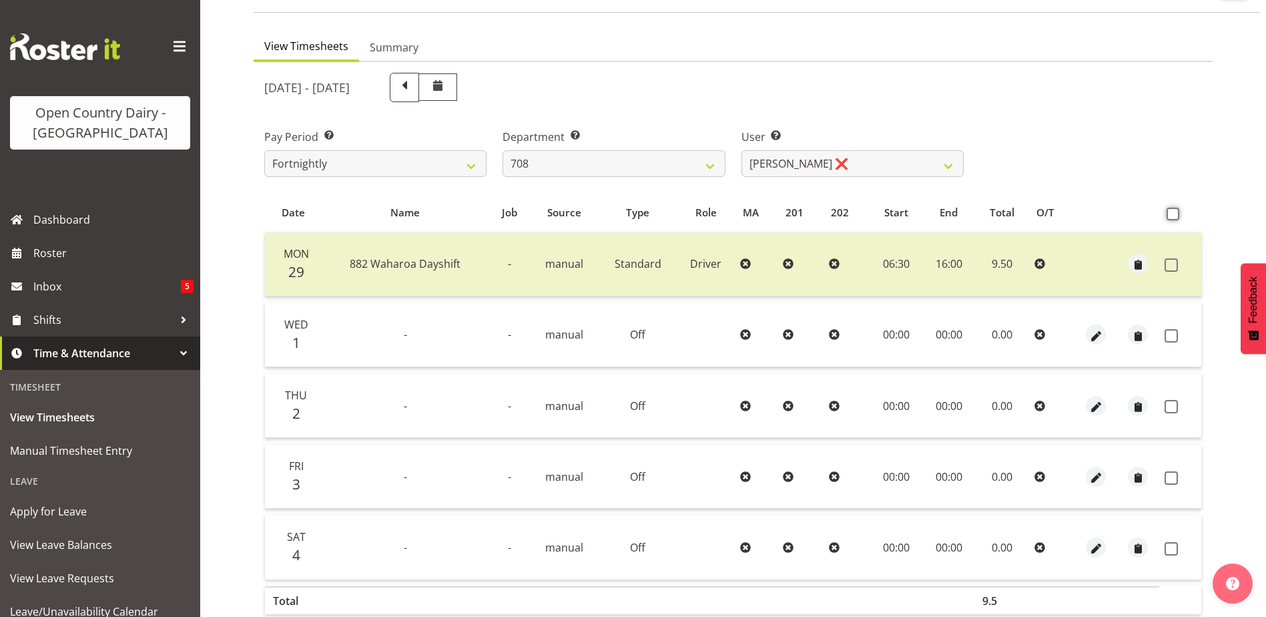
scroll to position [133, 0]
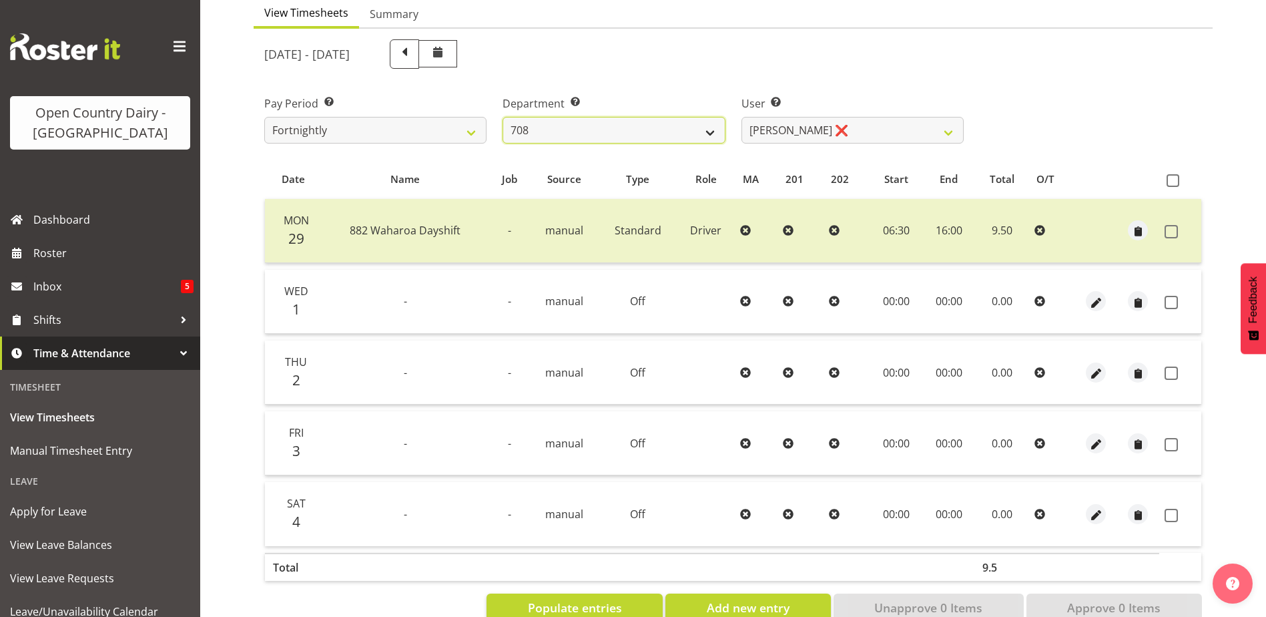
click at [667, 135] on select "701 702 703 704 705 706 707 708 709 710 711 712 713 714 715 716 717 718 719 720" at bounding box center [613, 130] width 222 height 27
select select "721"
click at [502, 117] on select "701 702 703 704 705 706 707 708 709 710 711 712 713 714 715 716 717 718 719 720" at bounding box center [613, 130] width 222 height 27
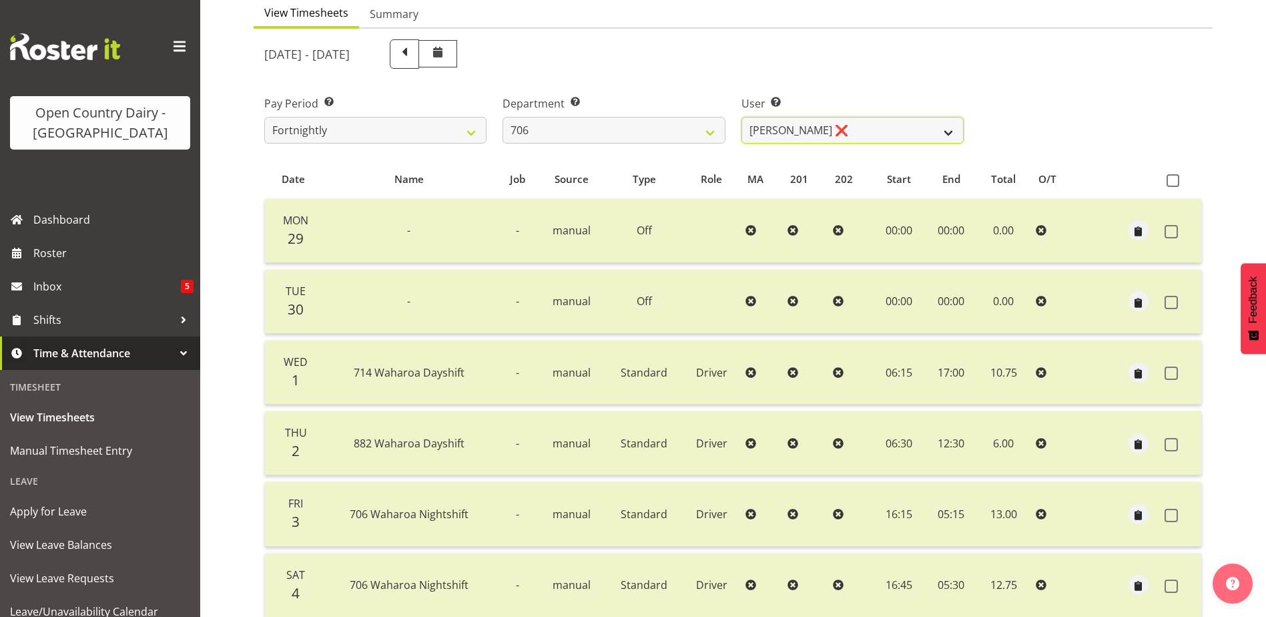
click at [777, 134] on select "Andrew Kearns ❌ Len Symons ❌ Mark Ansley ❌ Paul Griffin ❌" at bounding box center [852, 130] width 222 height 27
select select "8472"
click at [741, 117] on select "Andrew Kearns ❌ Len Symons ❌ Mark Ansley ❌ Paul Griffin ❌" at bounding box center [852, 130] width 222 height 27
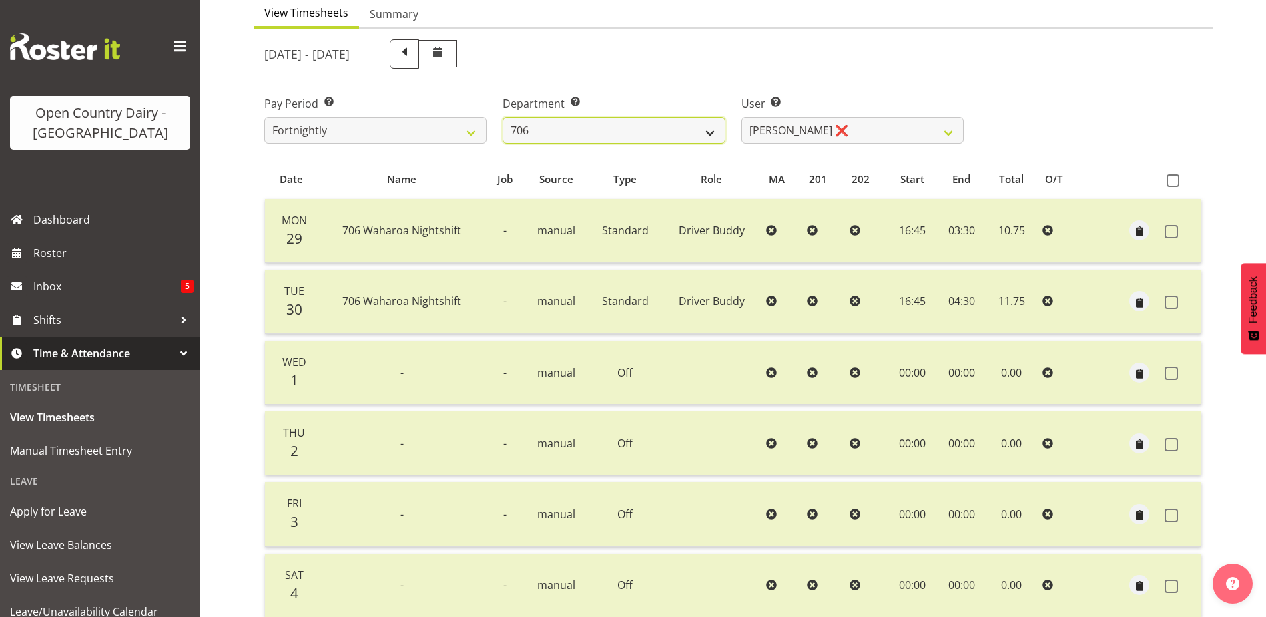
click at [565, 133] on select "701 702 703 704 705 706 707 708 709 710 711 712 713 714 715 716 717 718 719 720" at bounding box center [613, 130] width 222 height 27
select select "762"
click at [502, 117] on select "701 702 703 704 705 706 707 708 709 710 711 712 713 714 715 716 717 718 719 720" at bounding box center [613, 130] width 222 height 27
select select "11919"
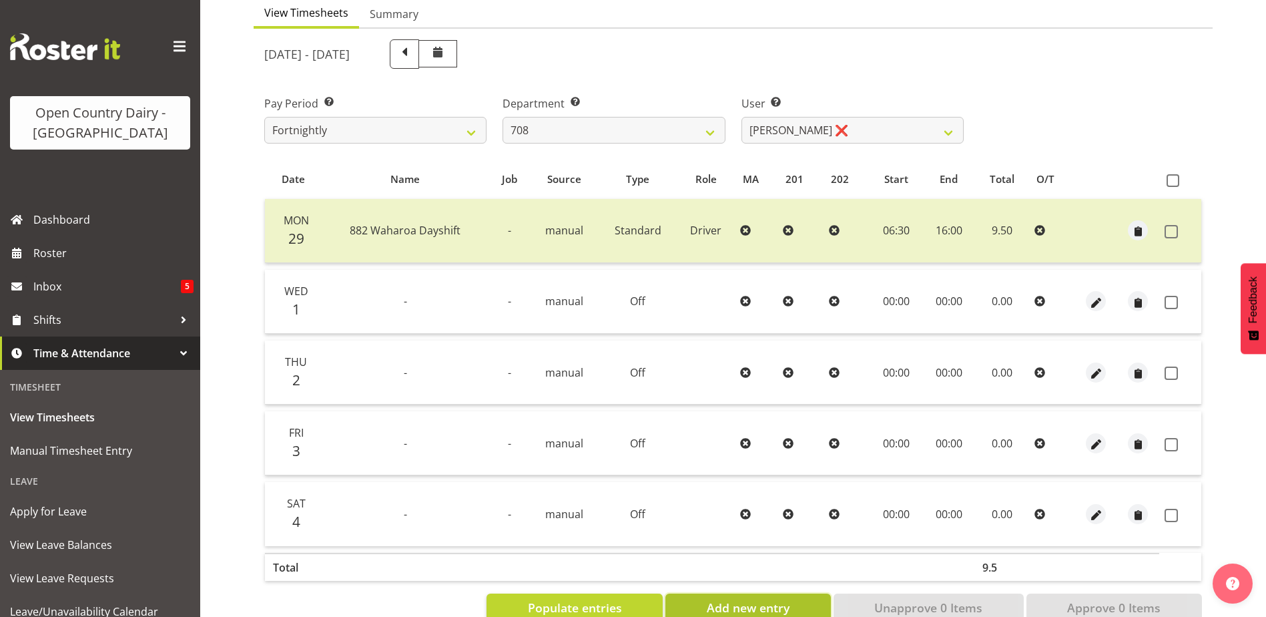
click at [716, 609] on span "Add new entry" at bounding box center [748, 607] width 83 height 17
select select
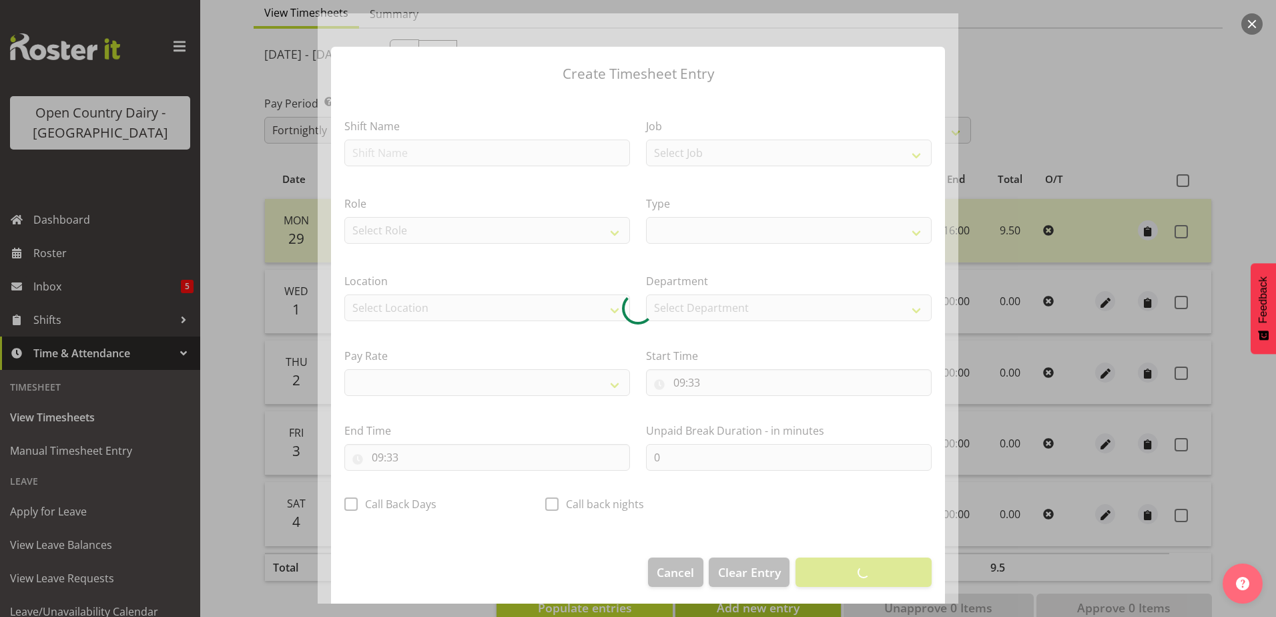
select select
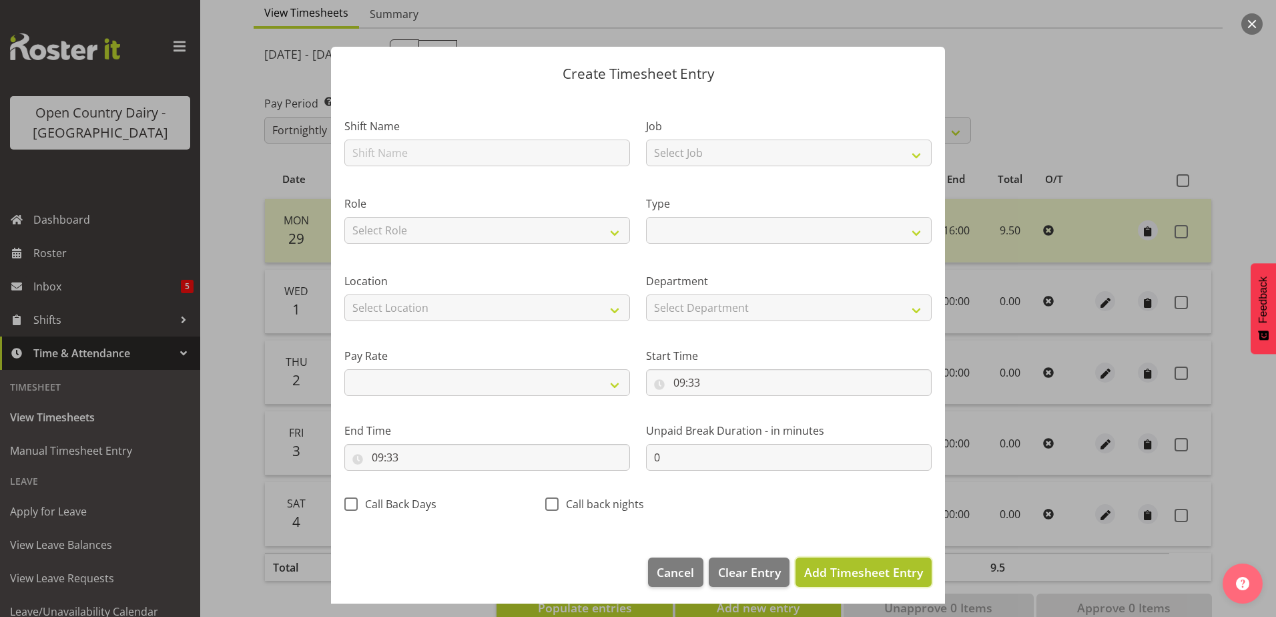
click at [836, 573] on span "Add Timesheet Entry" at bounding box center [863, 572] width 119 height 16
select select
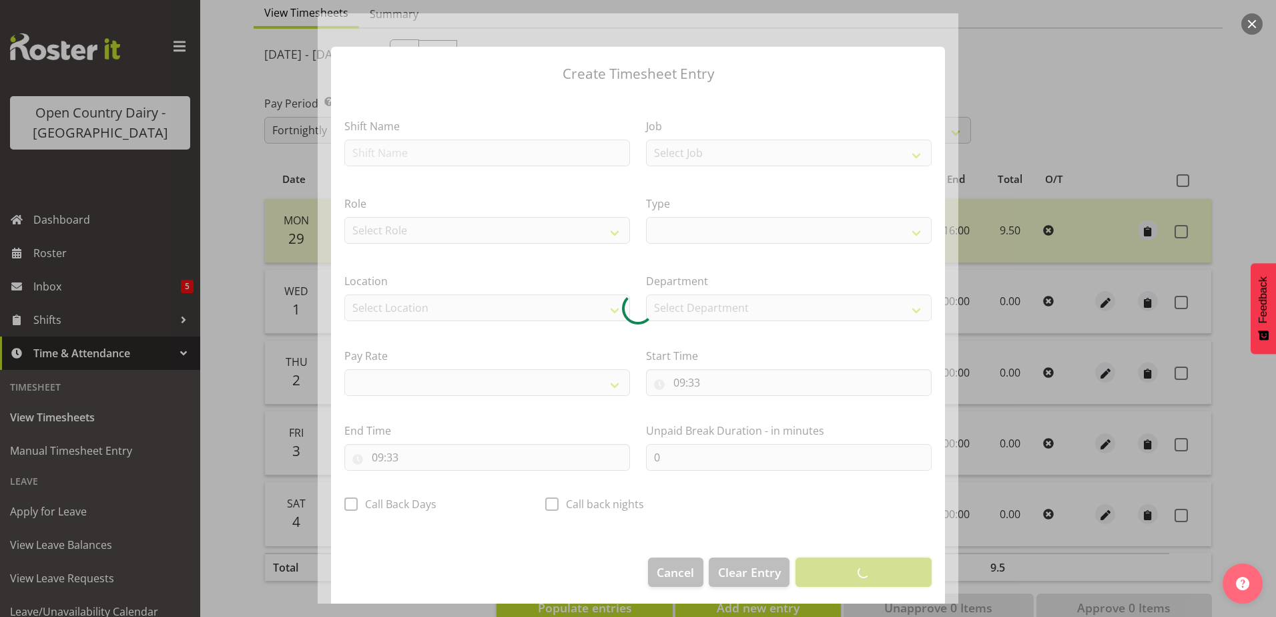
select select
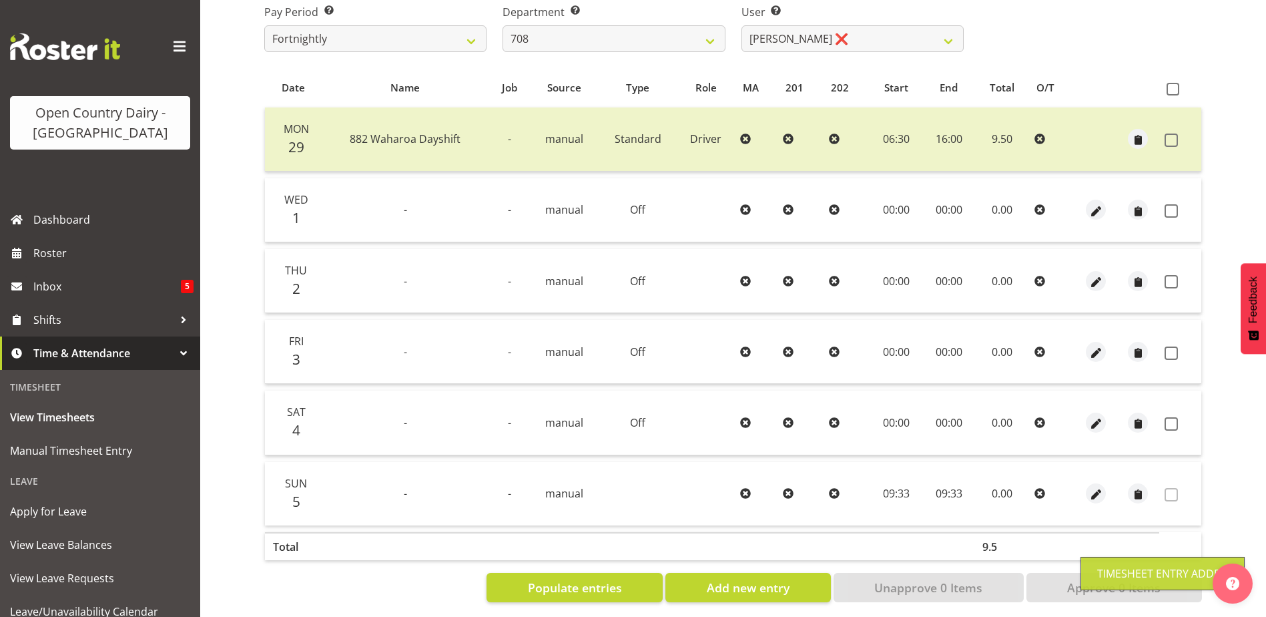
scroll to position [241, 0]
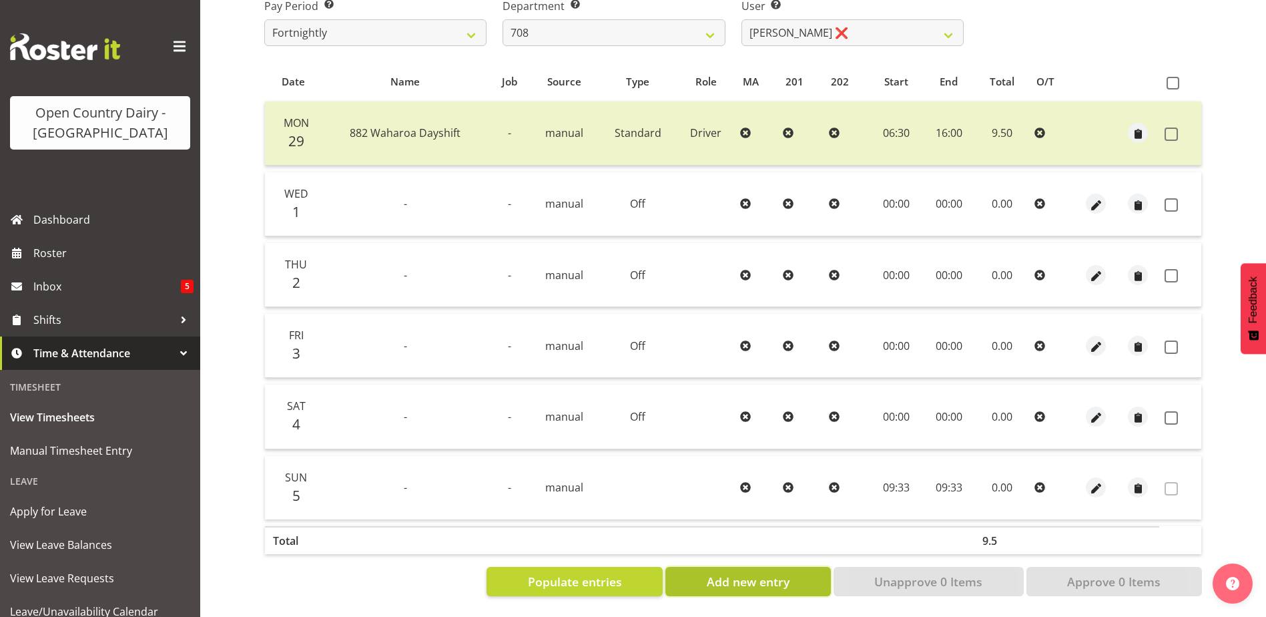
click at [695, 574] on button "Add new entry" at bounding box center [747, 581] width 165 height 29
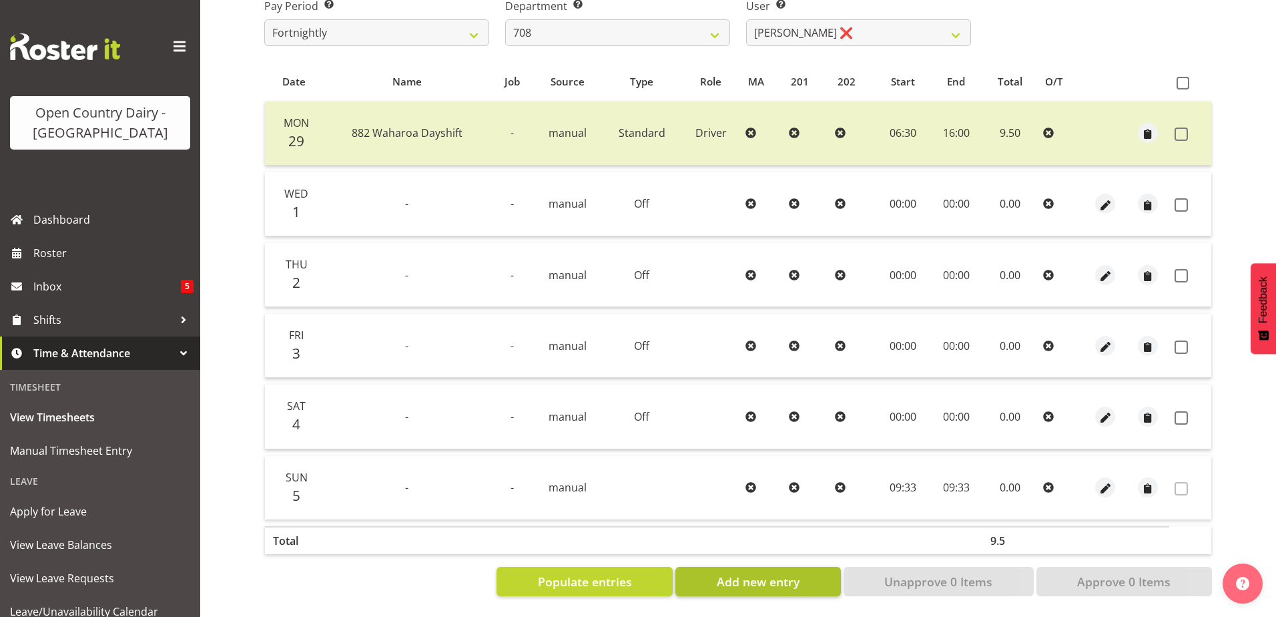
select select
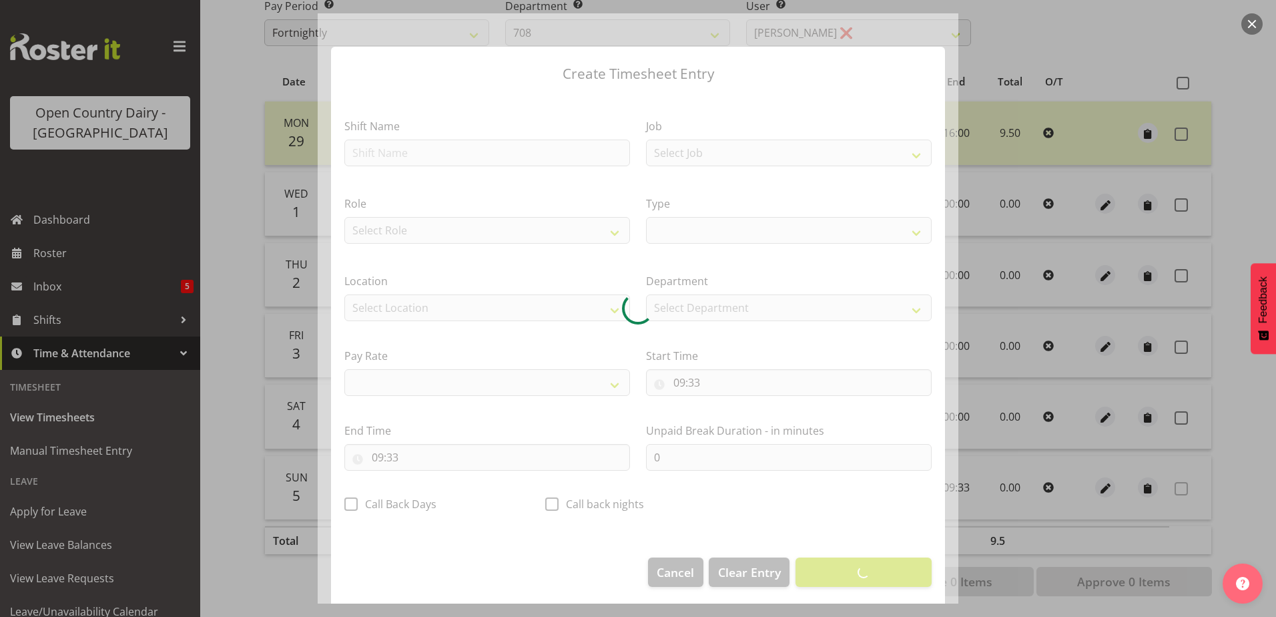
select select
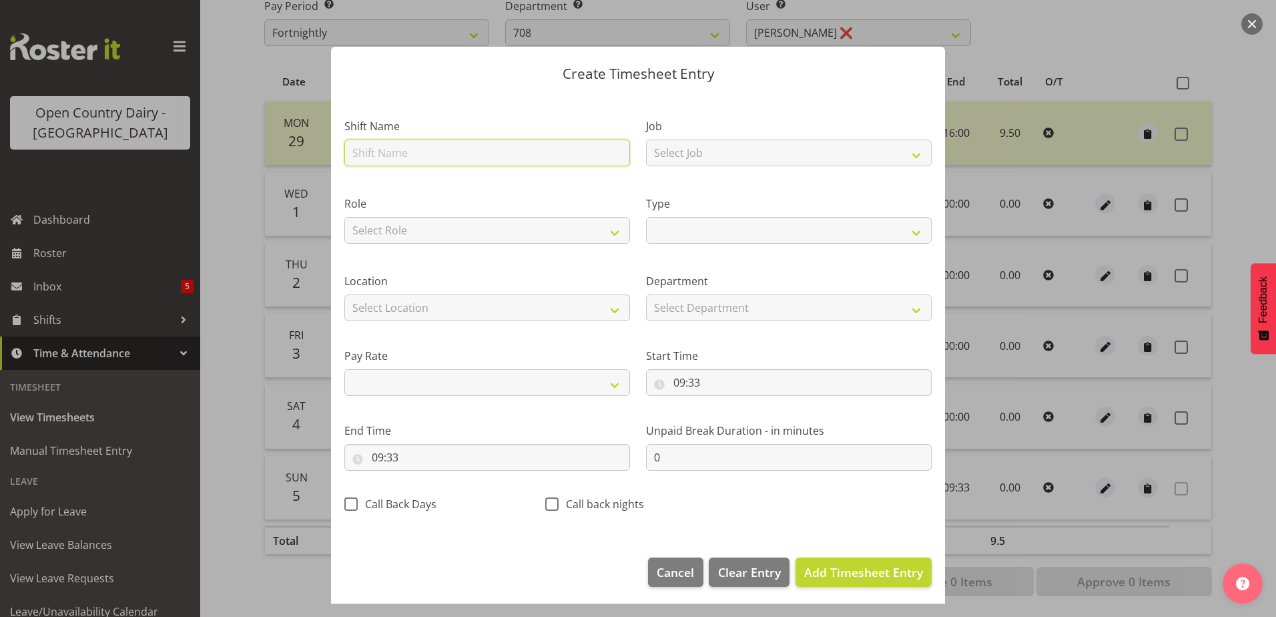
click at [386, 151] on input "text" at bounding box center [487, 152] width 286 height 27
type input "7"
select select
type input "70"
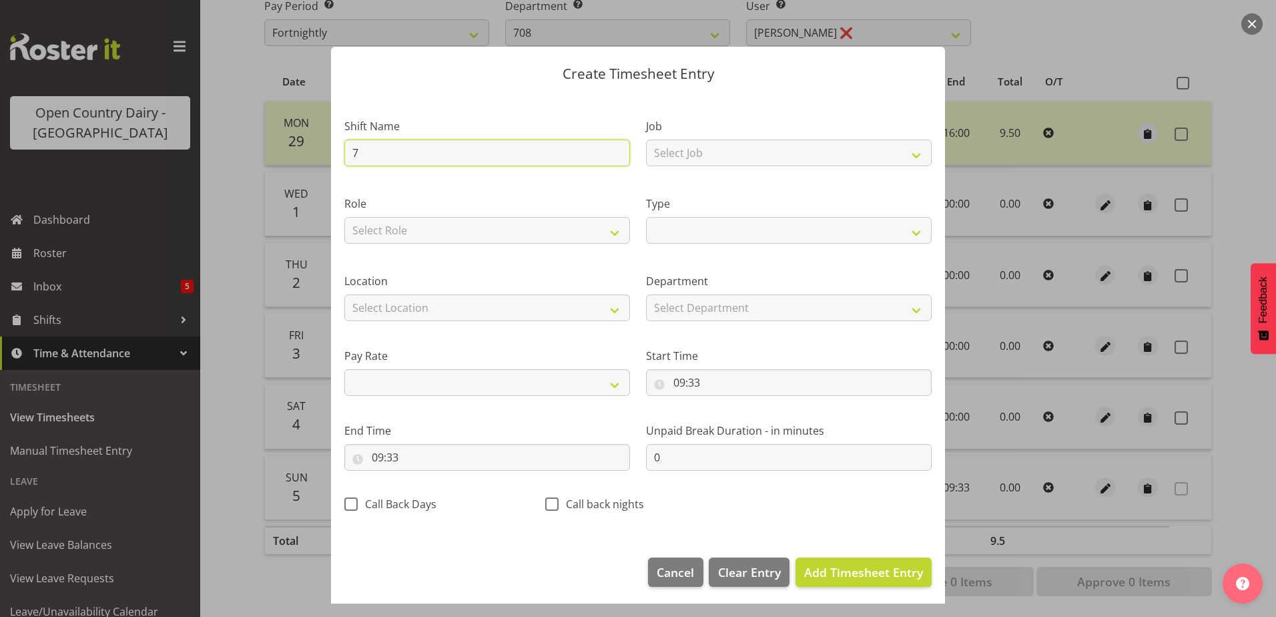
select select
type input "706"
select select
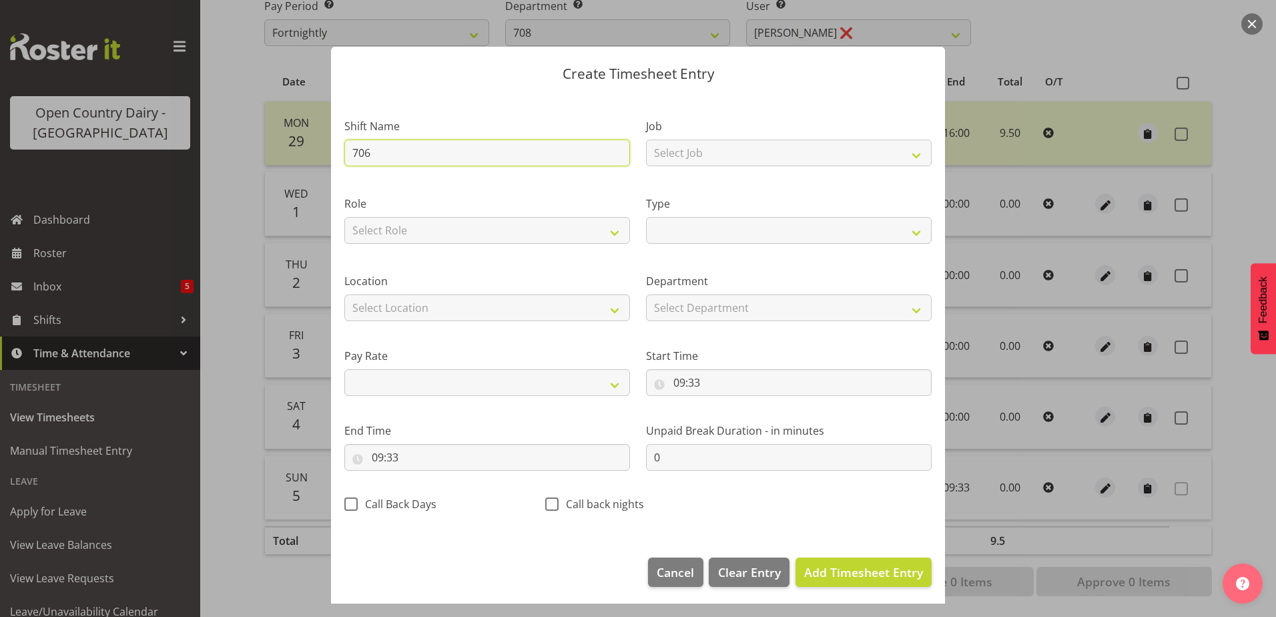
type input "706"
select select
type input "706 W"
select select
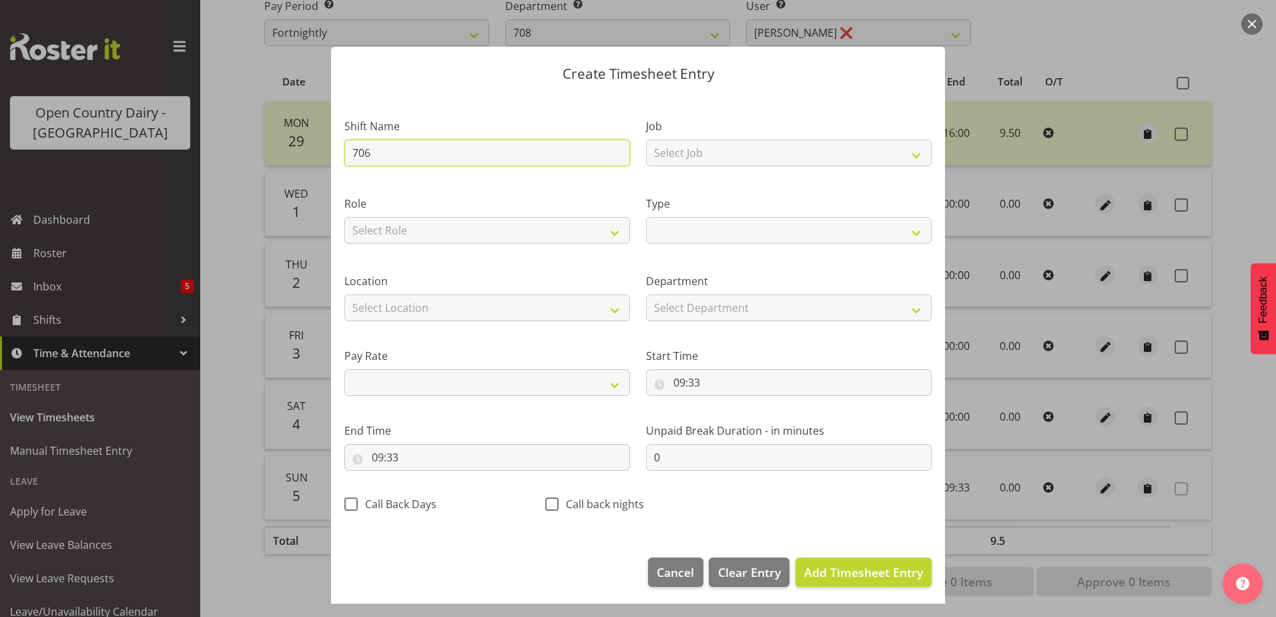
select select
type input "706 Wa"
select select
type input "706 Wah"
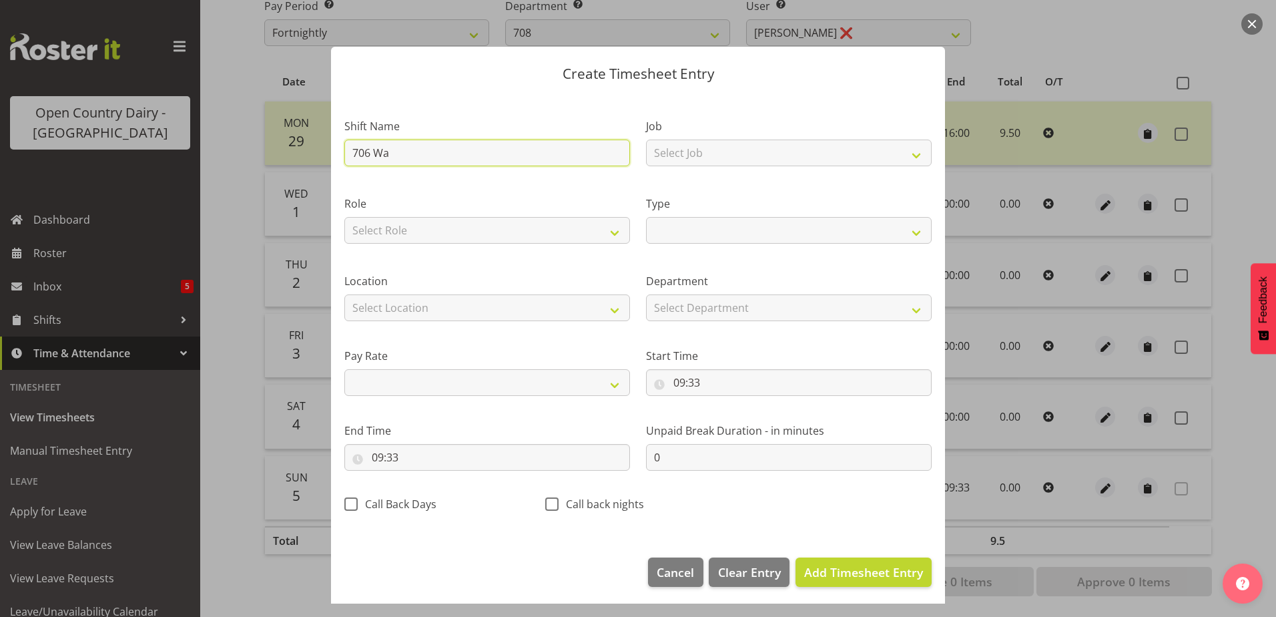
select select
type input "706 Waha"
select select
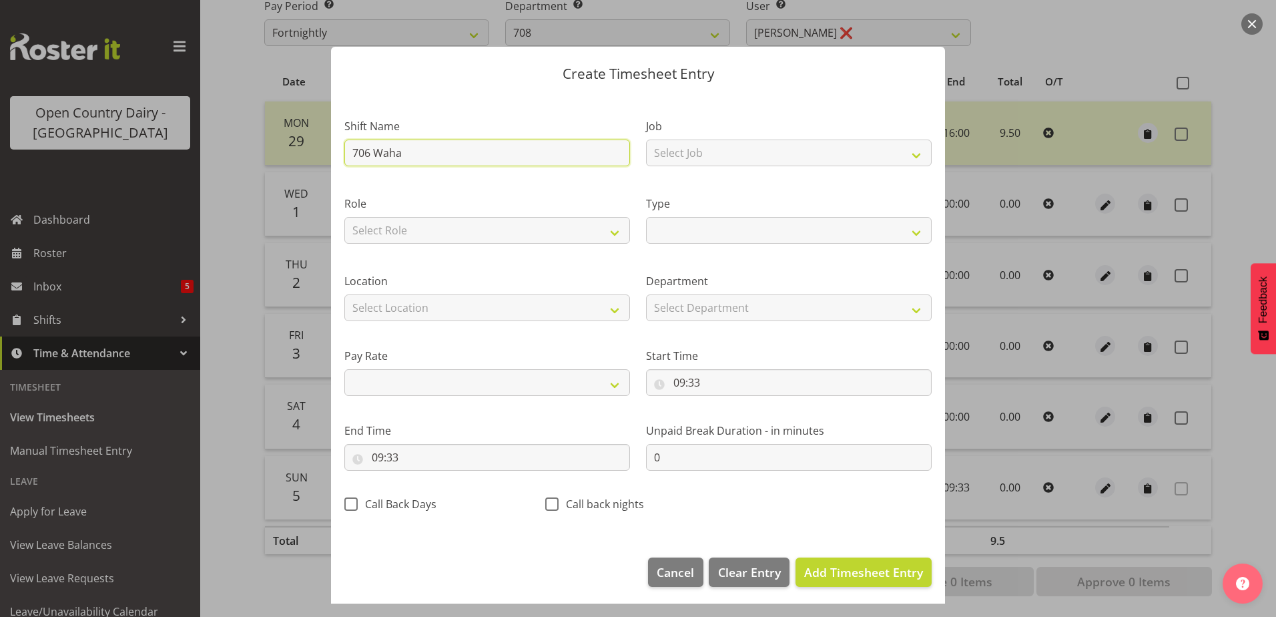
type input "706 Wahar"
select select
type input "706 Waharo"
select select
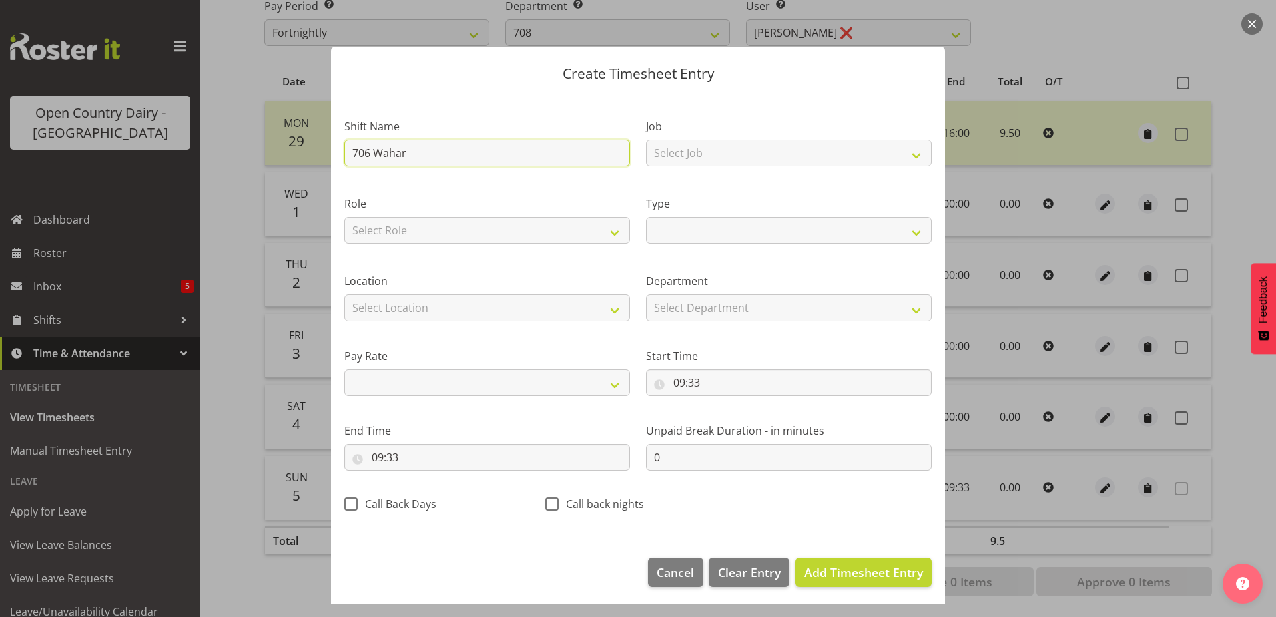
select select
type input "706 Waharoa"
select select
type input "706 Waharoa"
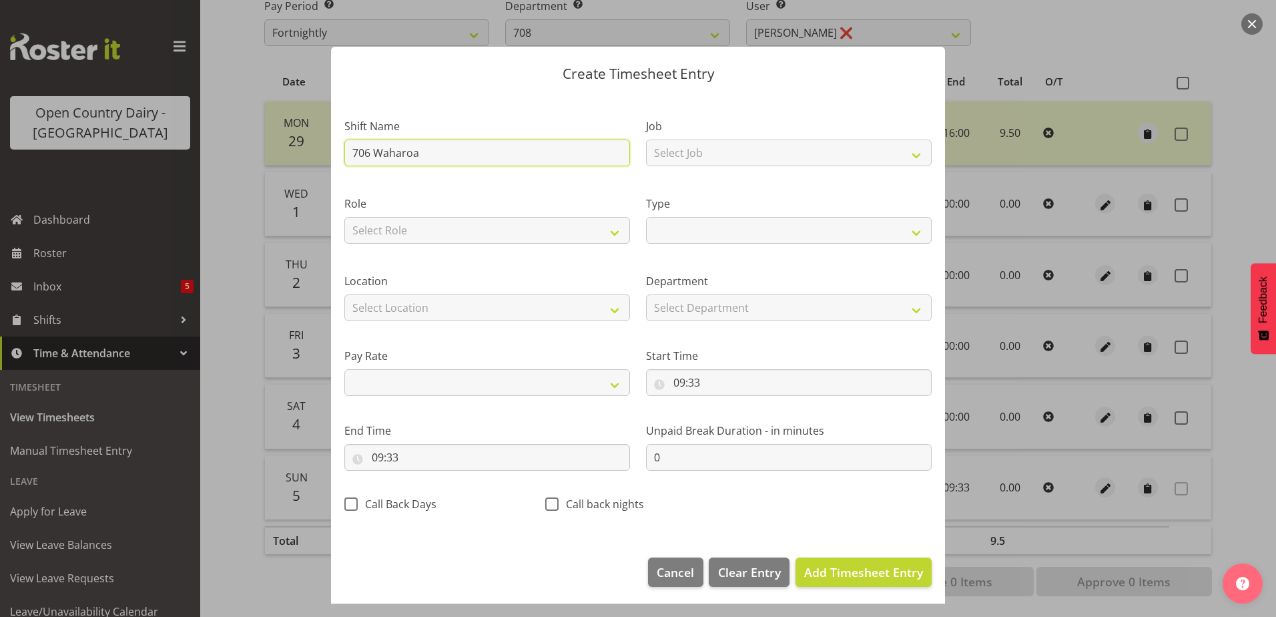
select select
type input "706 Waharoa N"
select select
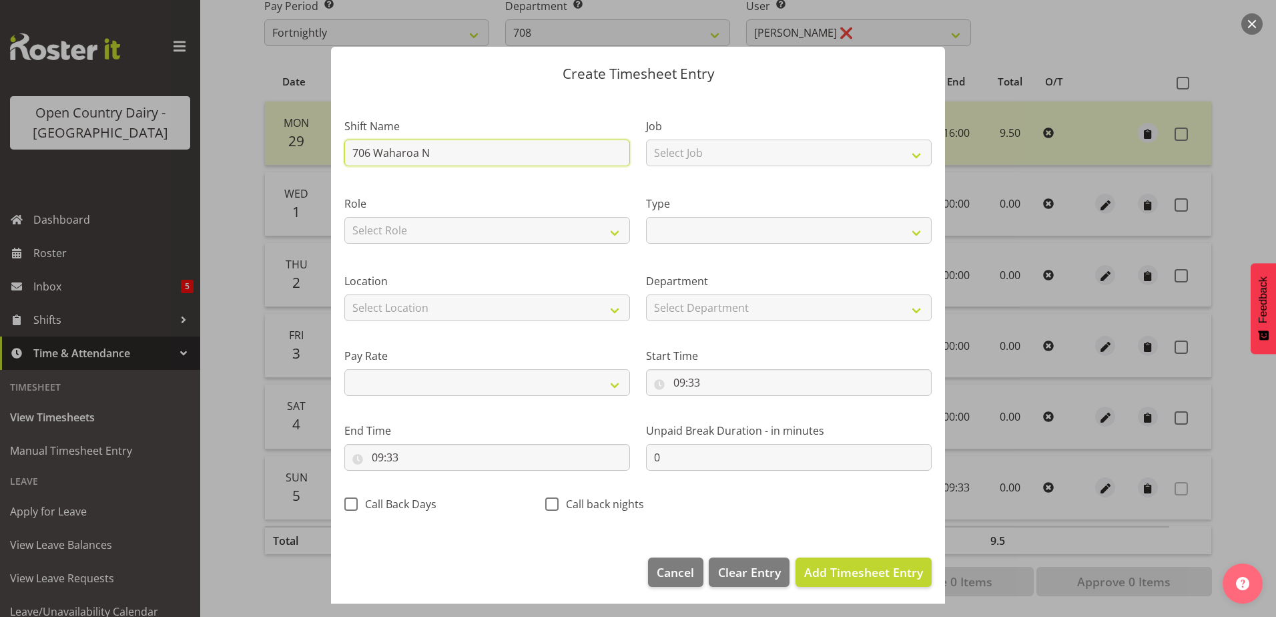
type input "706 Waharoa Ni"
select select
type input "706 Waharoa Nig"
select select
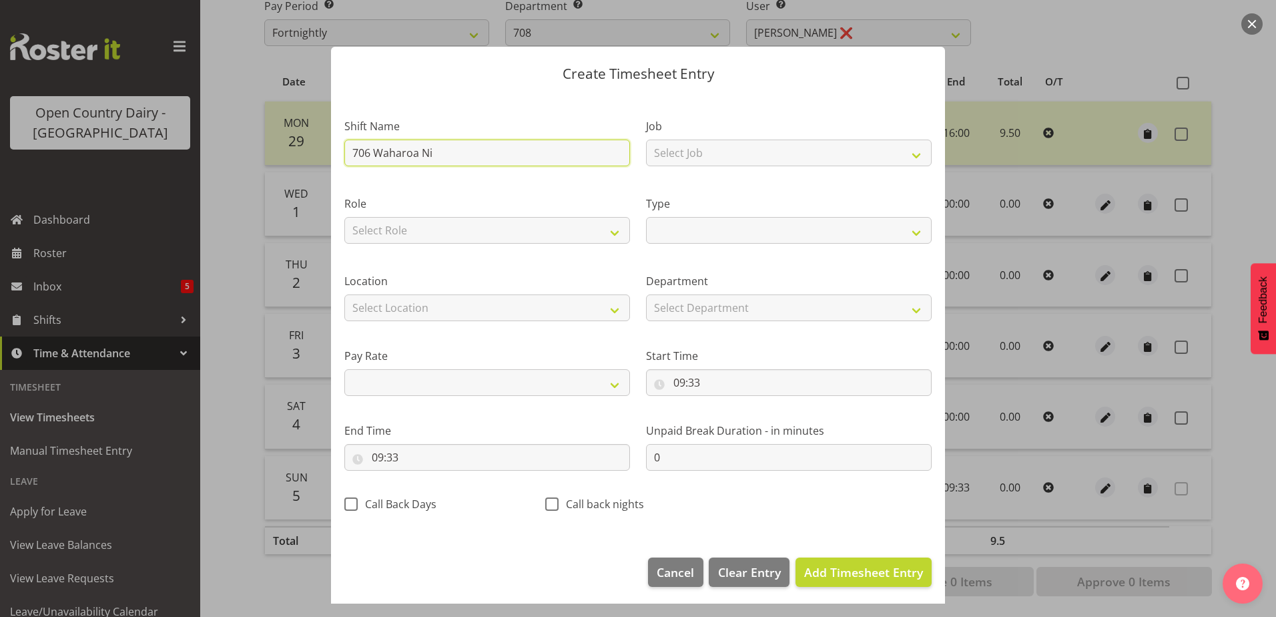
select select
type input "706 Waharoa Nigh"
select select
type input "706 Waharoa Night"
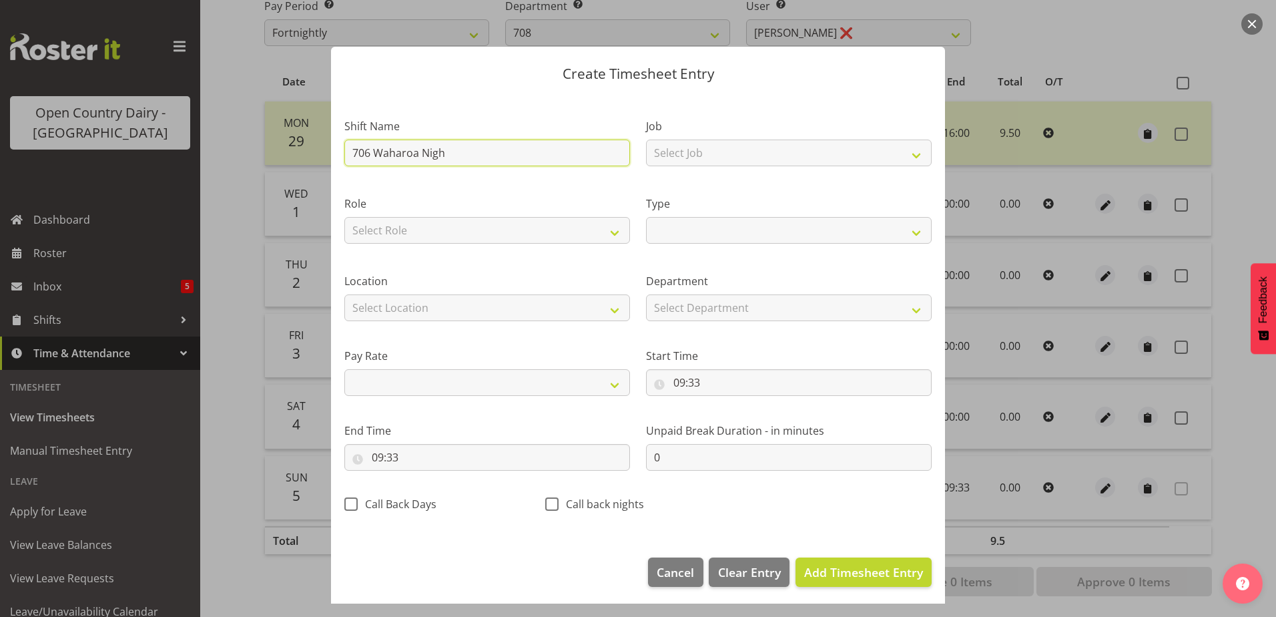
select select
type input "706 Waharoa Night"
select select
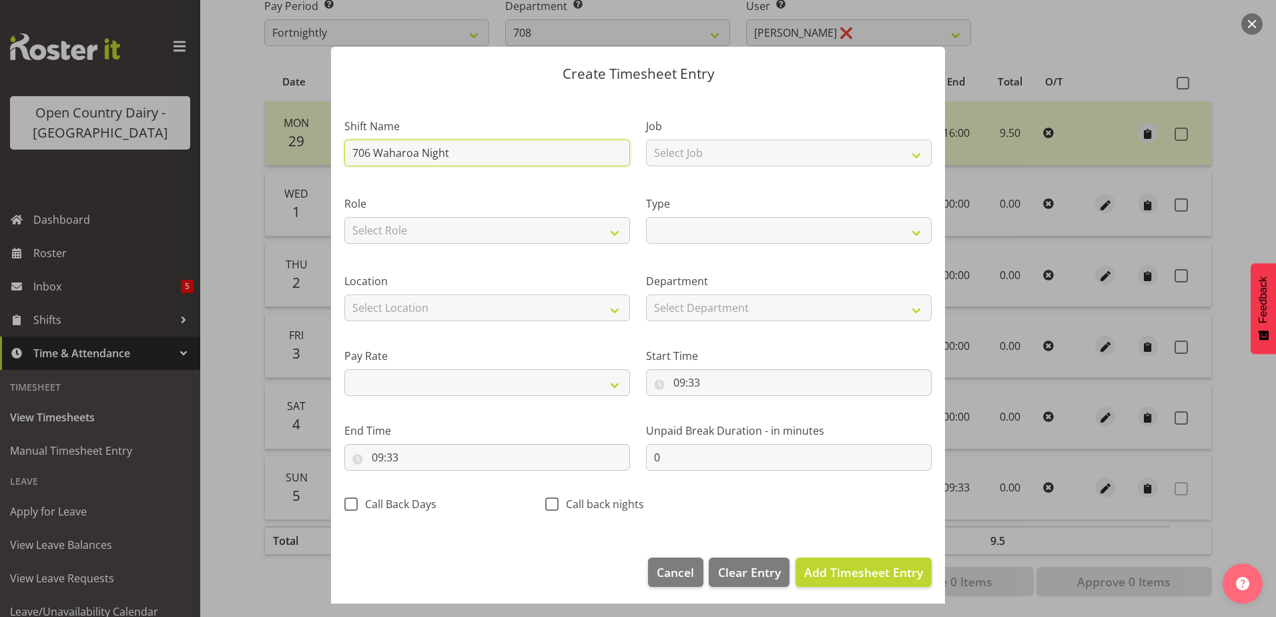
type input "706 Waharoa Night s"
select select
type input "706 Waharoa Night sh"
select select
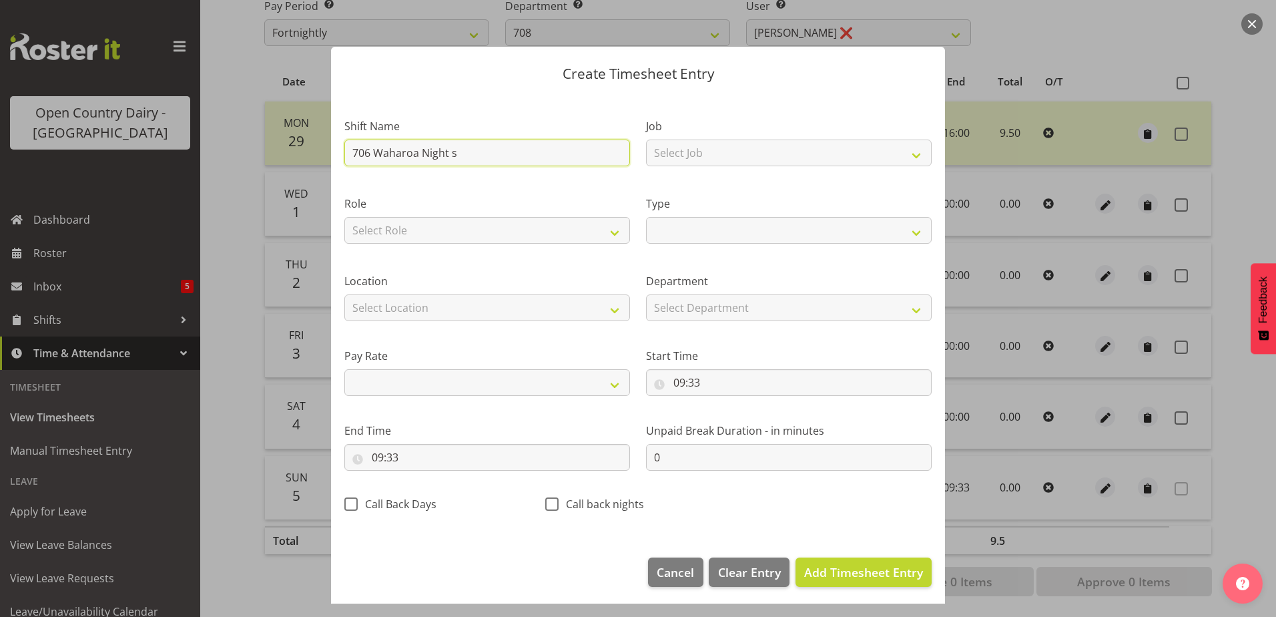
select select
type input "706 Waharoa Night shi"
select select
type input "706 Waharoa Night shif"
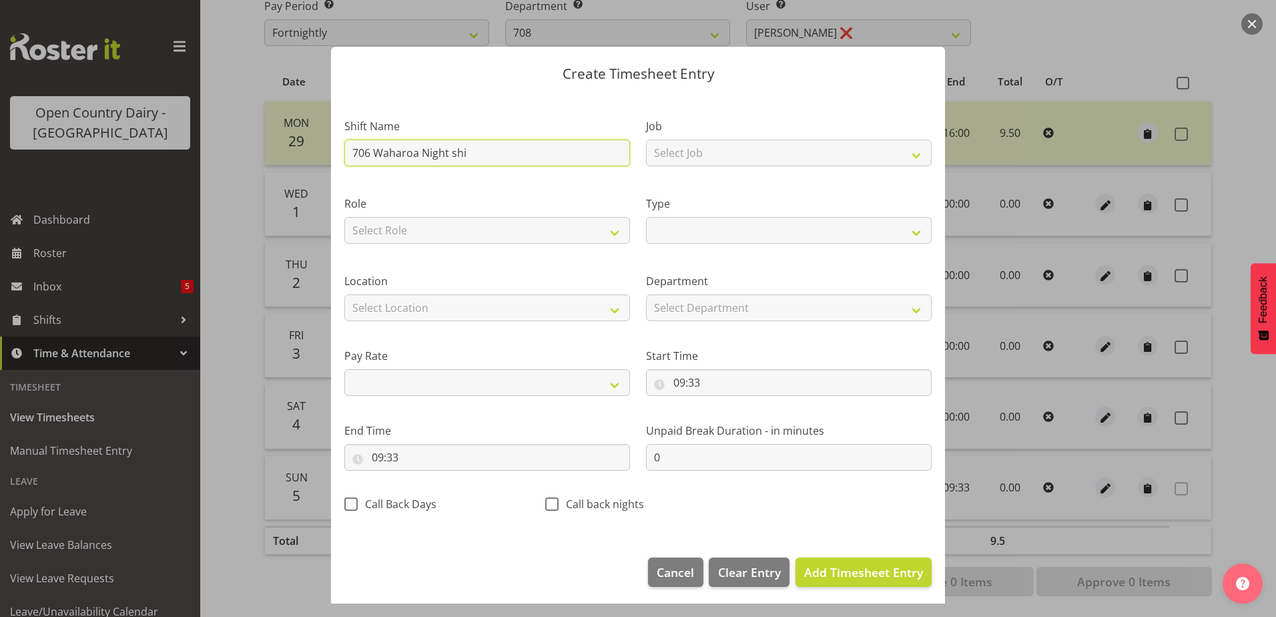
select select
type input "706 Waharoa Night shift"
click at [719, 235] on select "Off Standard Public Holiday Public Holiday (Worked) Day In Lieu Annual Leave Si…" at bounding box center [789, 230] width 286 height 27
click at [646, 217] on select "Off Standard Public Holiday Public Holiday (Worked) Day In Lieu Annual Leave Si…" at bounding box center [789, 230] width 286 height 27
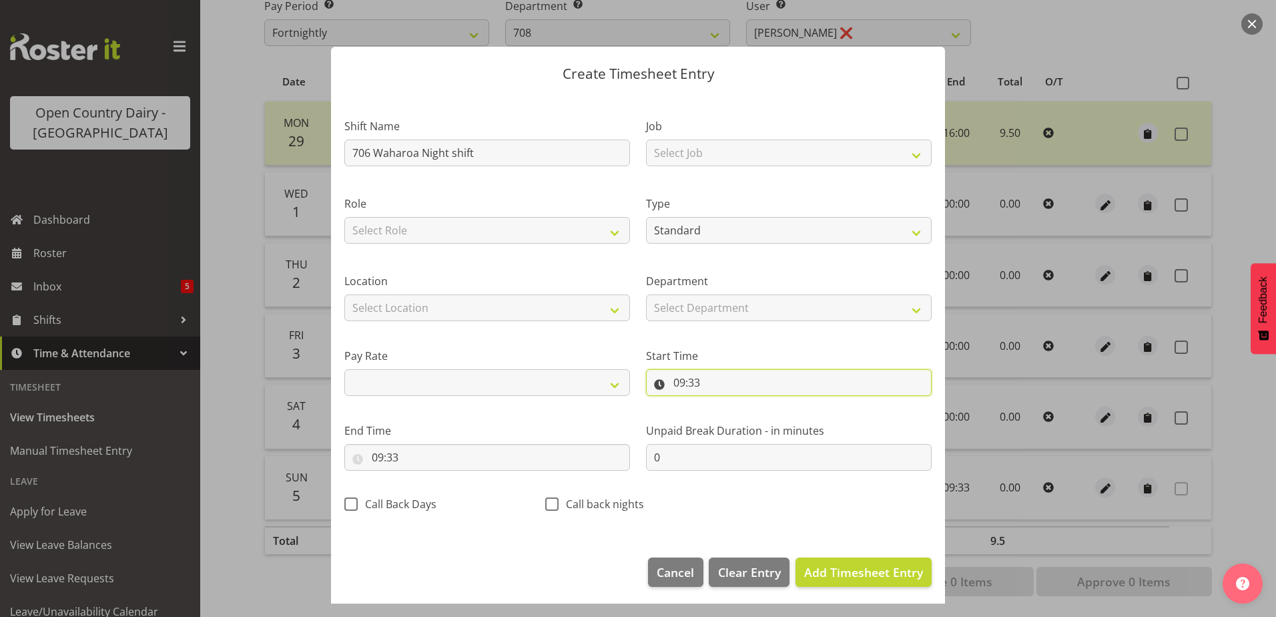
click at [681, 380] on input "09:33" at bounding box center [789, 382] width 286 height 27
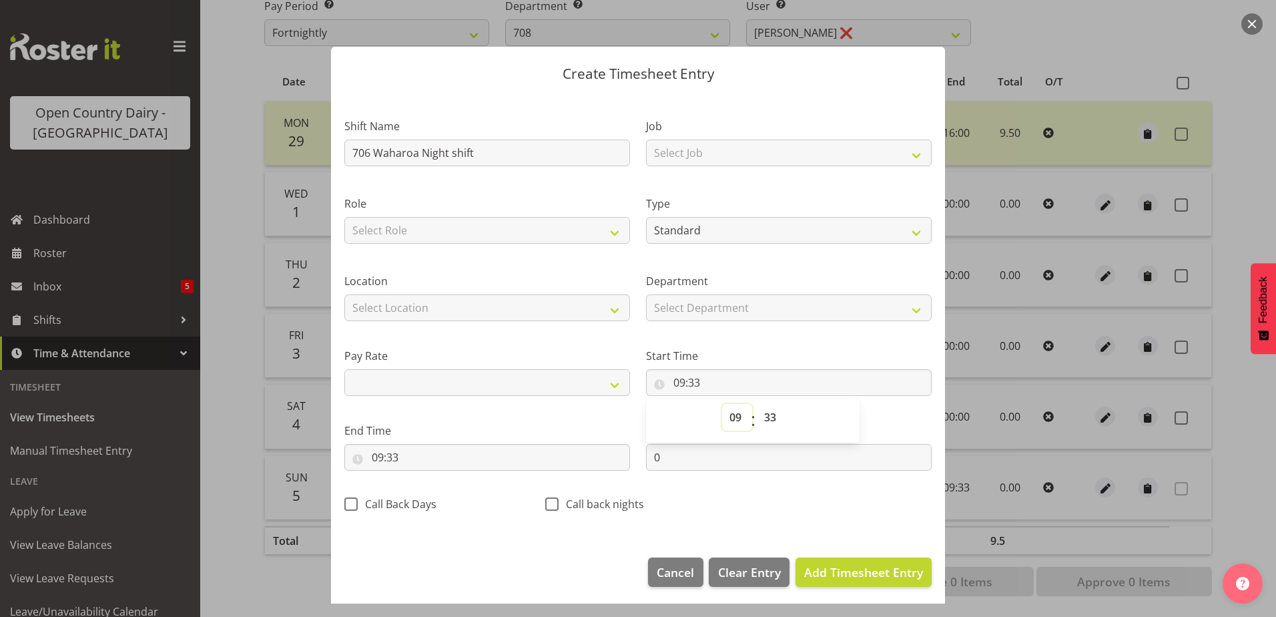
click at [724, 409] on select "00 01 02 03 04 05 06 07 08 09 10 11 12 13 14 15 16 17 18 19 20 21 22 23" at bounding box center [737, 417] width 30 height 27
click at [722, 404] on select "00 01 02 03 04 05 06 07 08 09 10 11 12 13 14 15 16 17 18 19 20 21 22 23" at bounding box center [737, 417] width 30 height 27
click at [767, 412] on select "00 01 02 03 04 05 06 07 08 09 10 11 12 13 14 15 16 17 18 19 20 21 22 23 24 25 2…" at bounding box center [772, 417] width 30 height 27
click at [757, 404] on select "00 01 02 03 04 05 06 07 08 09 10 11 12 13 14 15 16 17 18 19 20 21 22 23 24 25 2…" at bounding box center [772, 417] width 30 height 27
click at [396, 457] on input "09:33" at bounding box center [487, 457] width 286 height 27
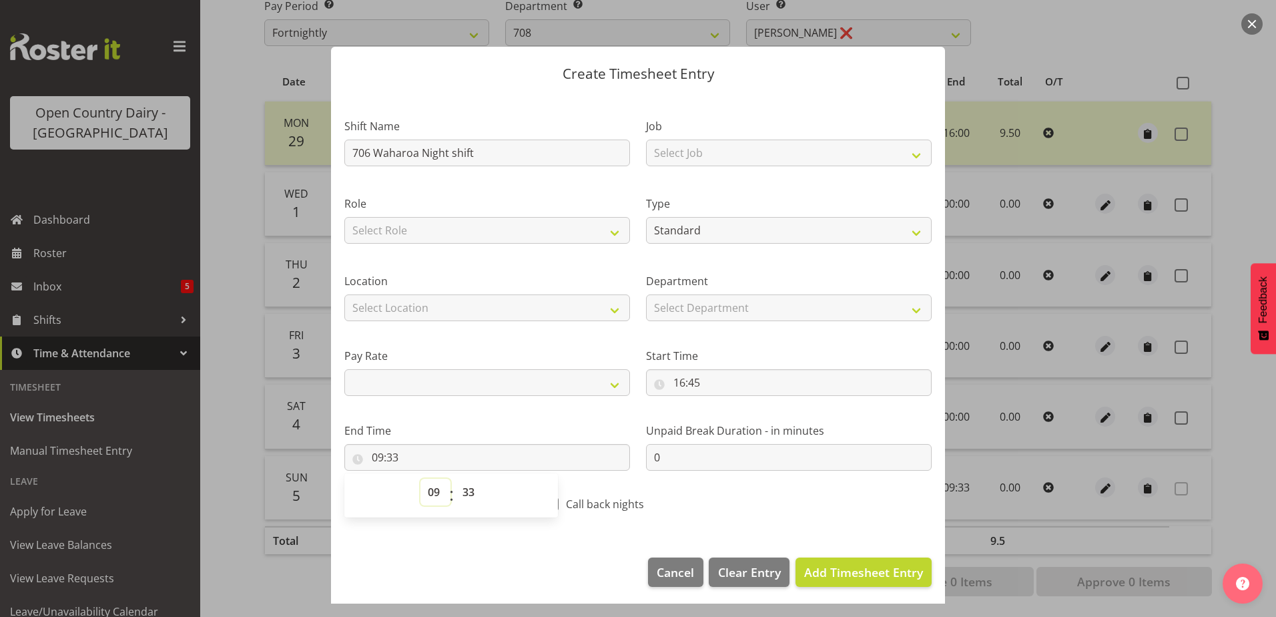
click at [441, 496] on select "00 01 02 03 04 05 06 07 08 09 10 11 12 13 14 15 16 17 18 19 20 21 22 23" at bounding box center [435, 491] width 30 height 27
click at [420, 478] on select "00 01 02 03 04 05 06 07 08 09 10 11 12 13 14 15 16 17 18 19 20 21 22 23" at bounding box center [435, 491] width 30 height 27
click at [470, 500] on select "00 01 02 03 04 05 06 07 08 09 10 11 12 13 14 15 16 17 18 19 20 21 22 23 24 25 2…" at bounding box center [470, 491] width 30 height 27
click at [455, 478] on select "00 01 02 03 04 05 06 07 08 09 10 11 12 13 14 15 16 17 18 19 20 21 22 23 24 25 2…" at bounding box center [470, 491] width 30 height 27
click at [833, 573] on span "Add Timesheet Entry" at bounding box center [863, 572] width 119 height 16
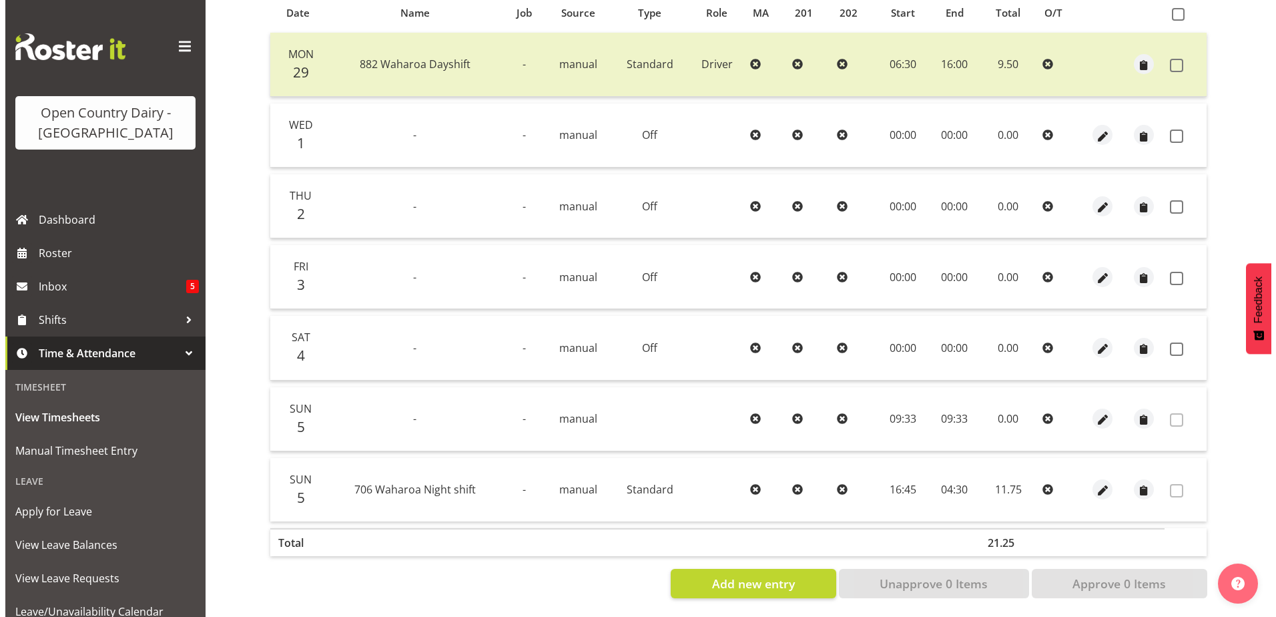
scroll to position [312, 0]
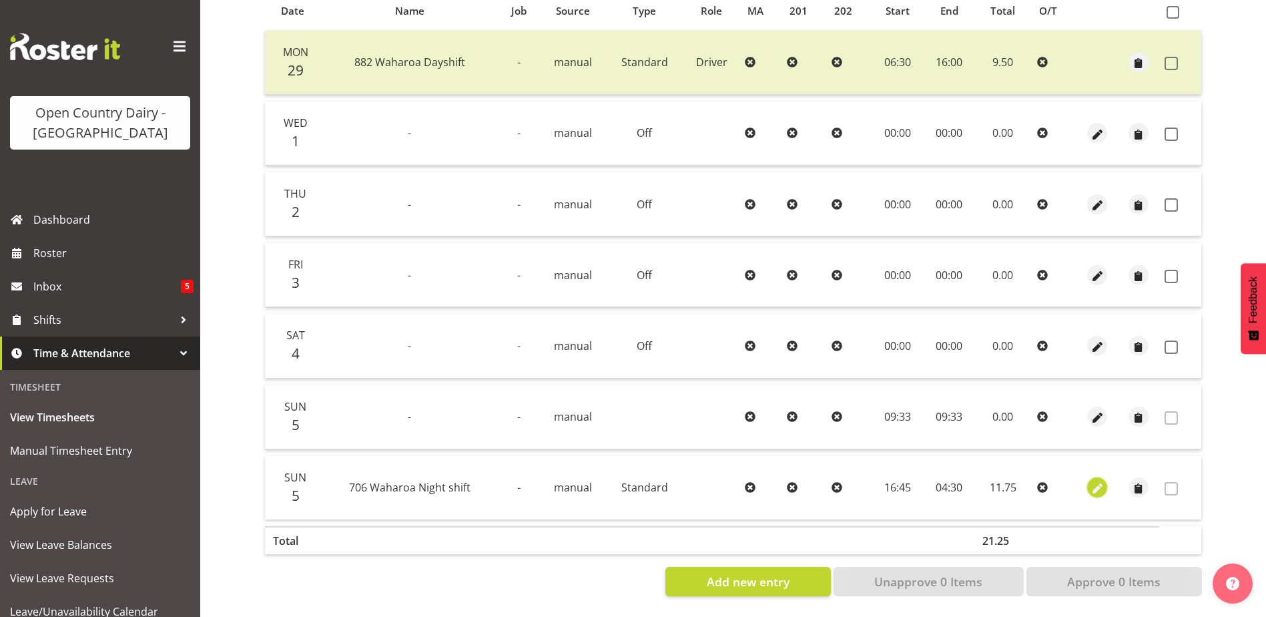
click at [1103, 481] on span "button" at bounding box center [1097, 488] width 15 height 15
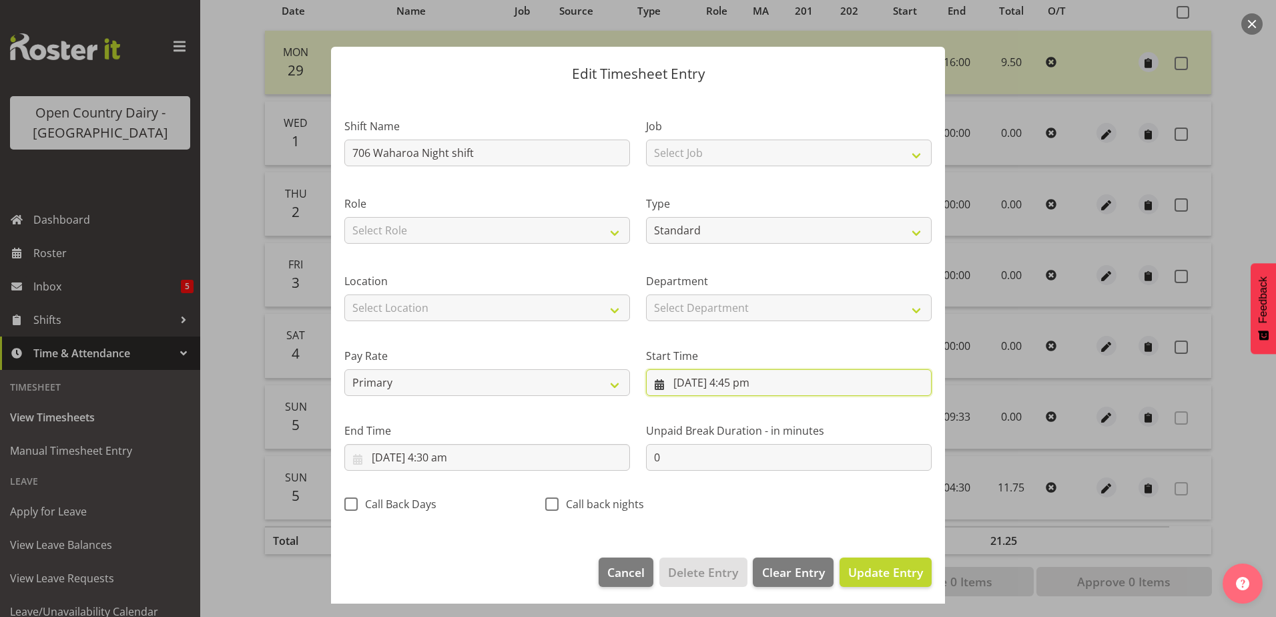
click at [677, 386] on input "5/10/2025, 4:45 pm" at bounding box center [789, 382] width 286 height 27
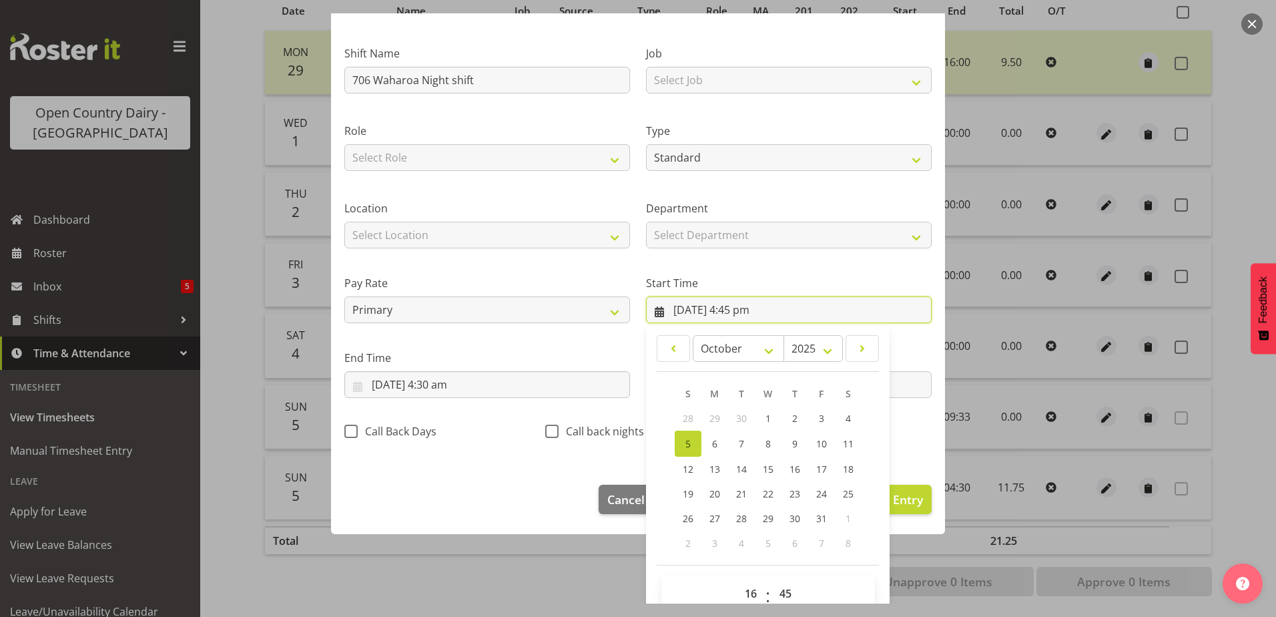
scroll to position [97, 0]
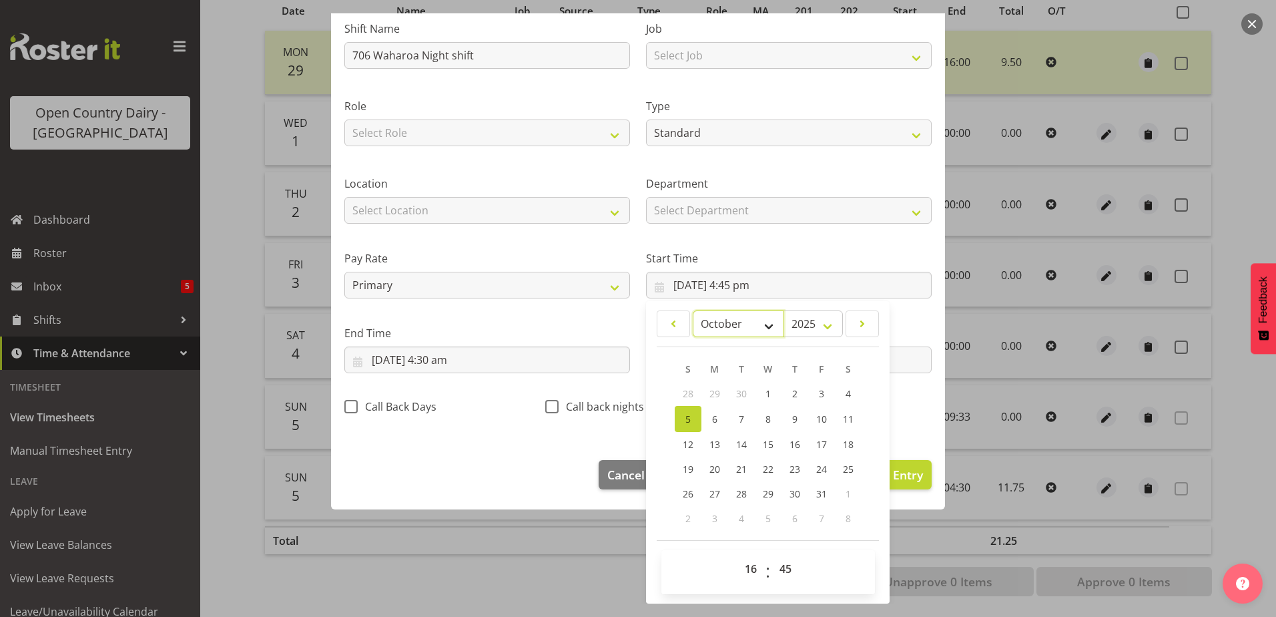
click at [758, 325] on select "January February March April May June July August September October November De…" at bounding box center [738, 323] width 91 height 27
click at [693, 310] on select "January February March April May June July August September October November De…" at bounding box center [738, 323] width 91 height 27
click at [741, 497] on link "30" at bounding box center [741, 492] width 27 height 25
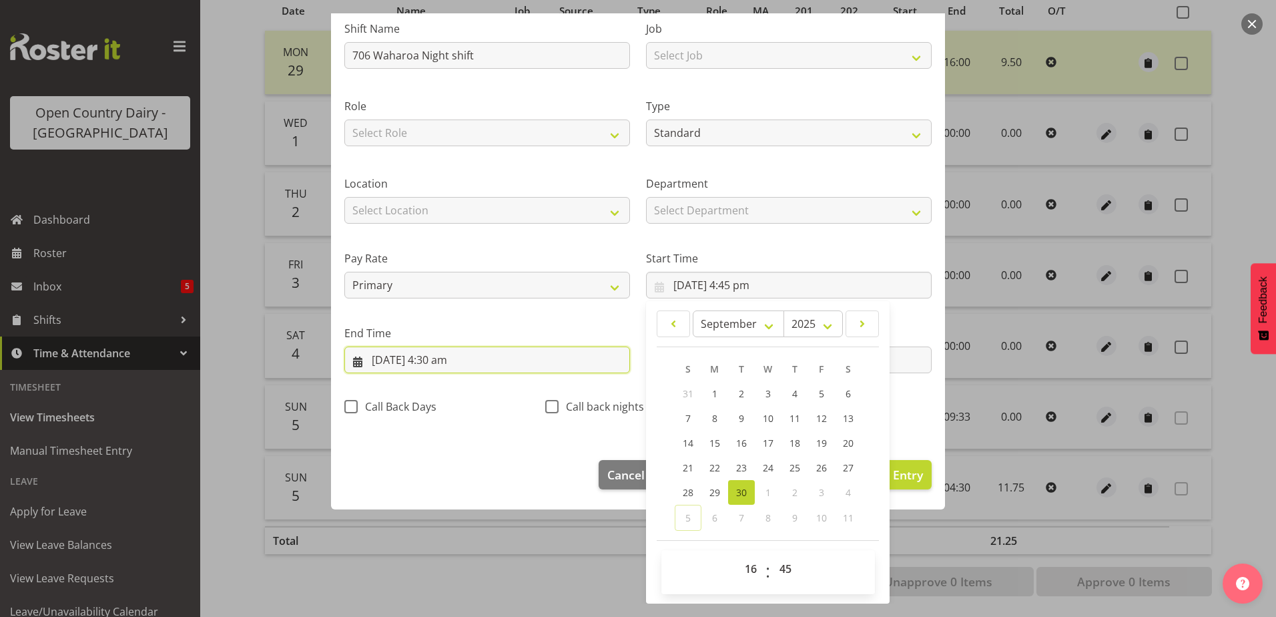
click at [496, 360] on input "6/10/2025, 4:30 am" at bounding box center [487, 359] width 286 height 27
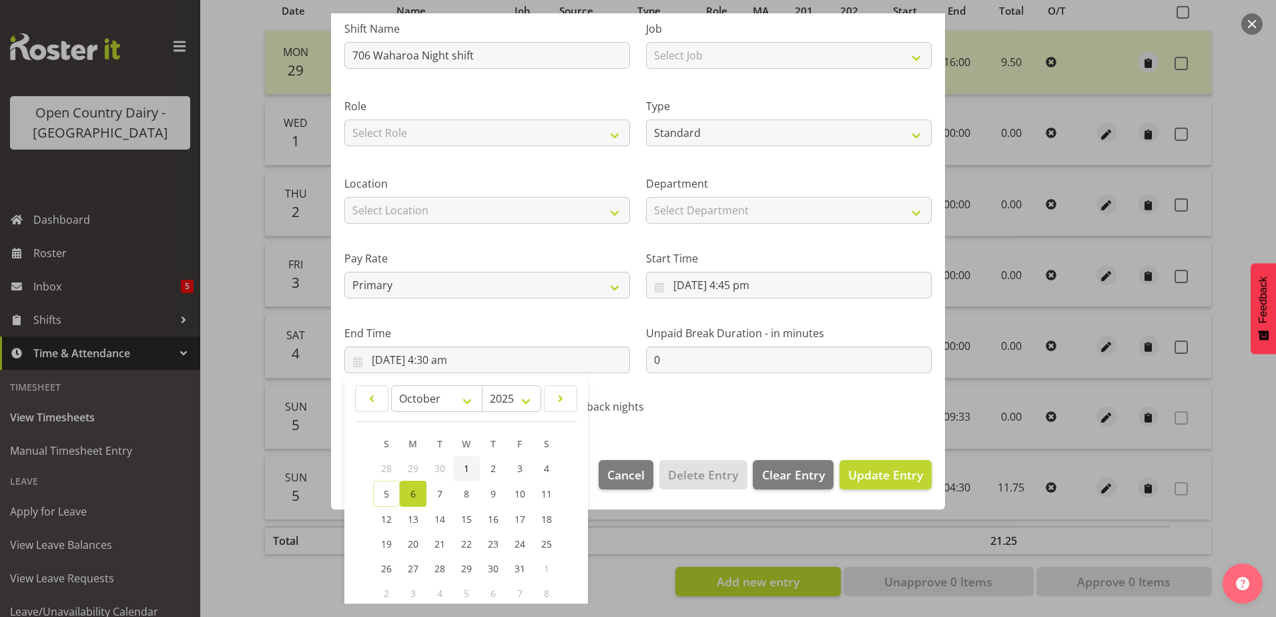
click at [462, 468] on link "1" at bounding box center [466, 468] width 27 height 25
click at [865, 469] on span "Update Entry" at bounding box center [885, 474] width 75 height 16
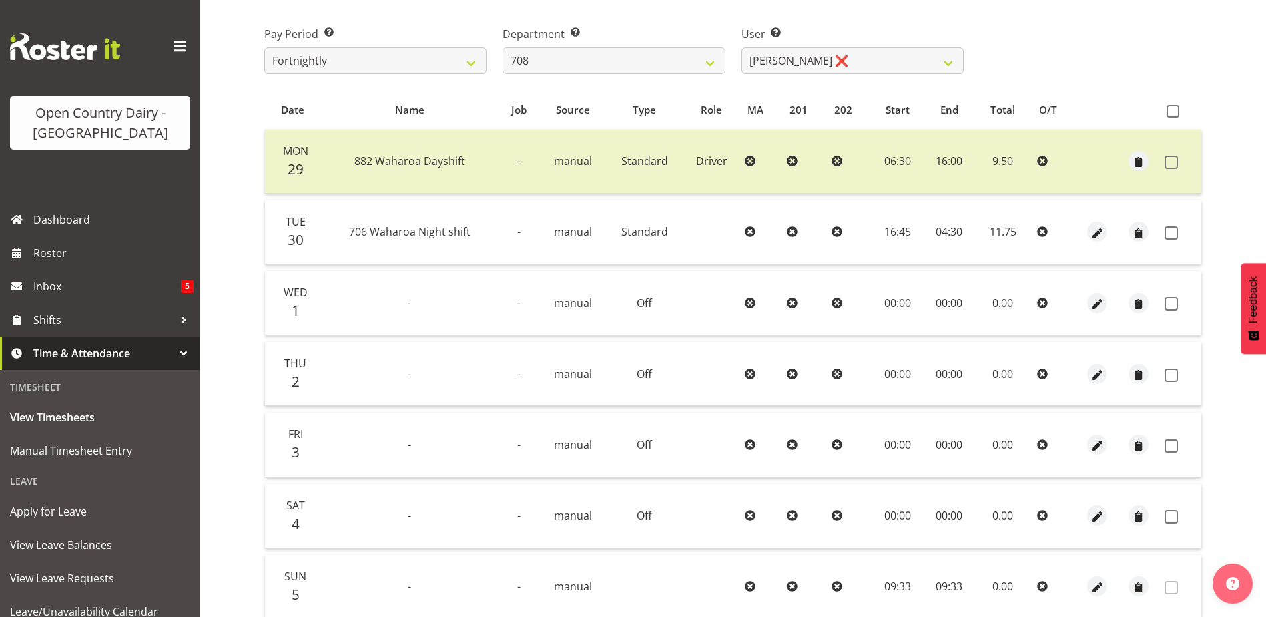
scroll to position [178, 0]
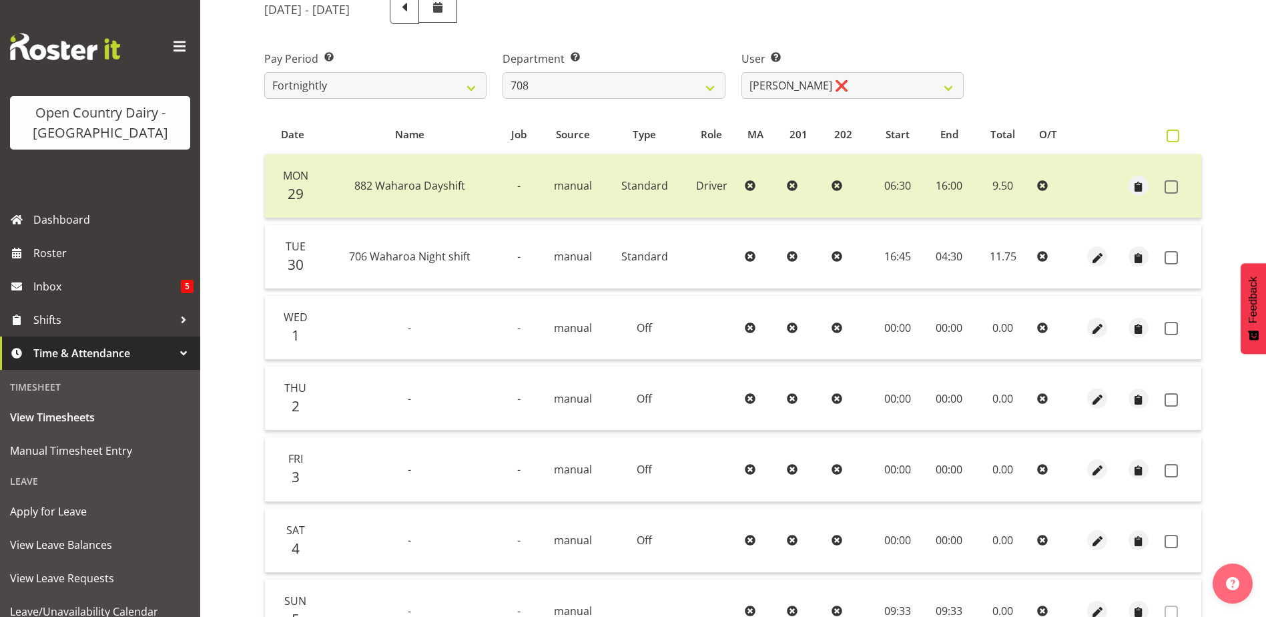
click at [1175, 140] on span at bounding box center [1172, 135] width 13 height 13
click at [1175, 140] on input "checkbox" at bounding box center [1170, 135] width 9 height 9
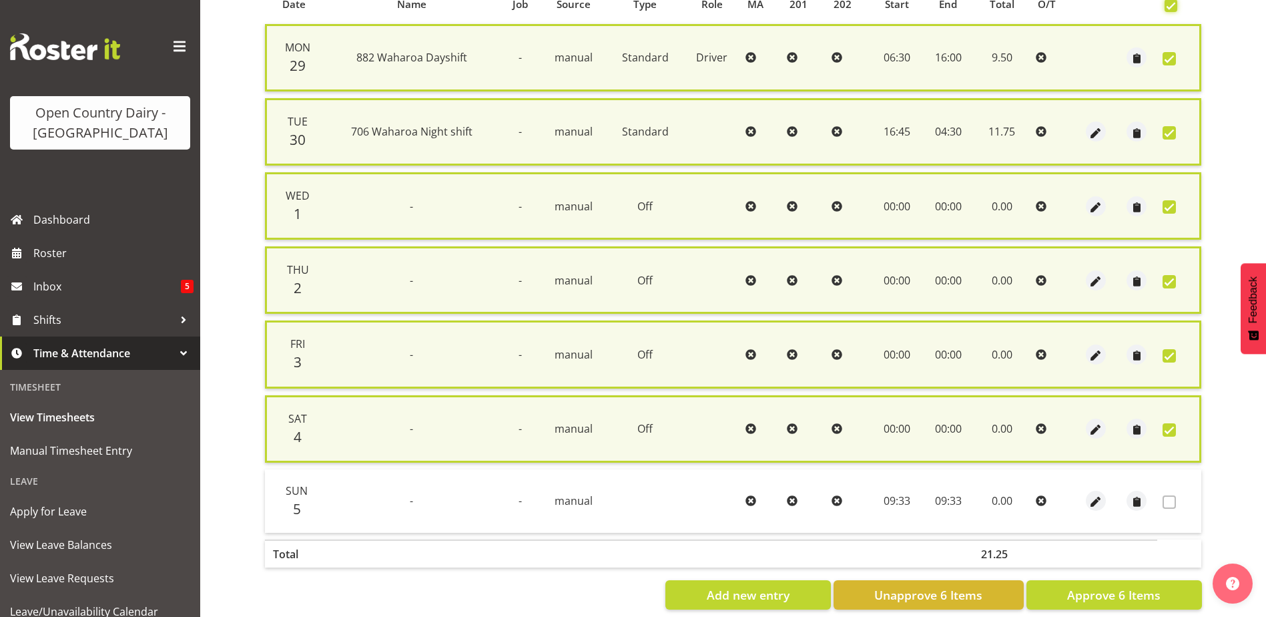
scroll to position [332, 0]
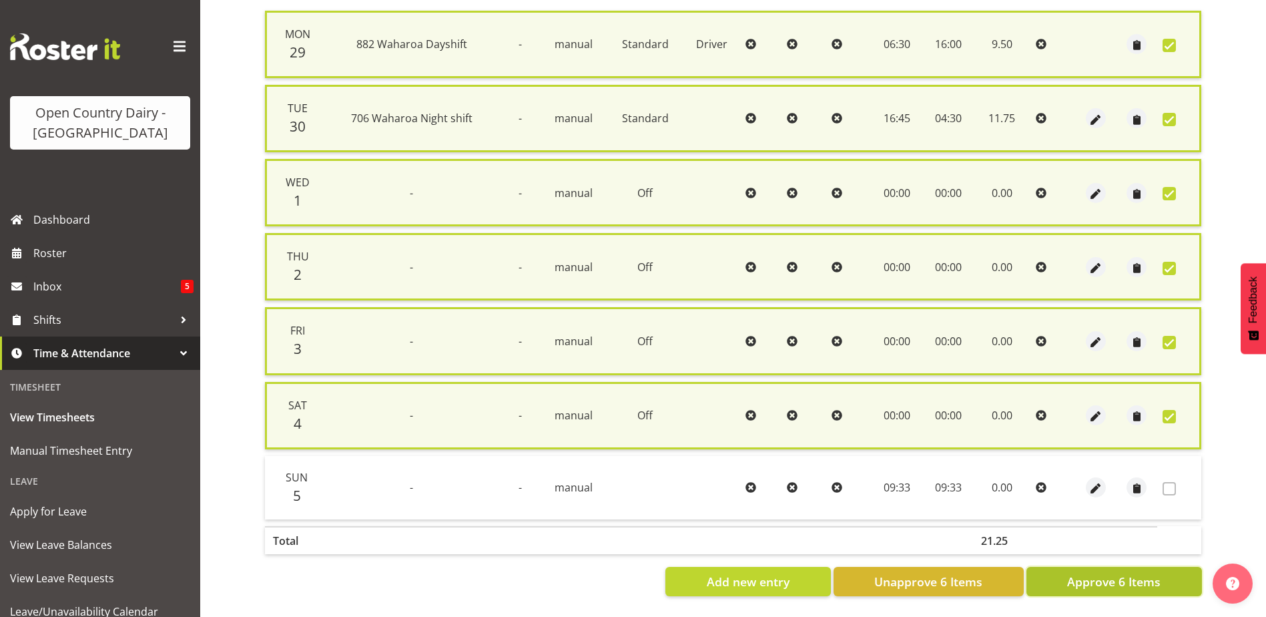
click at [1081, 575] on span "Approve 6 Items" at bounding box center [1113, 581] width 93 height 17
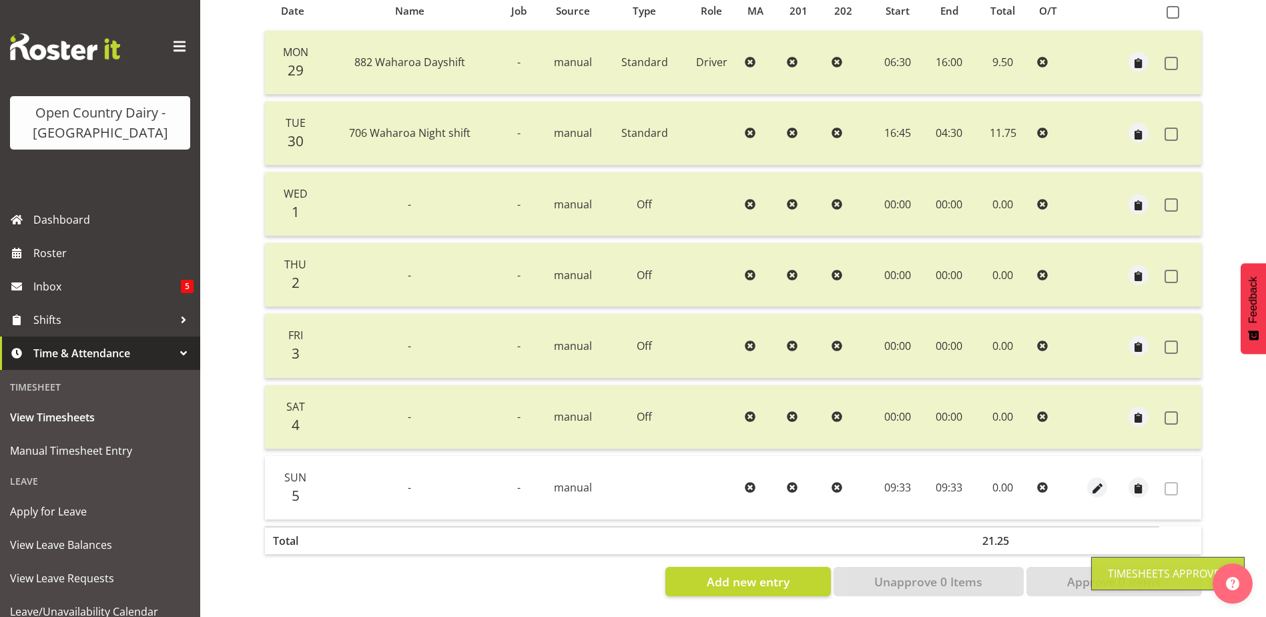
scroll to position [312, 0]
click at [1094, 481] on span "button" at bounding box center [1097, 488] width 15 height 15
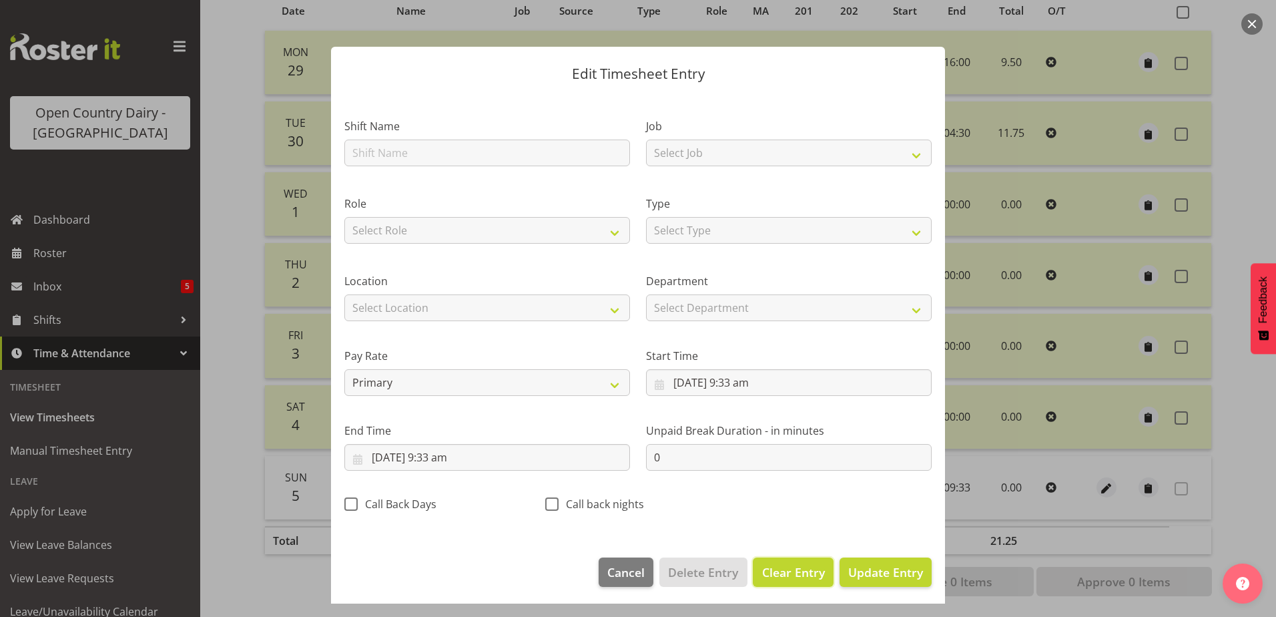
click at [771, 575] on span "Clear Entry" at bounding box center [793, 571] width 63 height 17
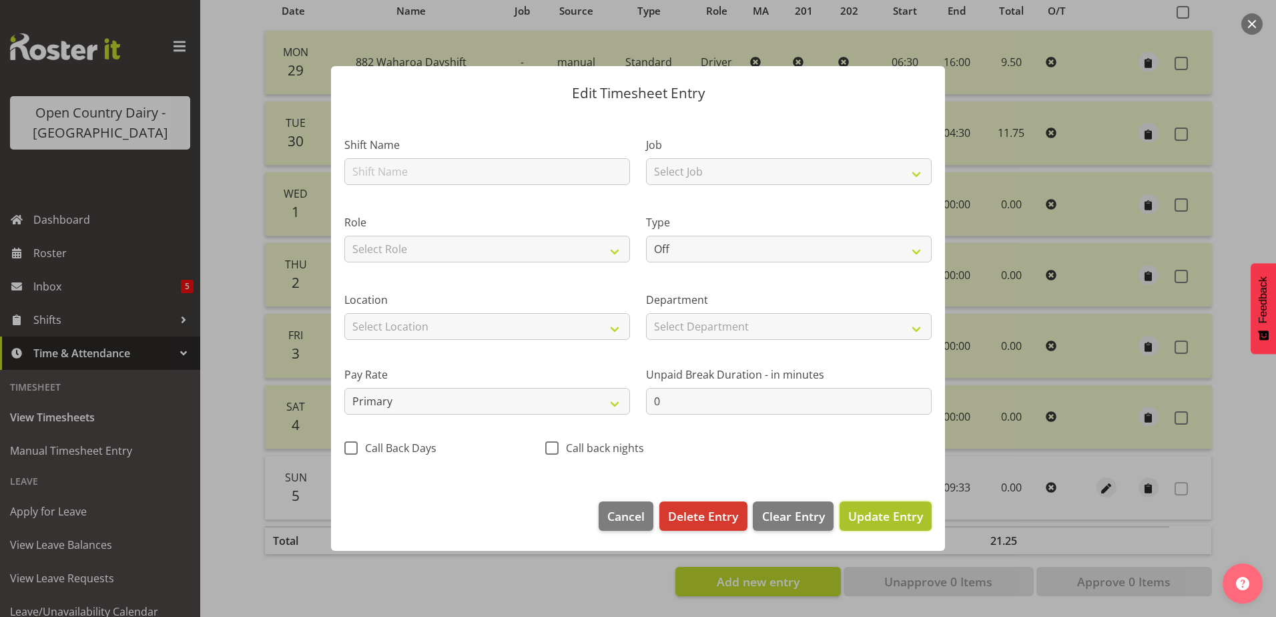
click at [895, 521] on span "Update Entry" at bounding box center [885, 516] width 75 height 16
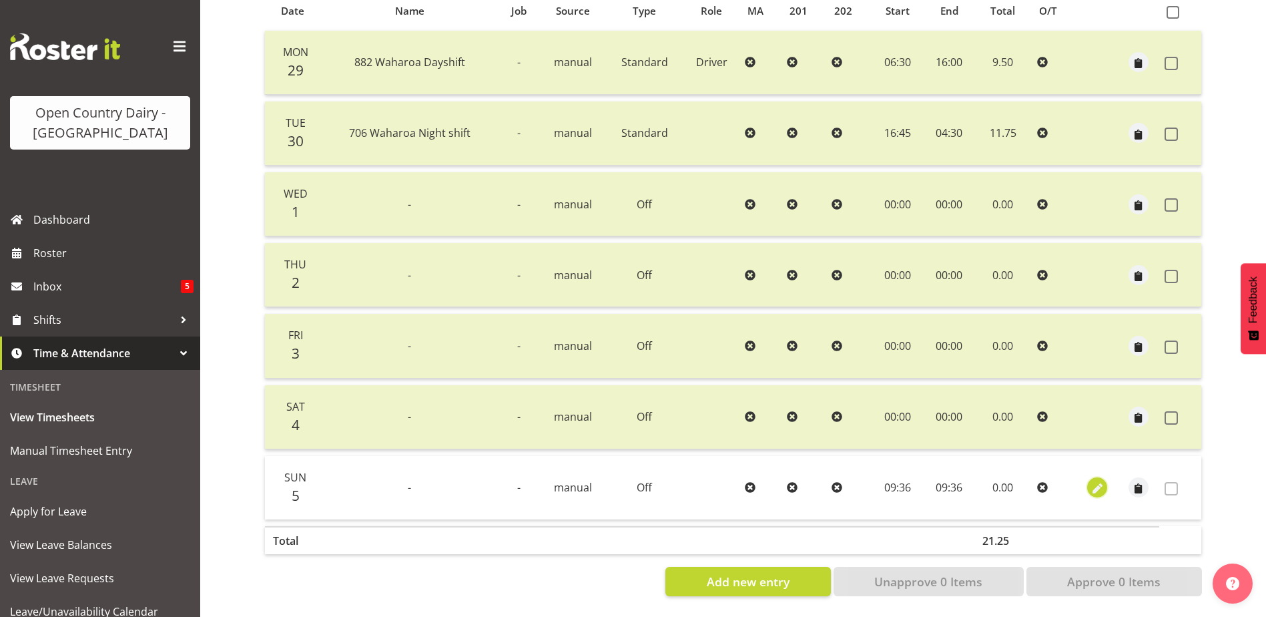
click at [1090, 481] on span "button" at bounding box center [1097, 488] width 15 height 15
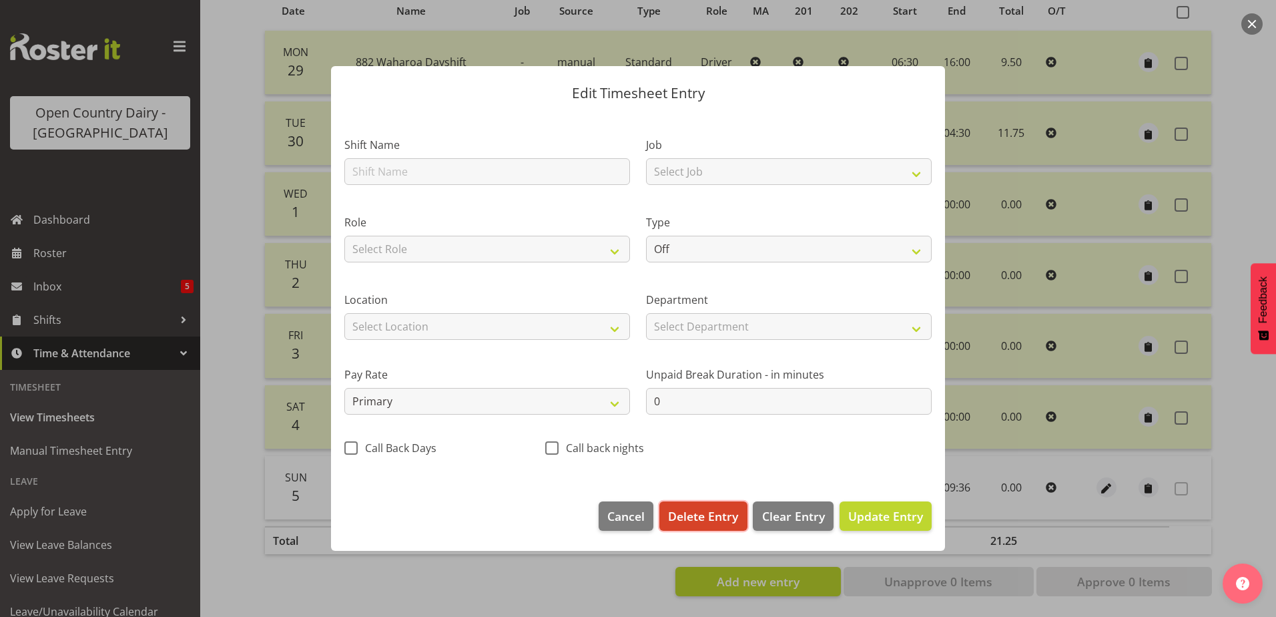
click at [690, 519] on span "Delete Entry" at bounding box center [703, 515] width 70 height 17
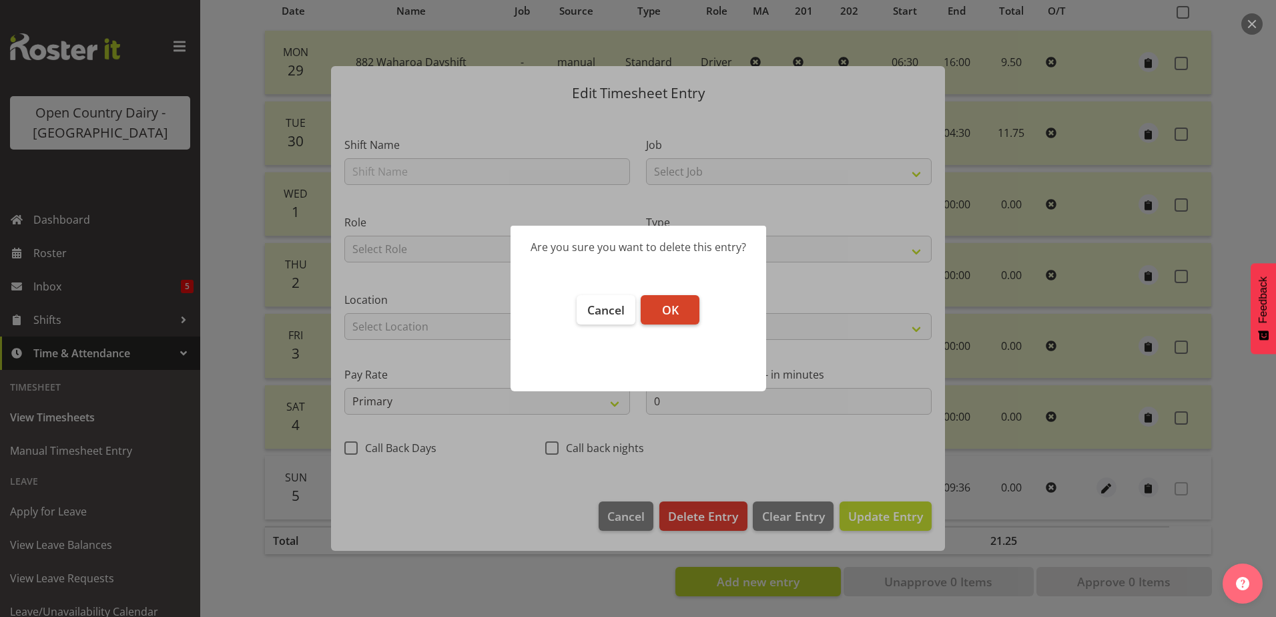
click at [663, 318] on button "OK" at bounding box center [670, 309] width 59 height 29
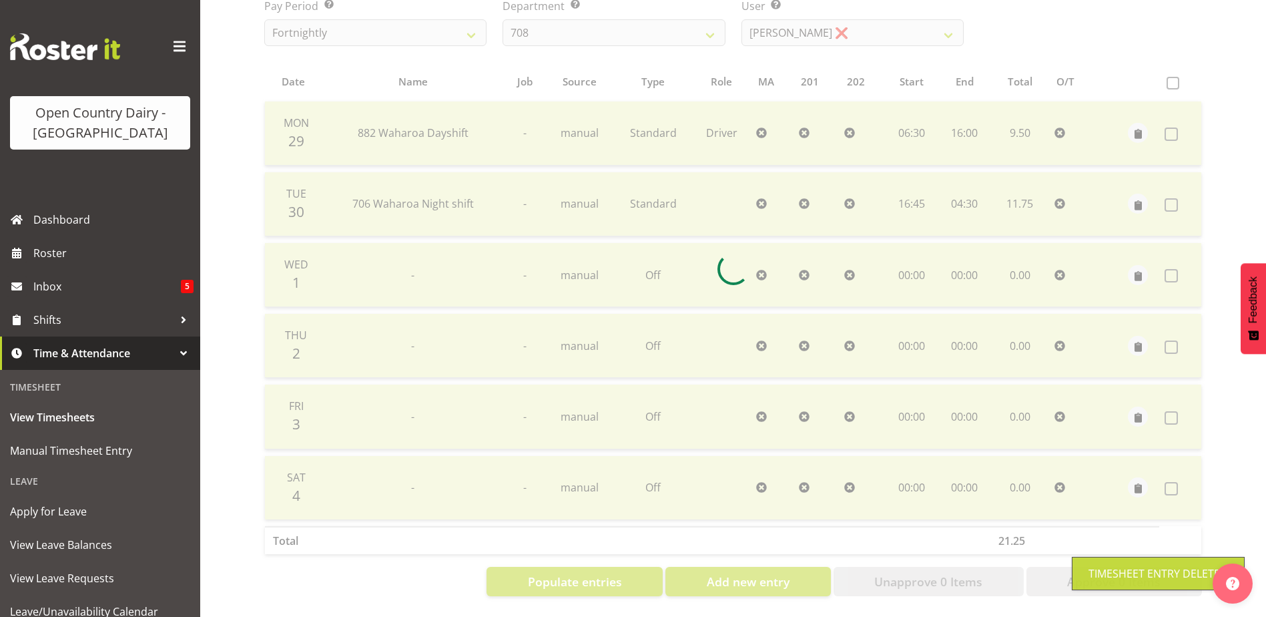
scroll to position [241, 0]
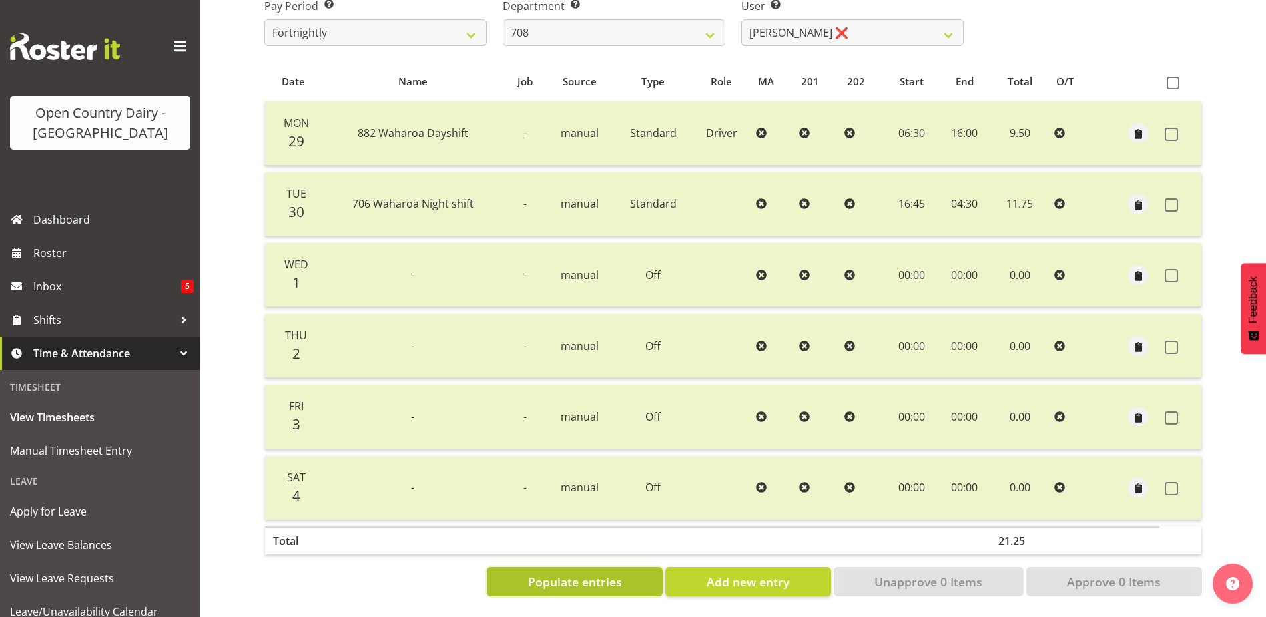
click at [556, 573] on span "Populate entries" at bounding box center [575, 581] width 94 height 17
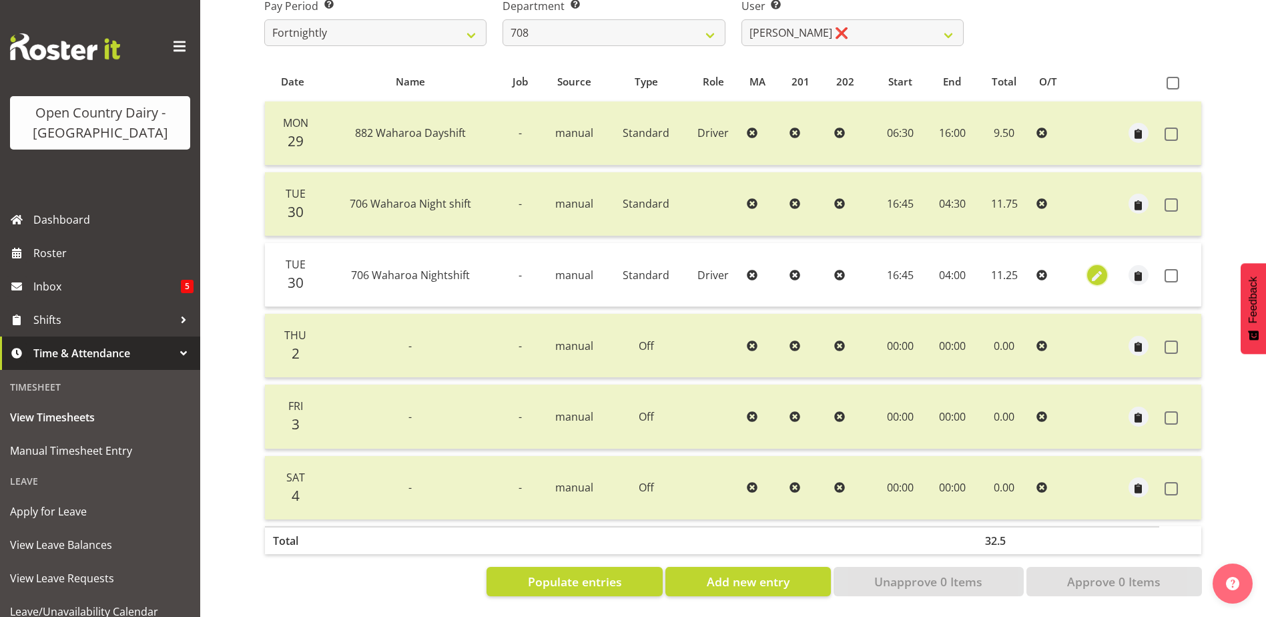
click at [1102, 268] on span "button" at bounding box center [1096, 275] width 15 height 15
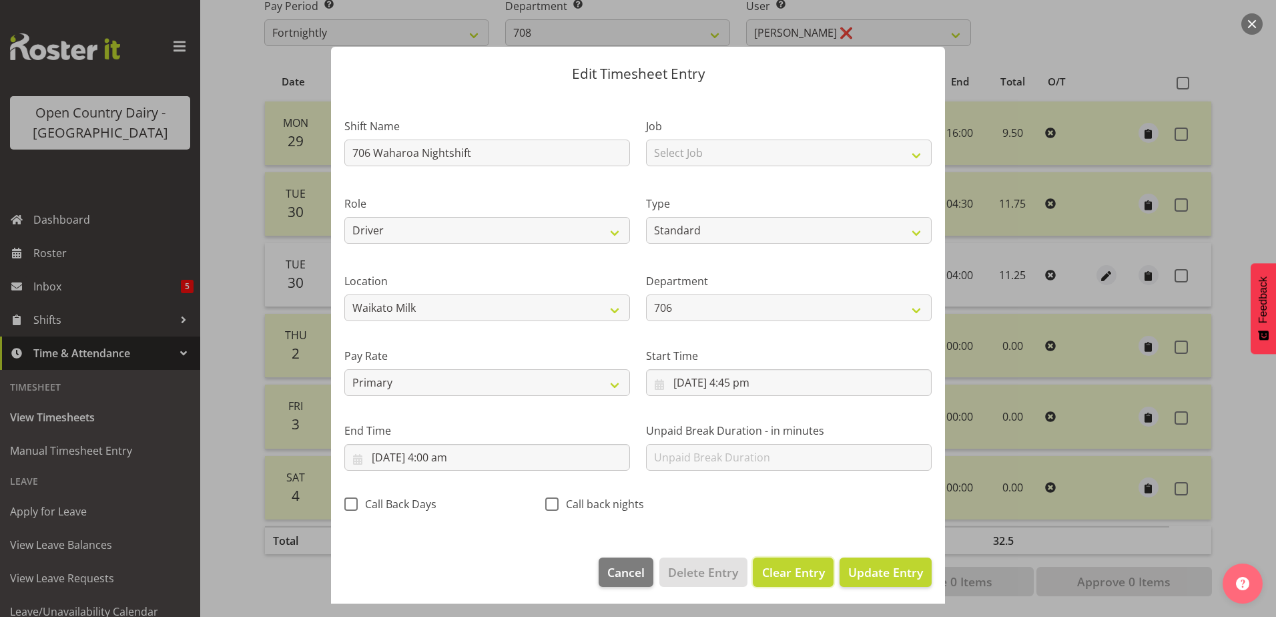
click at [762, 577] on span "Clear Entry" at bounding box center [793, 571] width 63 height 17
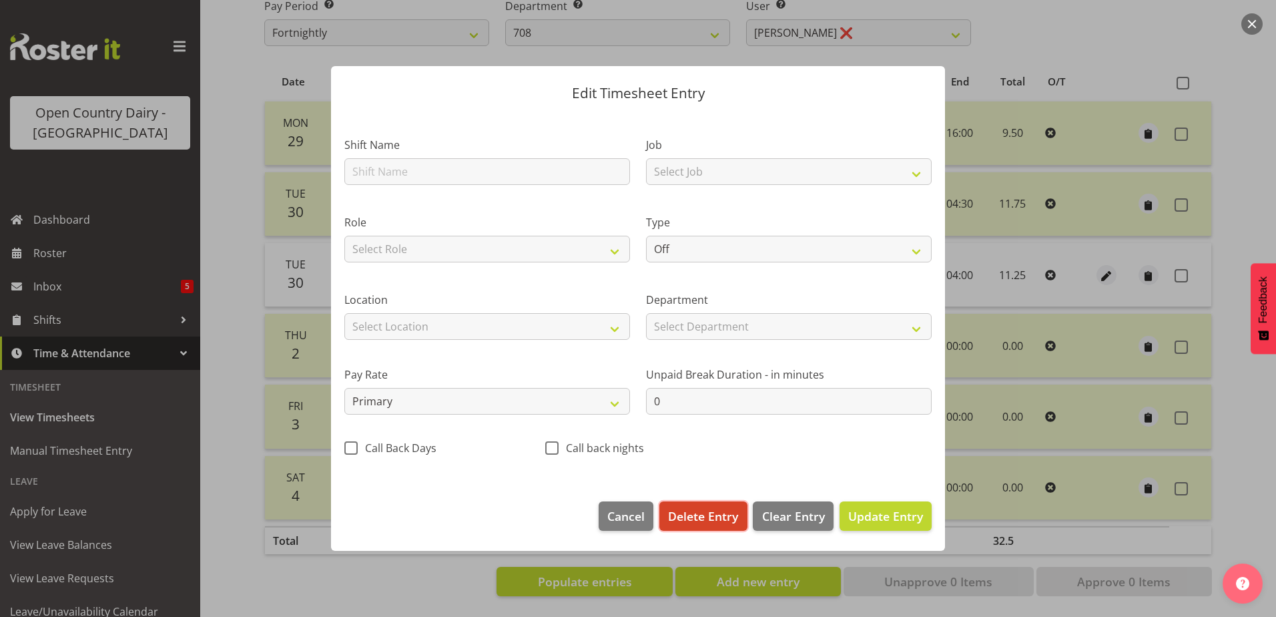
click at [724, 512] on span "Delete Entry" at bounding box center [703, 515] width 70 height 17
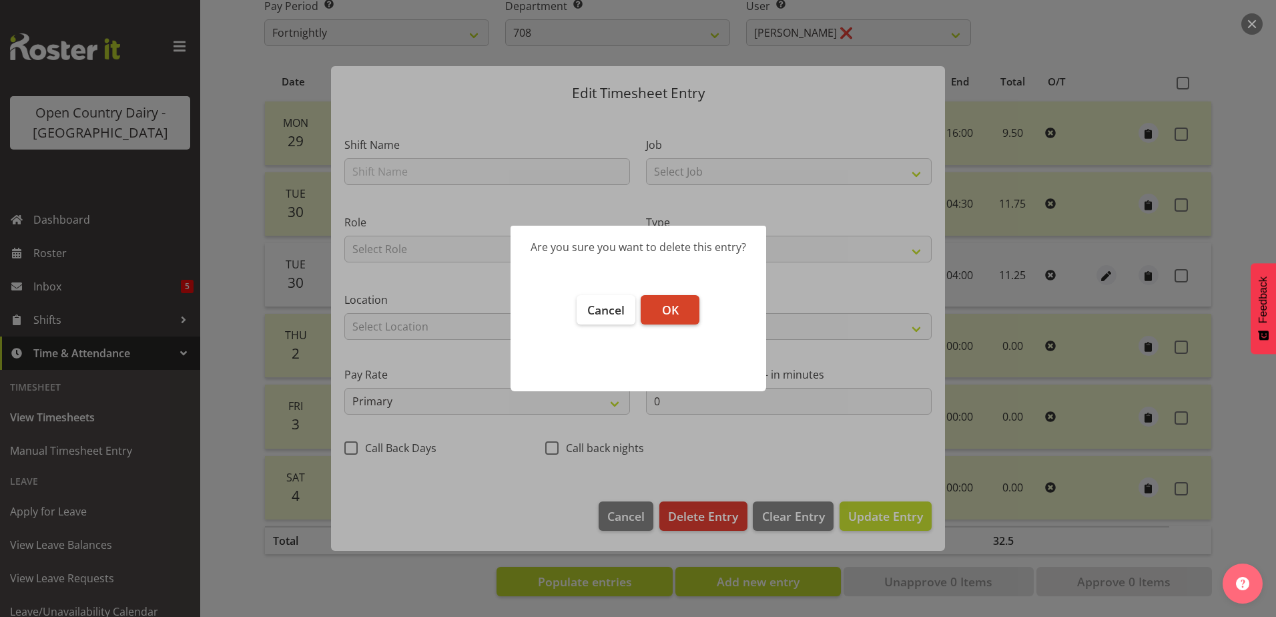
click at [675, 312] on span "OK" at bounding box center [670, 310] width 17 height 16
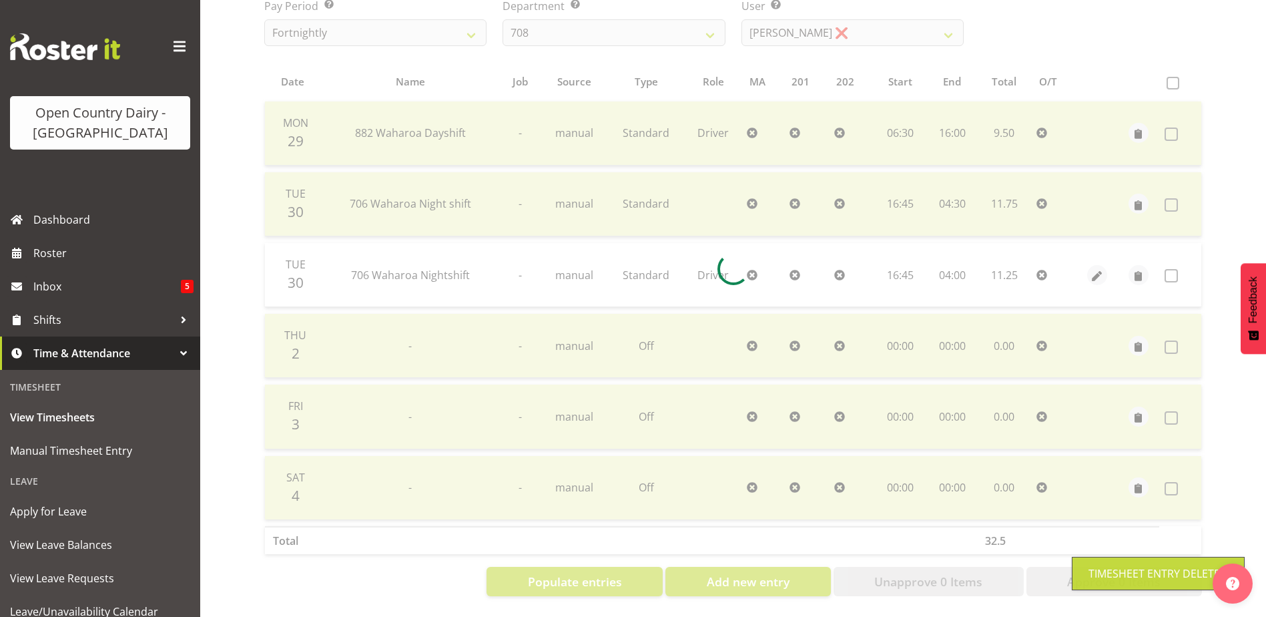
scroll to position [170, 0]
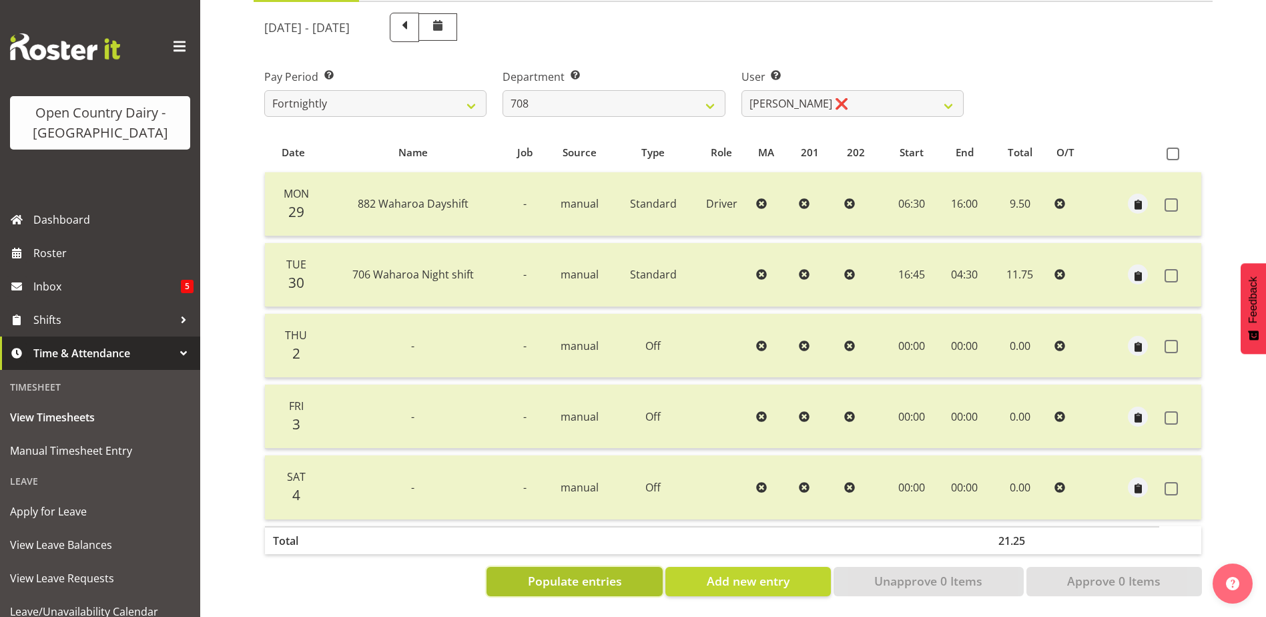
click at [556, 572] on span "Populate entries" at bounding box center [575, 580] width 94 height 17
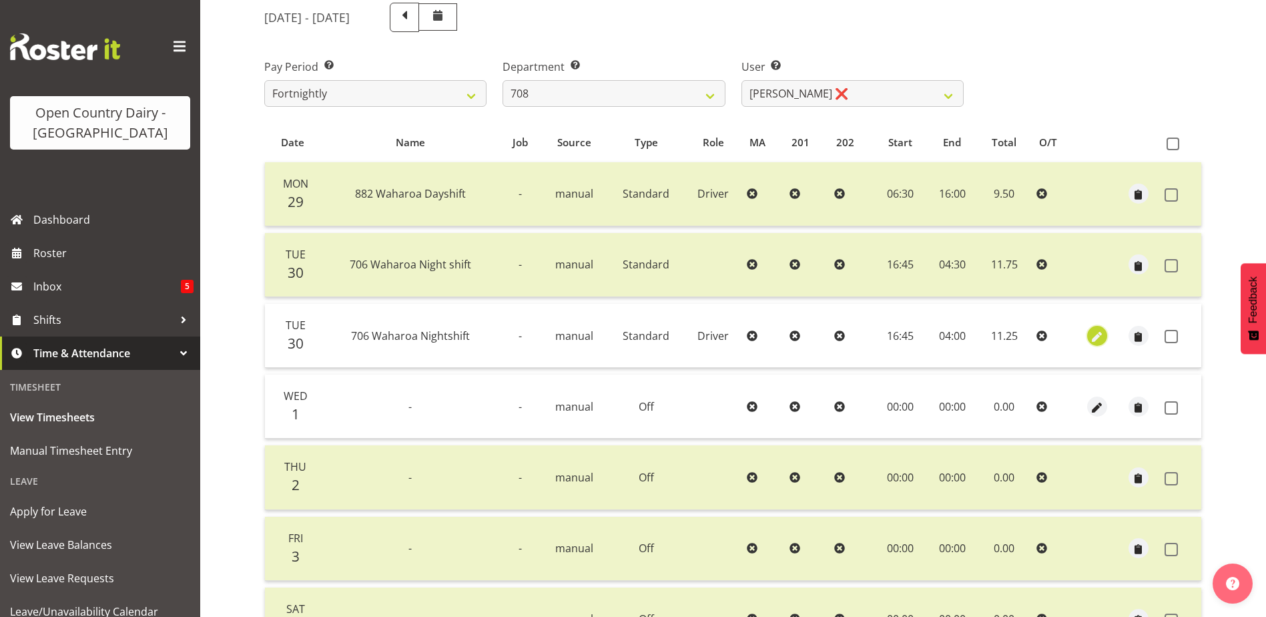
click at [1091, 336] on span "button" at bounding box center [1096, 336] width 15 height 15
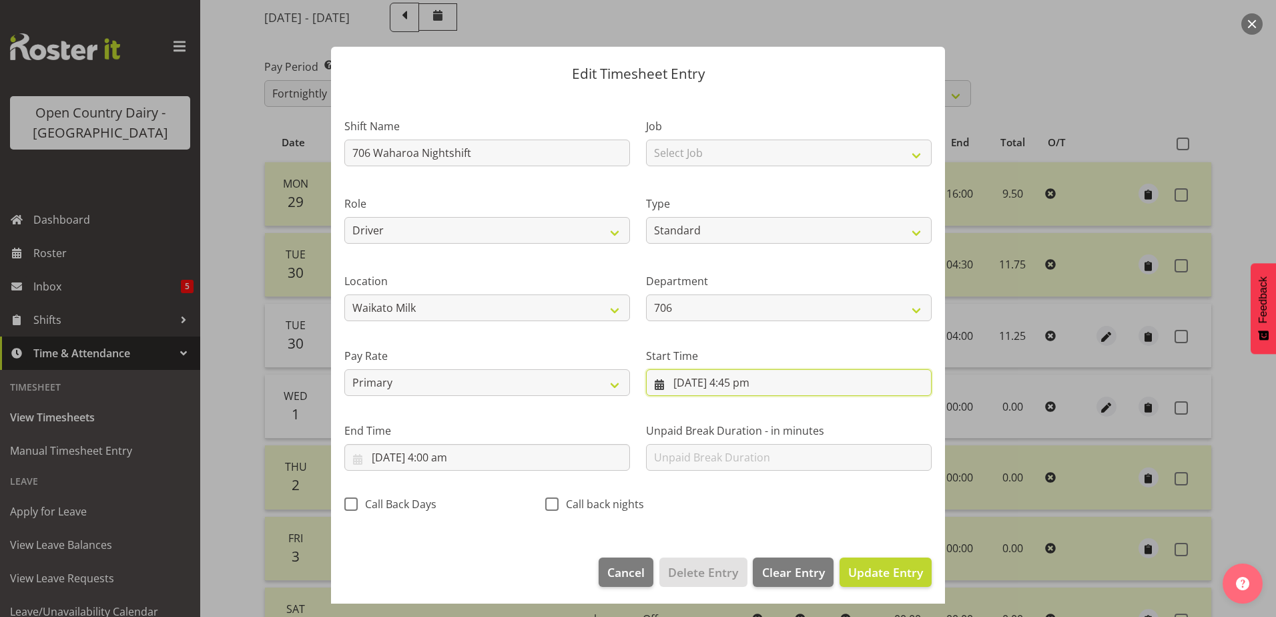
click at [694, 385] on input "30/09/2025, 4:45 pm" at bounding box center [789, 382] width 286 height 27
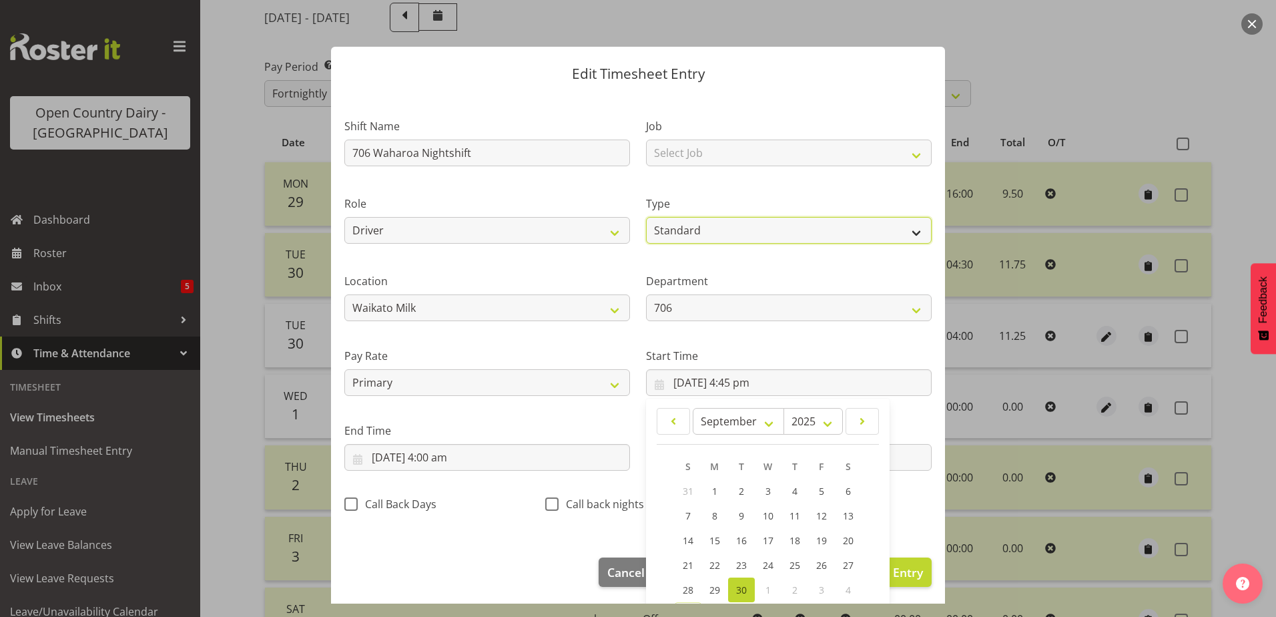
click at [667, 232] on select "Off Standard Public Holiday Public Holiday (Worked) Day In Lieu Annual Leave Si…" at bounding box center [789, 230] width 286 height 27
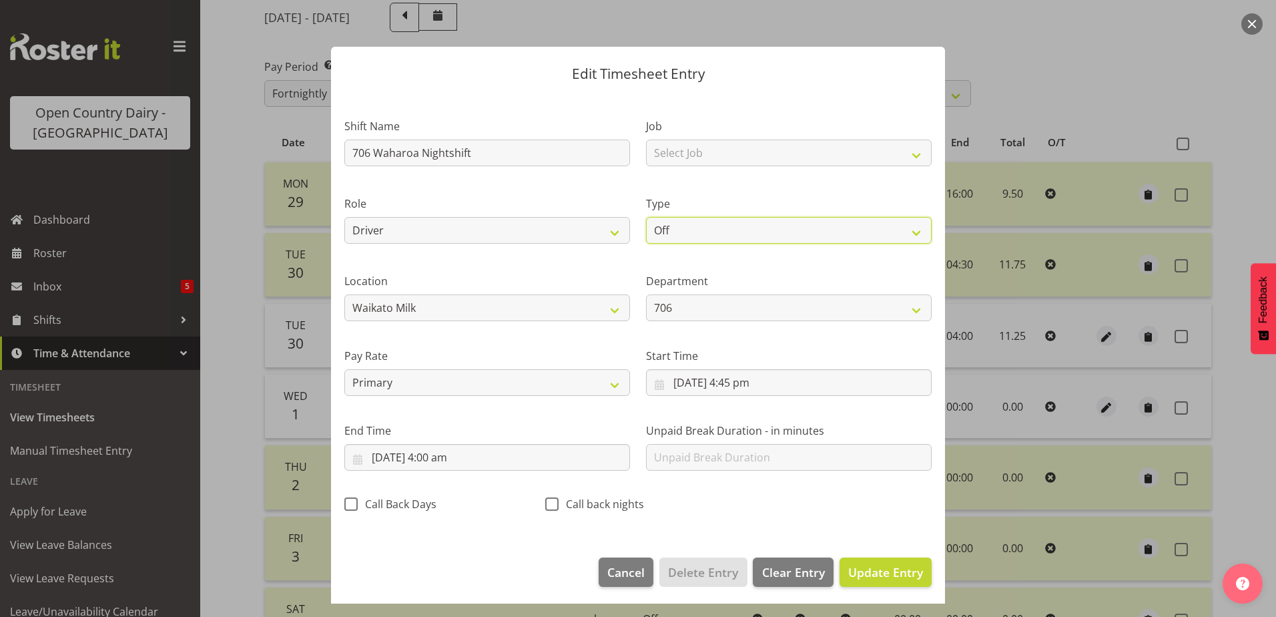
click at [646, 236] on select "Off Standard Public Holiday Public Holiday (Worked) Day In Lieu Annual Leave Si…" at bounding box center [789, 230] width 286 height 27
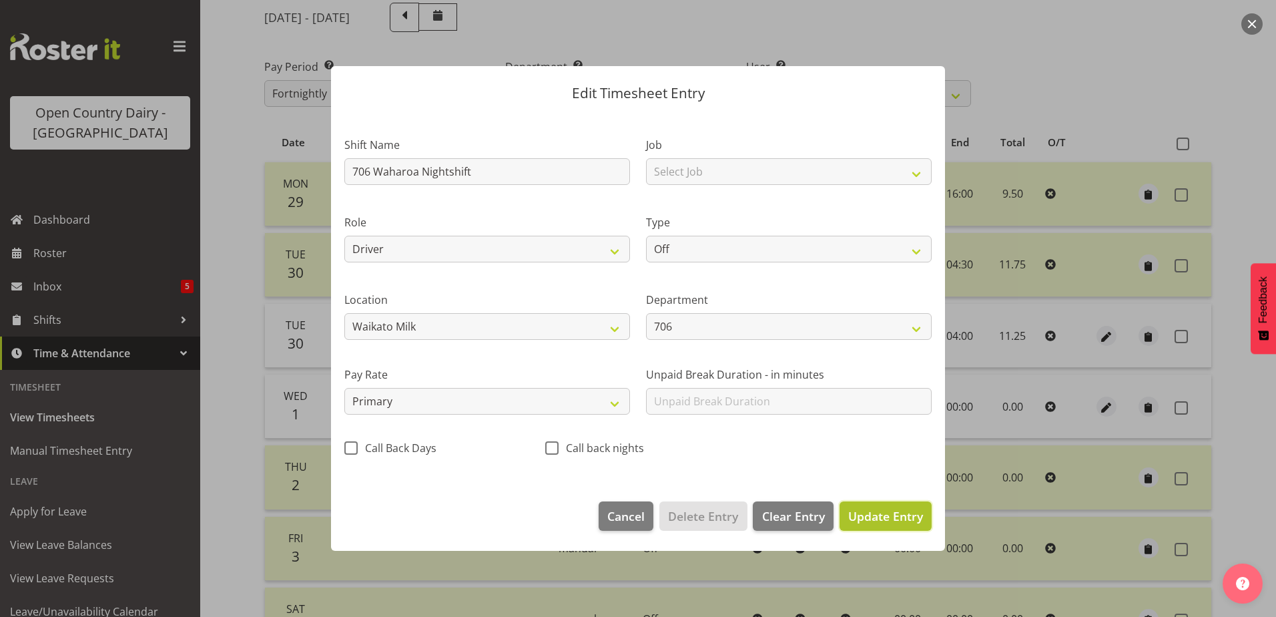
click at [884, 512] on span "Update Entry" at bounding box center [885, 516] width 75 height 16
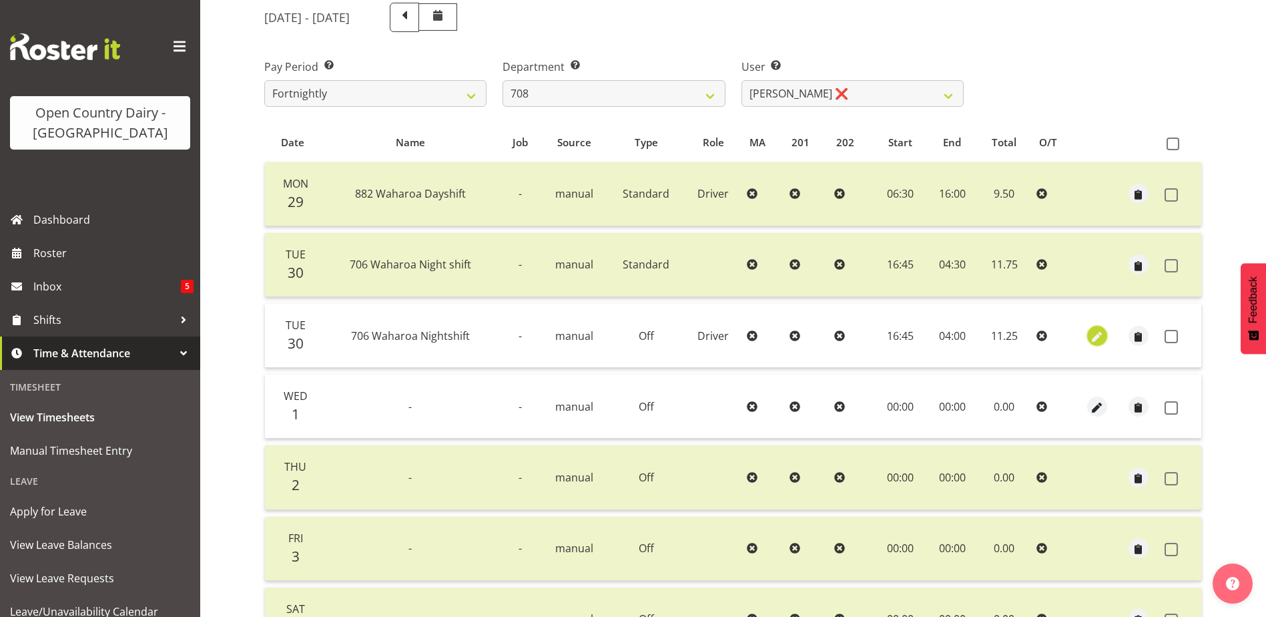
click at [1097, 333] on span "button" at bounding box center [1096, 336] width 15 height 15
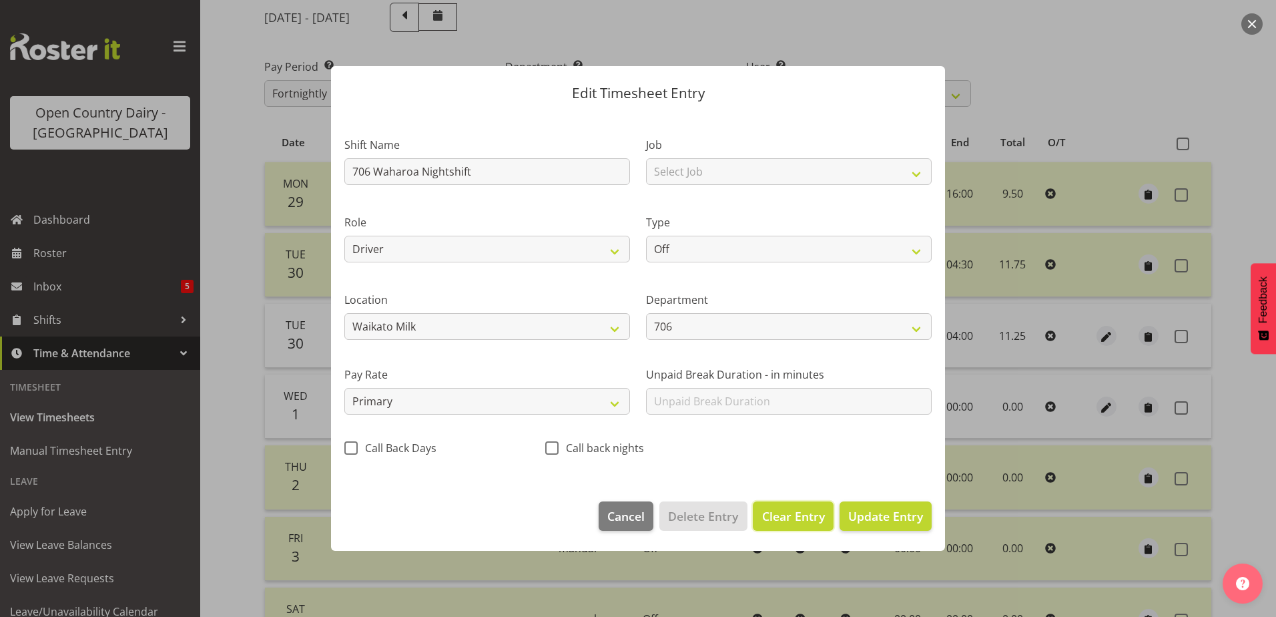
click at [787, 510] on span "Clear Entry" at bounding box center [793, 515] width 63 height 17
click at [708, 518] on span "Delete Entry" at bounding box center [703, 515] width 70 height 17
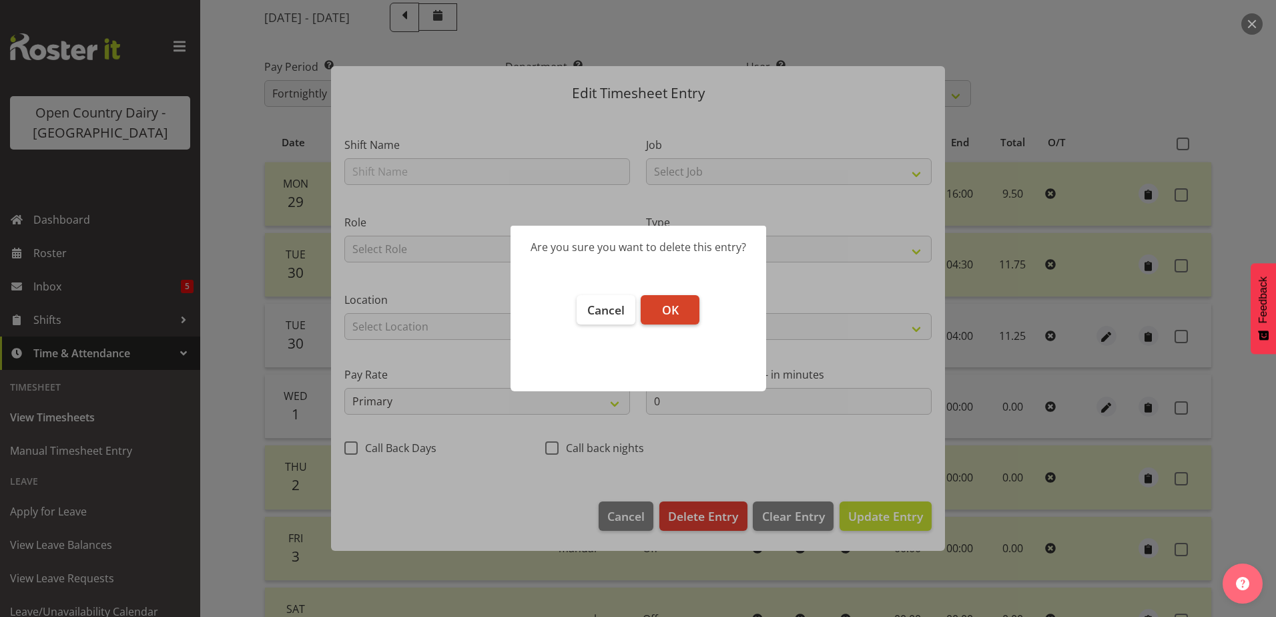
click at [677, 318] on button "OK" at bounding box center [670, 309] width 59 height 29
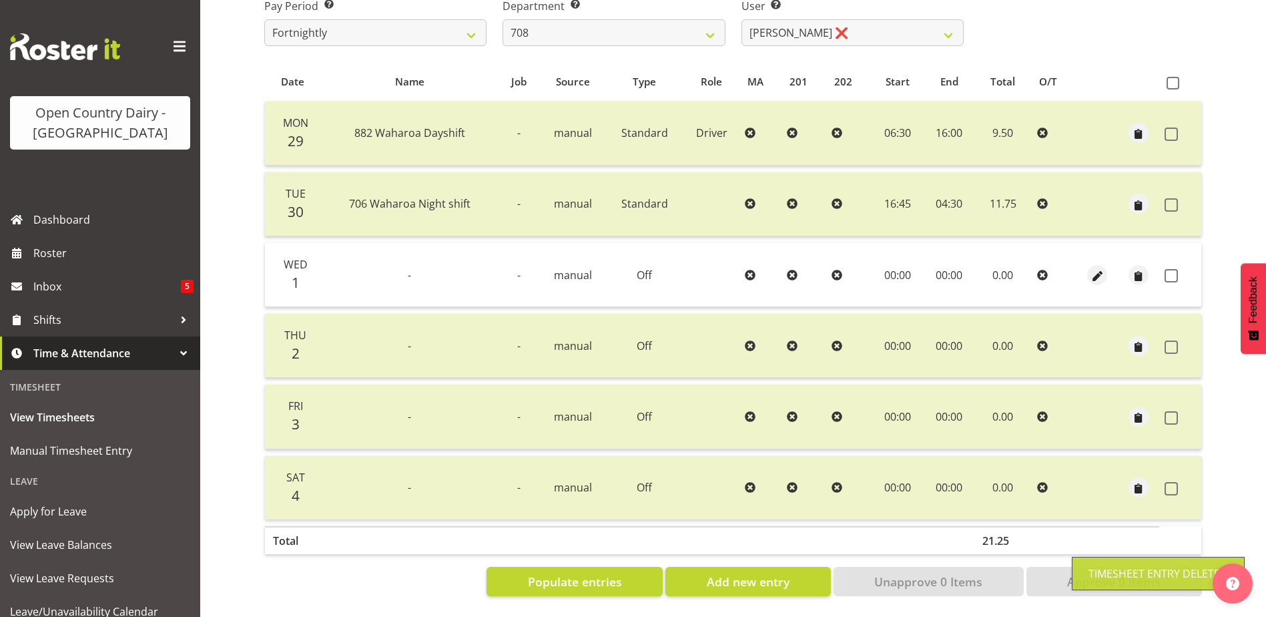
scroll to position [241, 0]
click at [1170, 269] on span at bounding box center [1170, 275] width 13 height 13
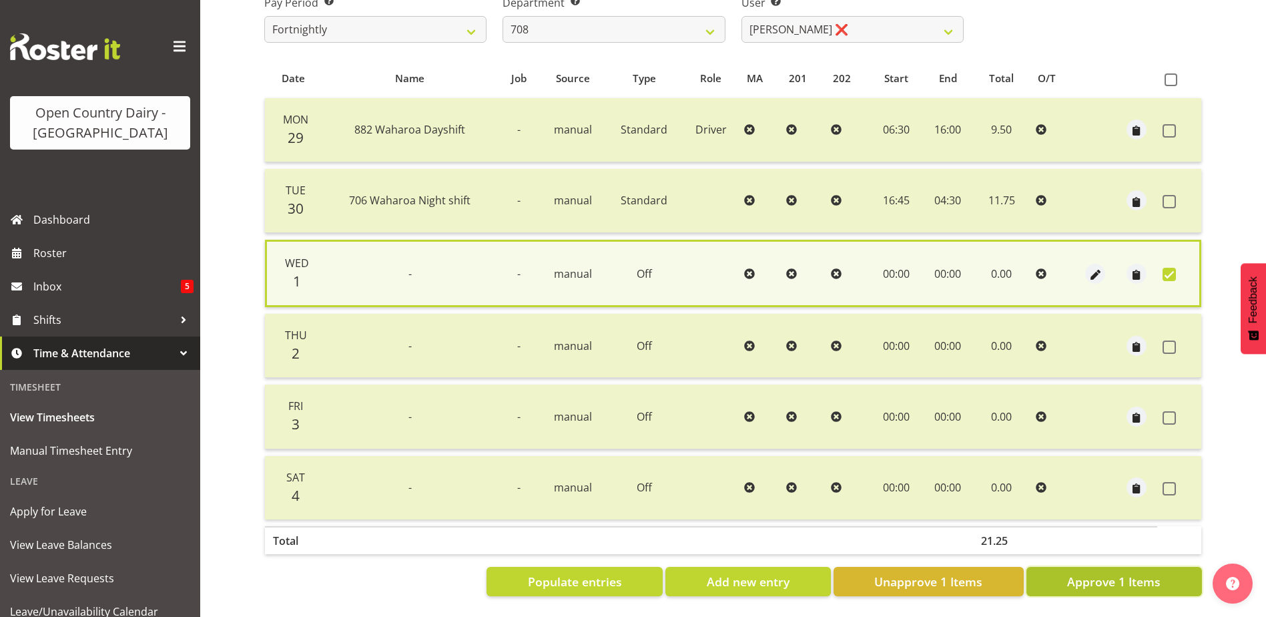
click at [1093, 573] on span "Approve 1 Items" at bounding box center [1113, 581] width 93 height 17
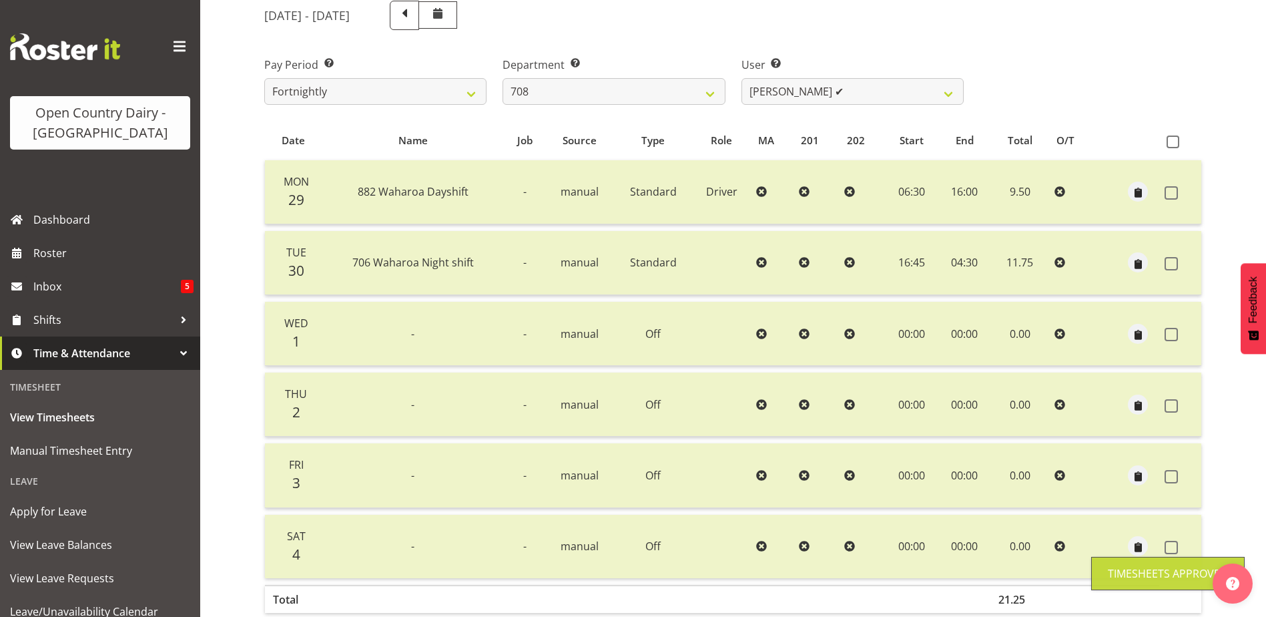
scroll to position [0, 0]
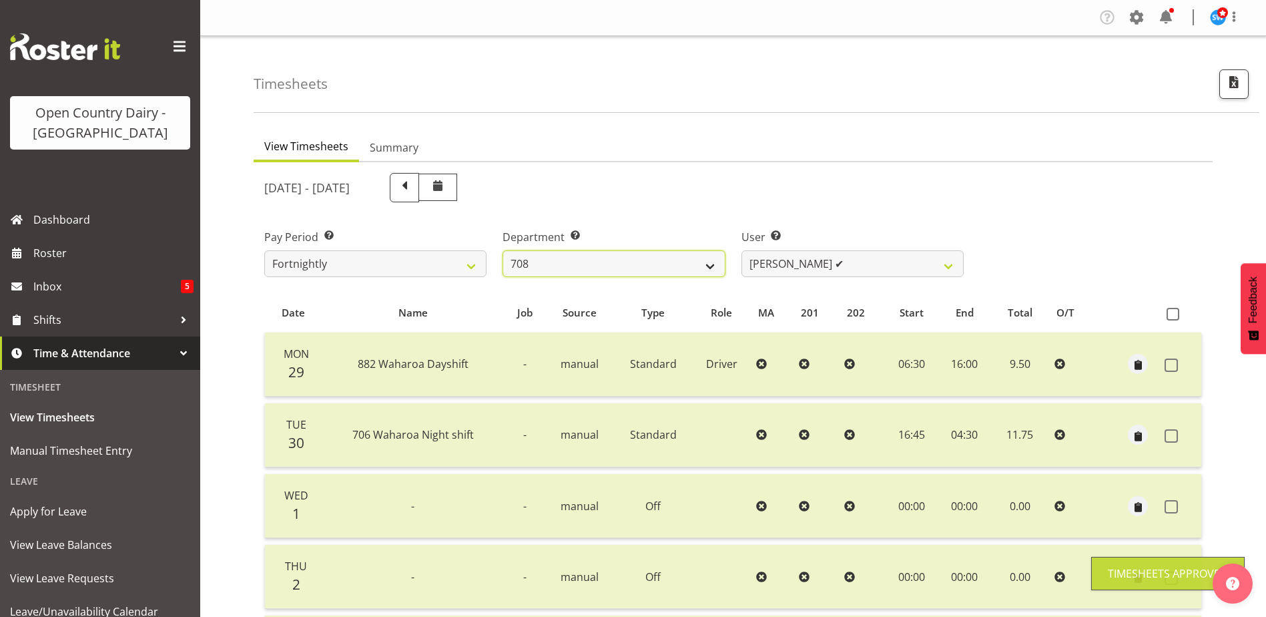
click at [634, 269] on select "701 702 703 704 705 706 707 708 709 710 711 712 713 714 715 716 717 718 719 720" at bounding box center [613, 263] width 222 height 27
click at [502, 250] on select "701 702 703 704 705 706 707 708 709 710 711 712 713 714 715 716 717 718 719 720" at bounding box center [613, 263] width 222 height 27
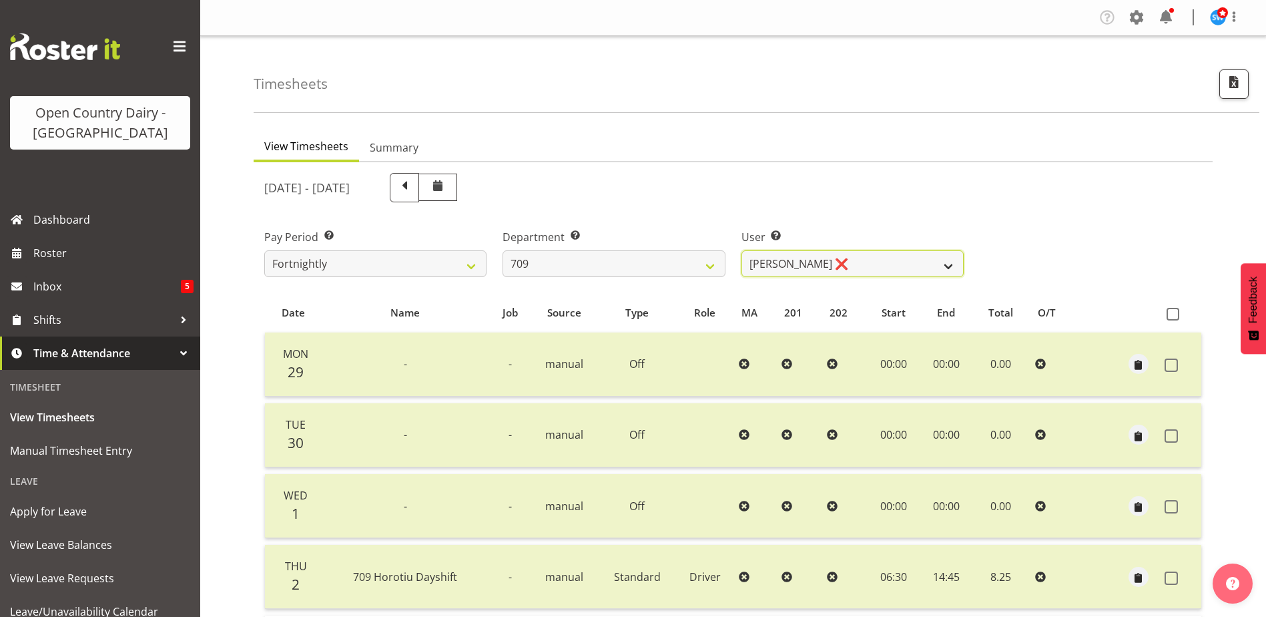
click at [762, 262] on select "Alex Barclay ❌ Craig Knudsen ❌ Jaswant Singh ❌ Ross Cook ❌" at bounding box center [852, 263] width 222 height 27
click at [741, 250] on select "Alex Barclay ❌ Craig Knudsen ❌ Jaswant Singh ❌ Ross Cook ❌" at bounding box center [852, 263] width 222 height 27
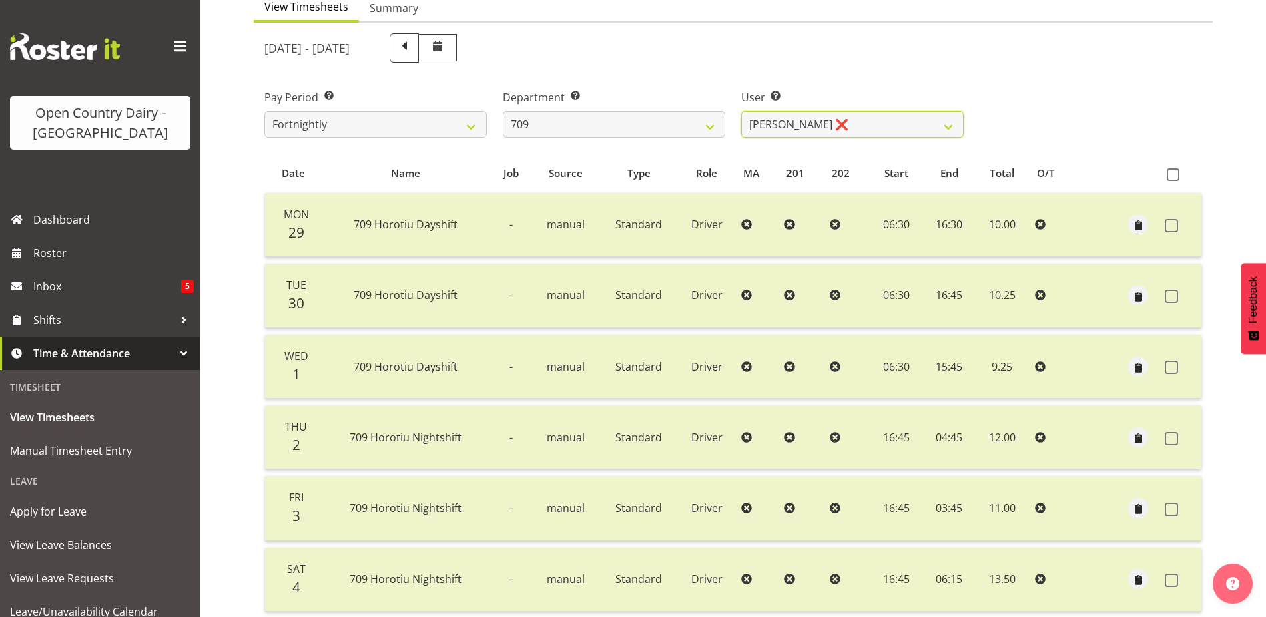
scroll to position [67, 0]
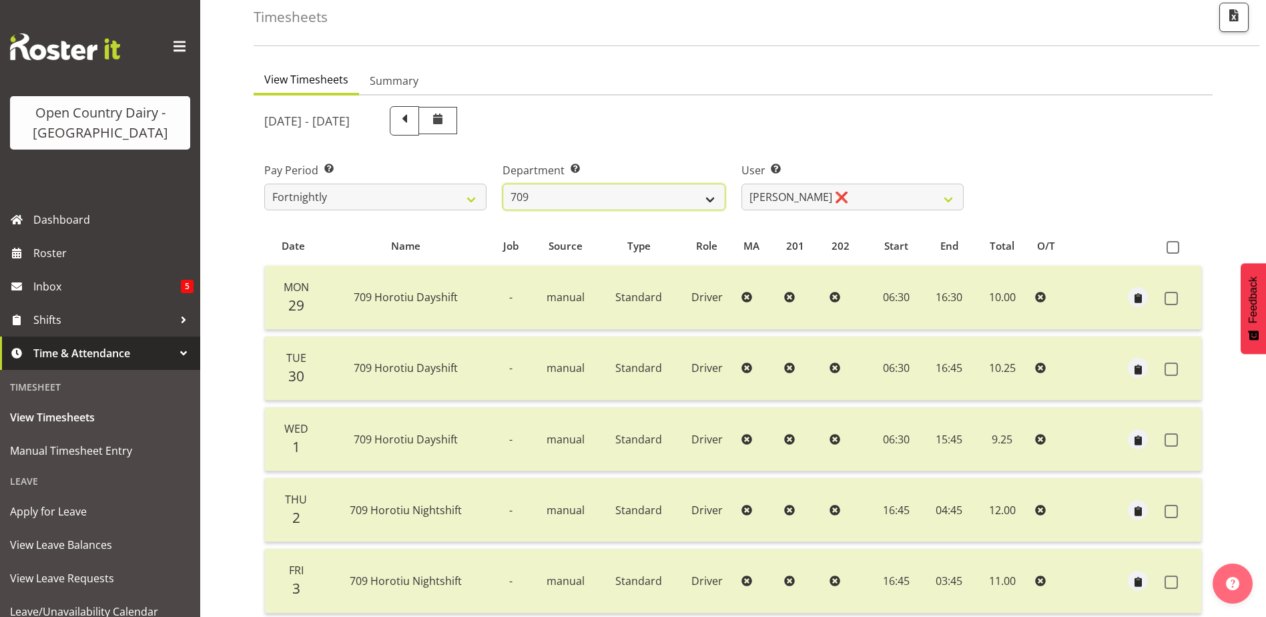
click at [702, 202] on select "701 702 703 704 705 706 707 708 709 710 711 712 713 714 715 716 717 718 719 720" at bounding box center [613, 196] width 222 height 27
click at [502, 183] on select "701 702 703 704 705 706 707 708 709 710 711 712 713 714 715 716 717 718 719 720" at bounding box center [613, 196] width 222 height 27
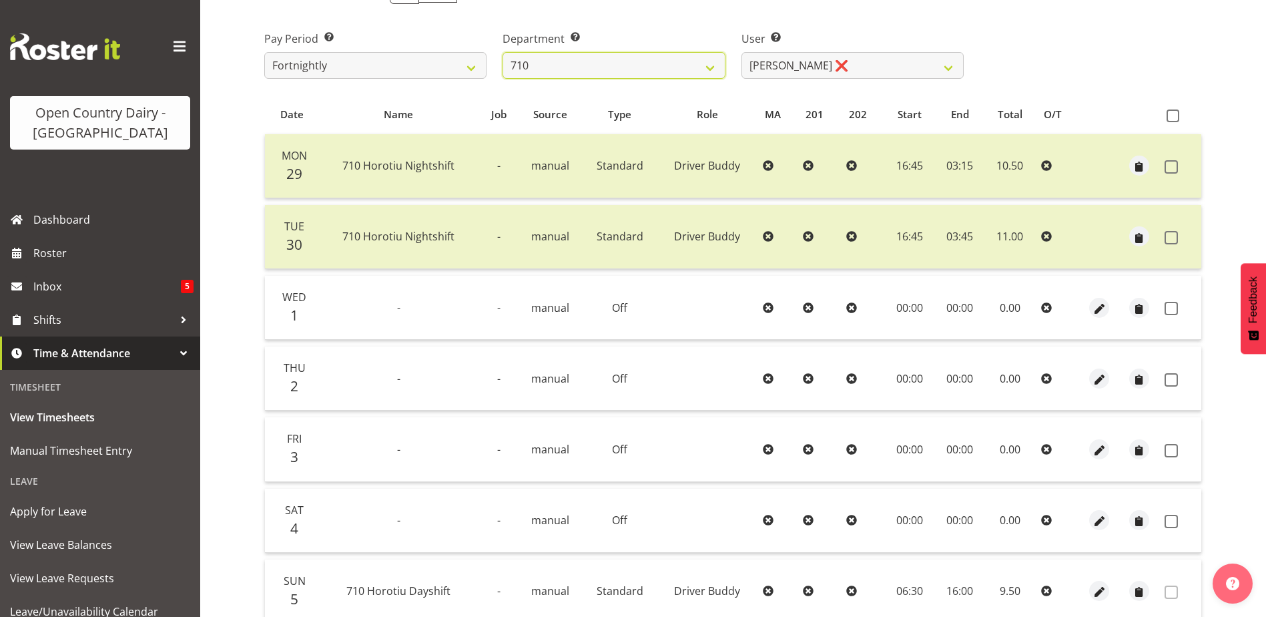
scroll to position [267, 0]
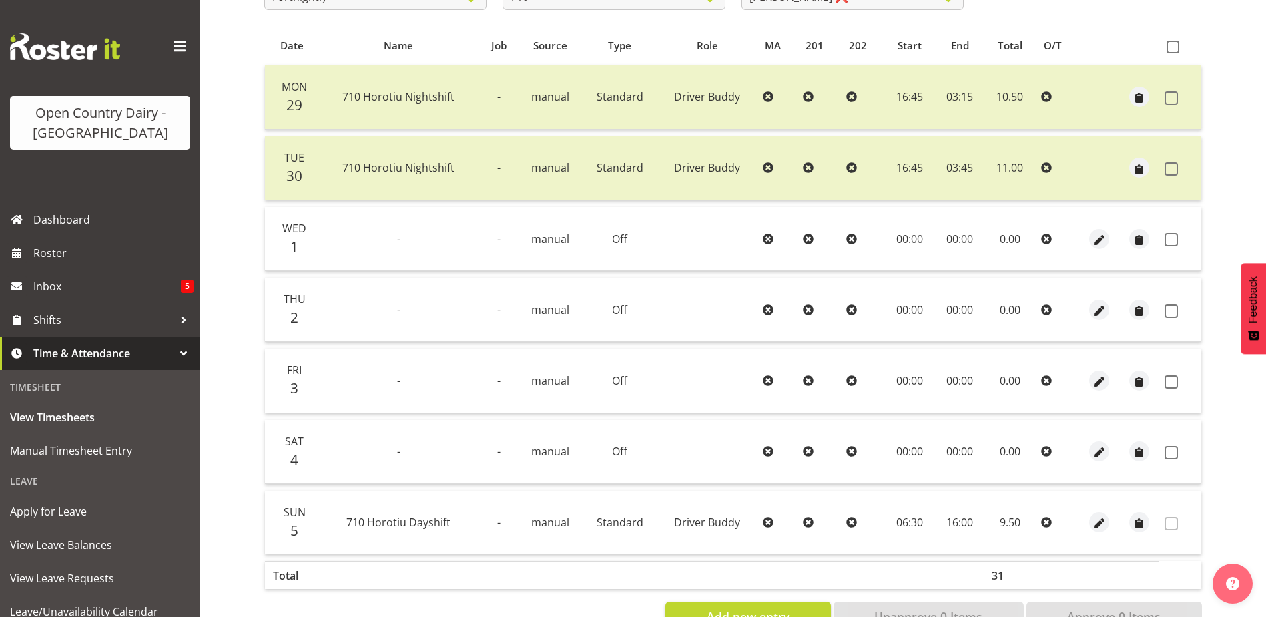
click at [1172, 54] on th at bounding box center [1180, 45] width 42 height 25
click at [1170, 45] on span at bounding box center [1172, 47] width 13 height 13
click at [1170, 45] on input "checkbox" at bounding box center [1170, 47] width 9 height 9
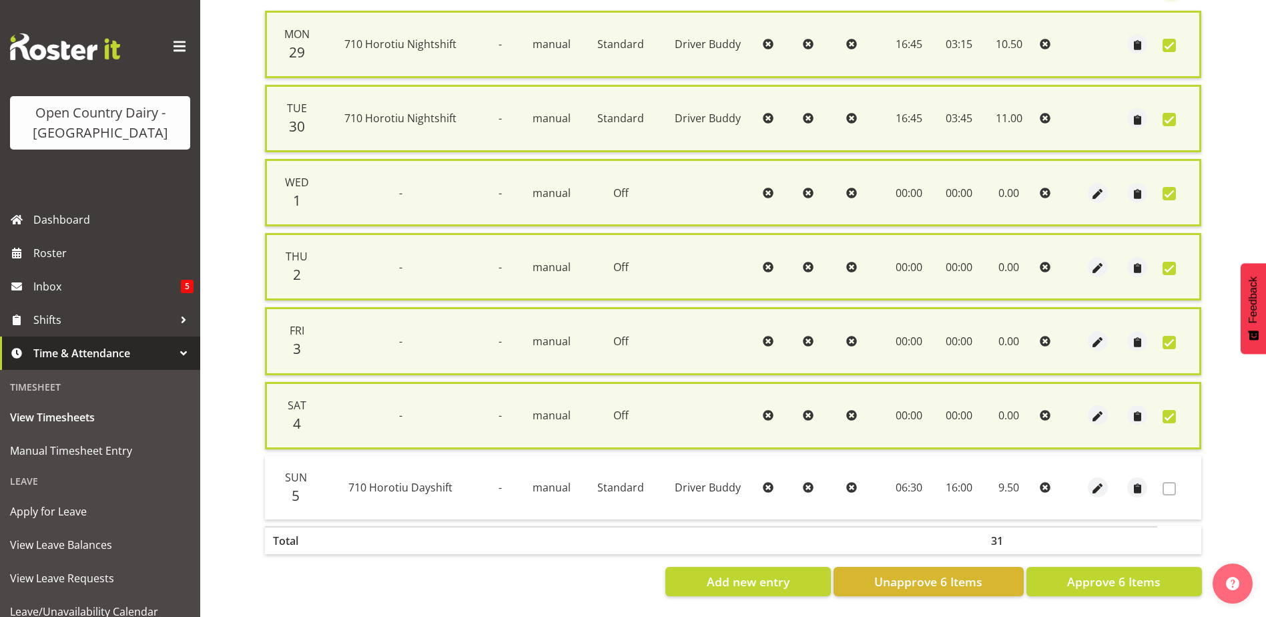
scroll to position [332, 0]
click at [1067, 567] on button "Approve 6 Items" at bounding box center [1113, 581] width 175 height 29
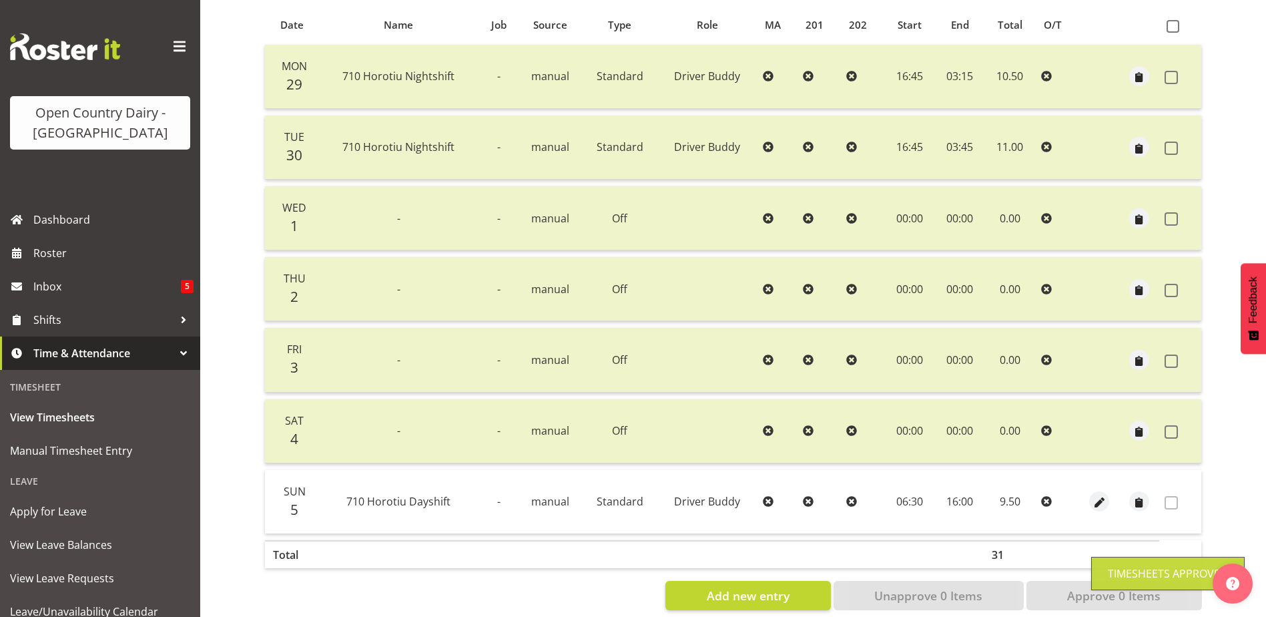
scroll to position [178, 0]
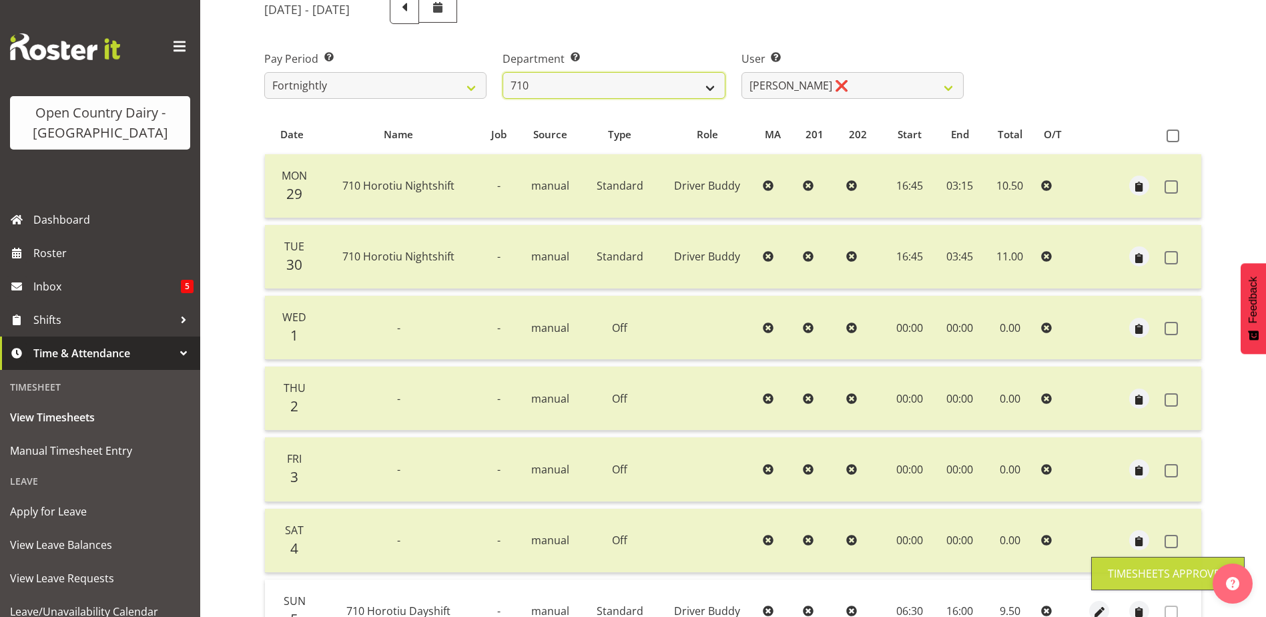
click at [709, 89] on select "701 702 703 704 705 706 707 708 709 710 711 712 713 714 715 716 717 718 719 720" at bounding box center [613, 85] width 222 height 27
click at [502, 72] on select "701 702 703 704 705 706 707 708 709 710 711 712 713 714 715 716 717 718 719 720" at bounding box center [613, 85] width 222 height 27
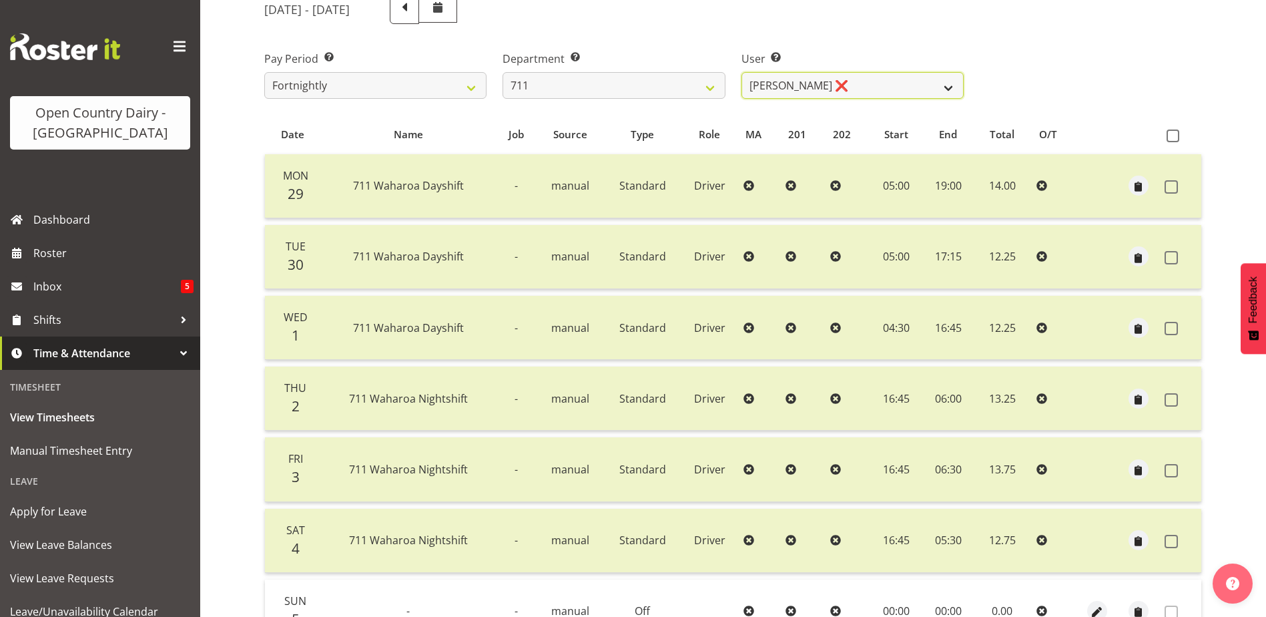
click at [751, 96] on select "Baz Morgan ❌ Gerard Cavanagh ❌ Tyrone Lawry ❌" at bounding box center [852, 85] width 222 height 27
click at [750, 89] on select "Baz Morgan ❌ Gerard Cavanagh ❌ Tyrone Lawry ❌" at bounding box center [852, 85] width 222 height 27
click at [741, 72] on select "Baz Morgan ❌ Gerard Cavanagh ❌ Tyrone Lawry ❌" at bounding box center [852, 85] width 222 height 27
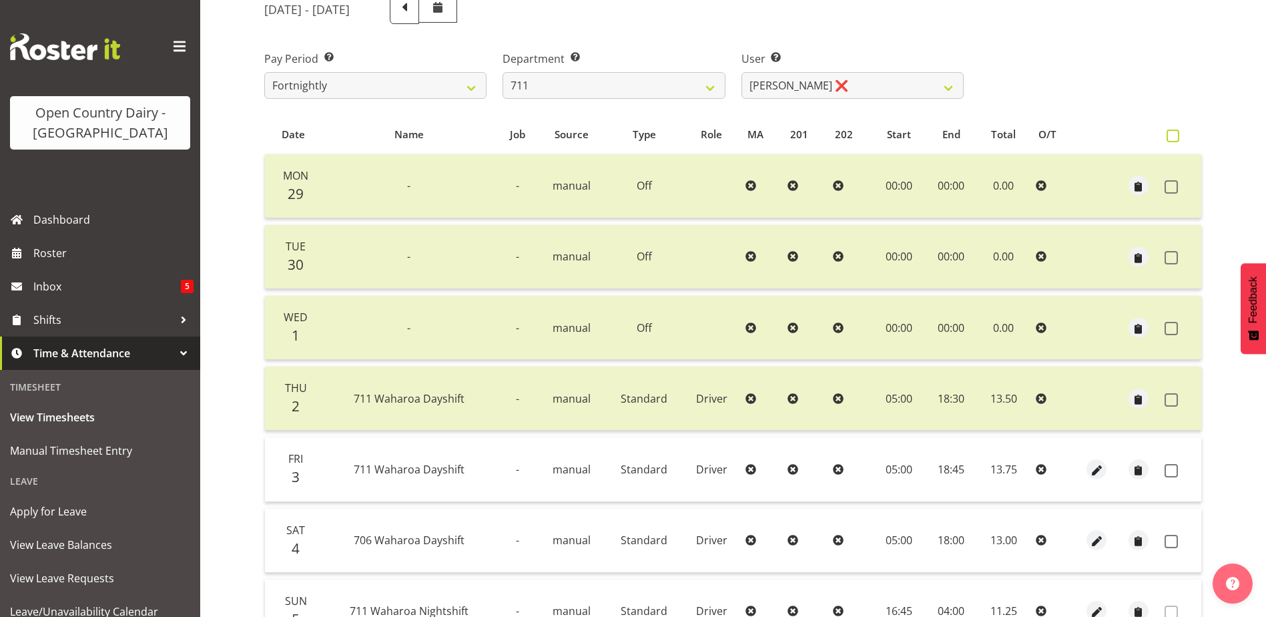
click at [1174, 136] on span at bounding box center [1172, 135] width 13 height 13
click at [1174, 136] on input "checkbox" at bounding box center [1170, 135] width 9 height 9
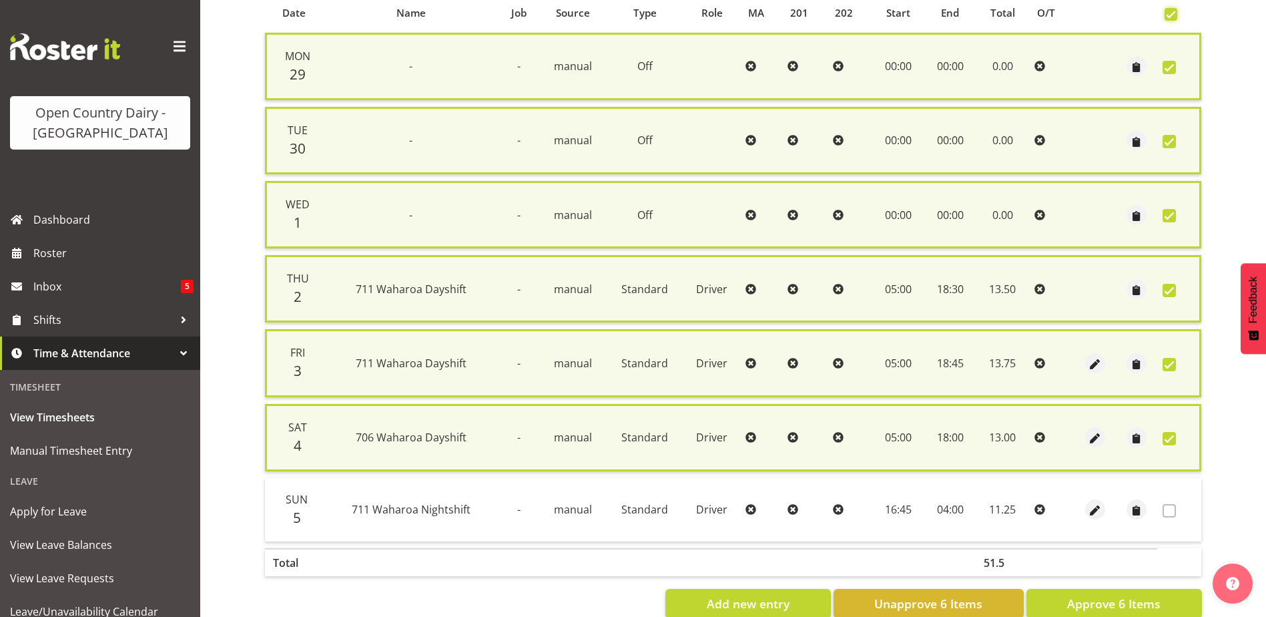
scroll to position [332, 0]
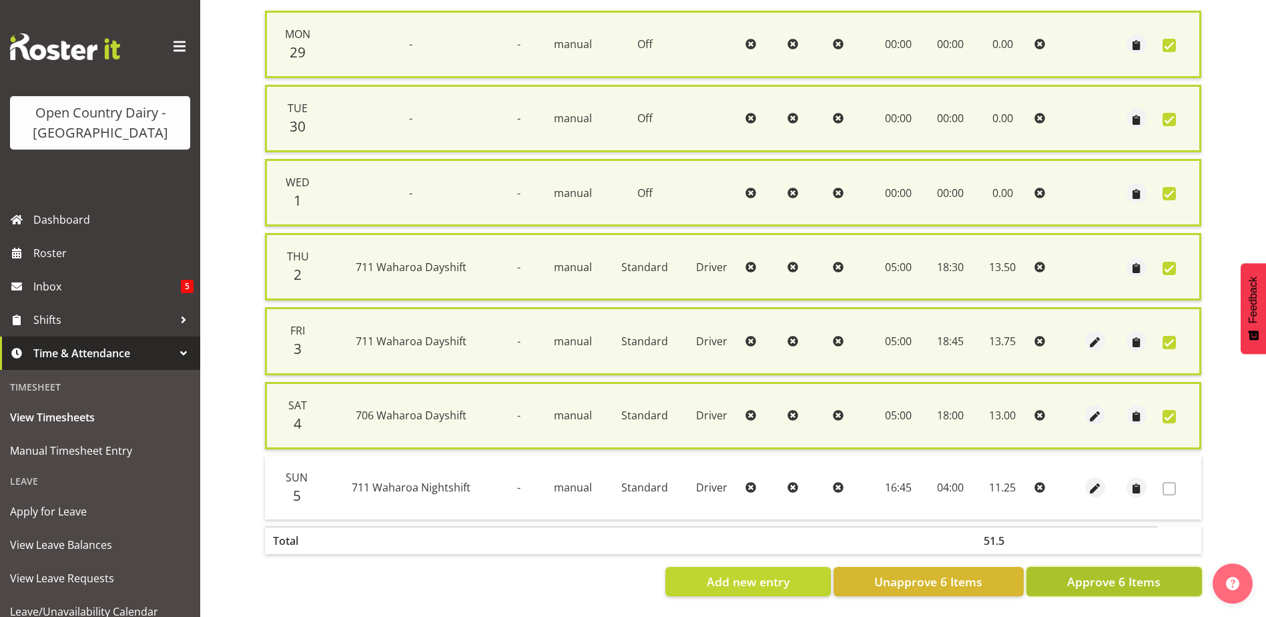
click at [1110, 573] on span "Approve 6 Items" at bounding box center [1113, 581] width 93 height 17
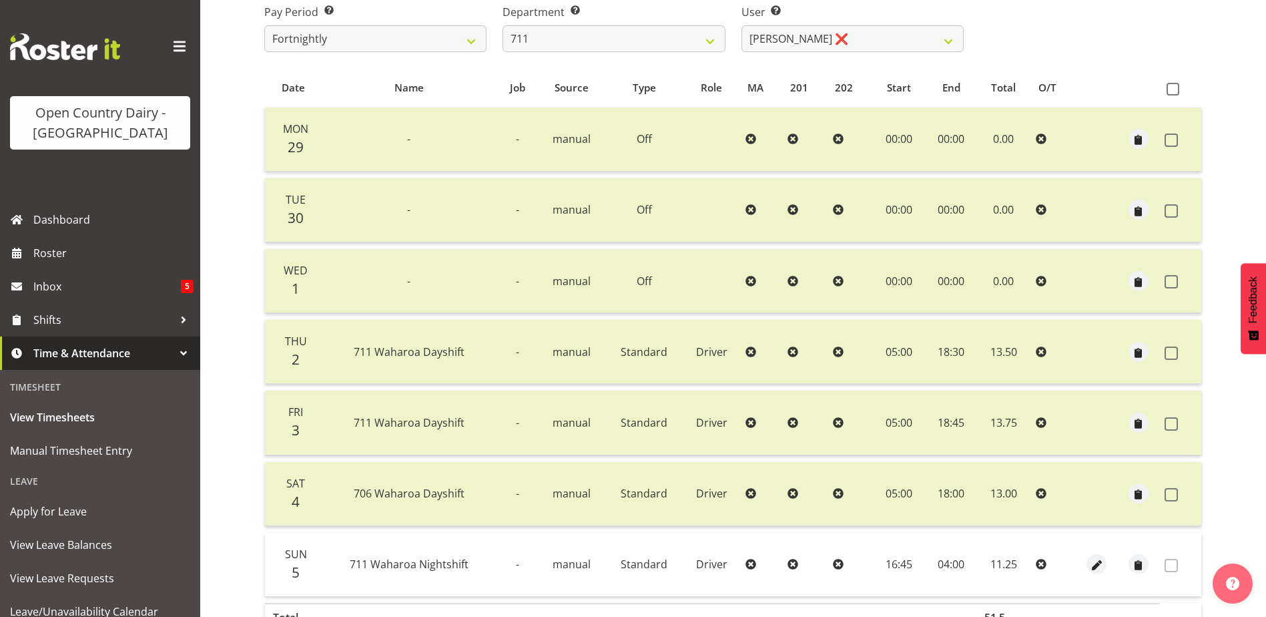
scroll to position [178, 0]
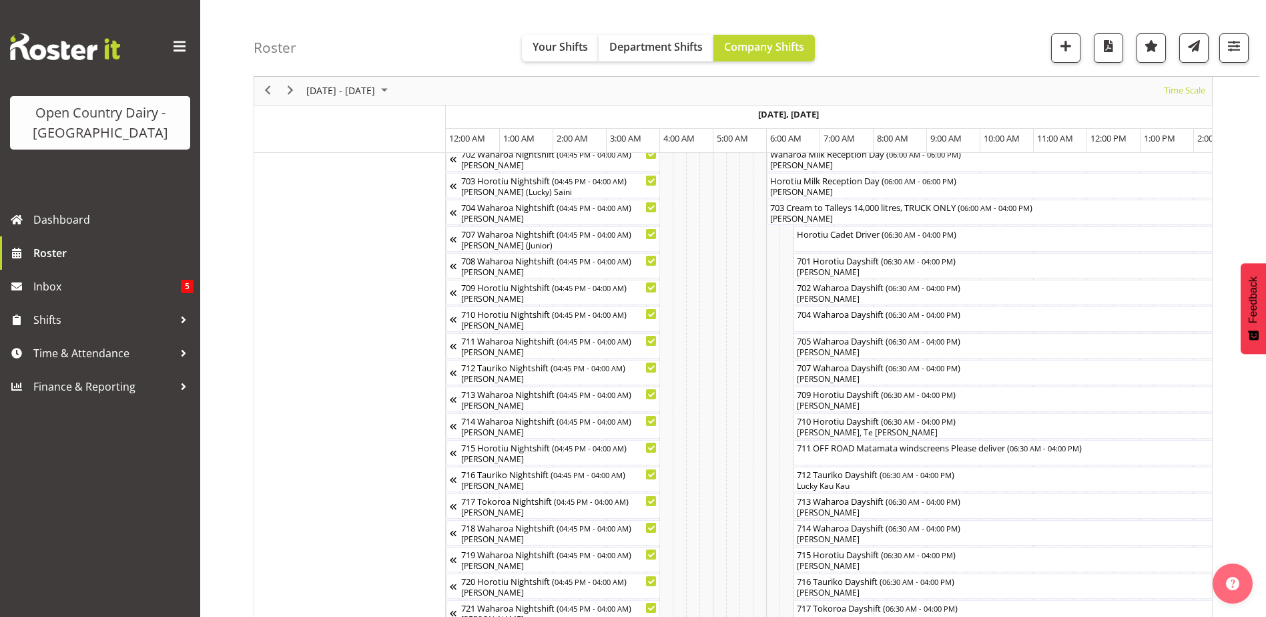
scroll to position [0, 309]
